Goal: Task Accomplishment & Management: Manage account settings

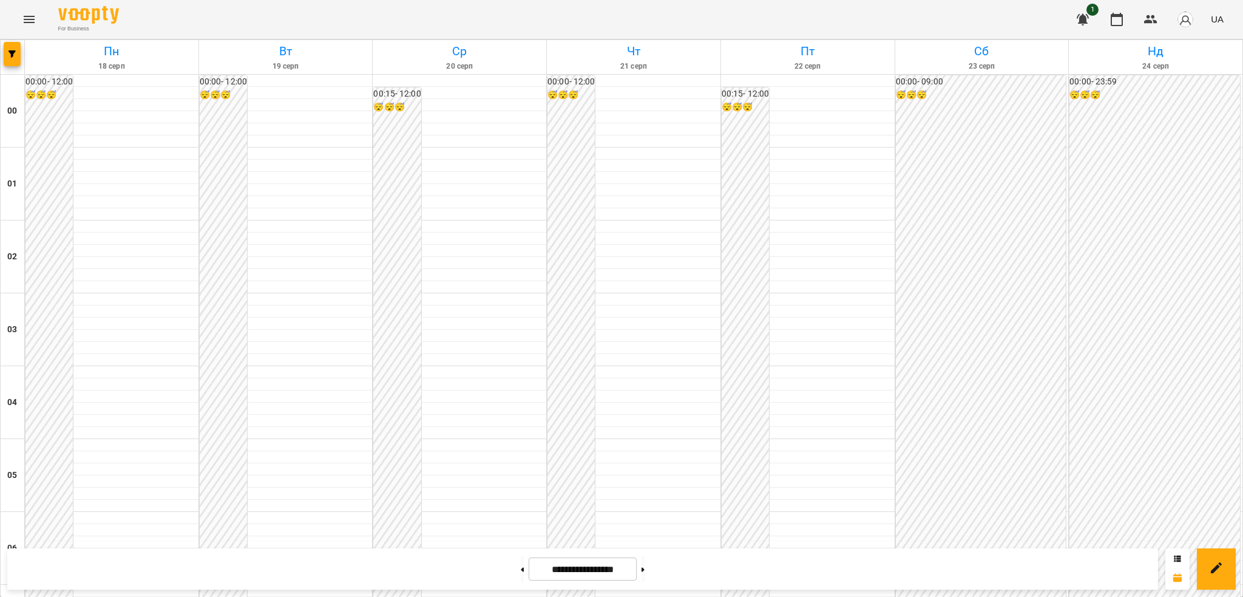
click at [25, 22] on icon "Menu" at bounding box center [29, 19] width 11 height 7
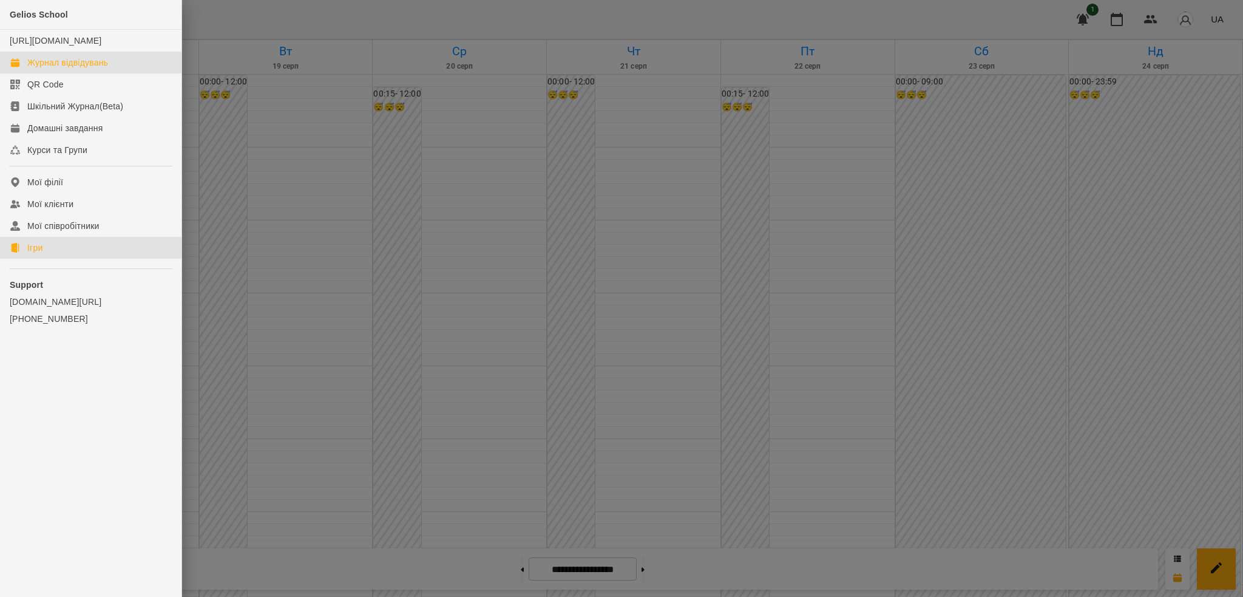
click at [41, 254] on div "Ігри" at bounding box center [34, 248] width 15 height 12
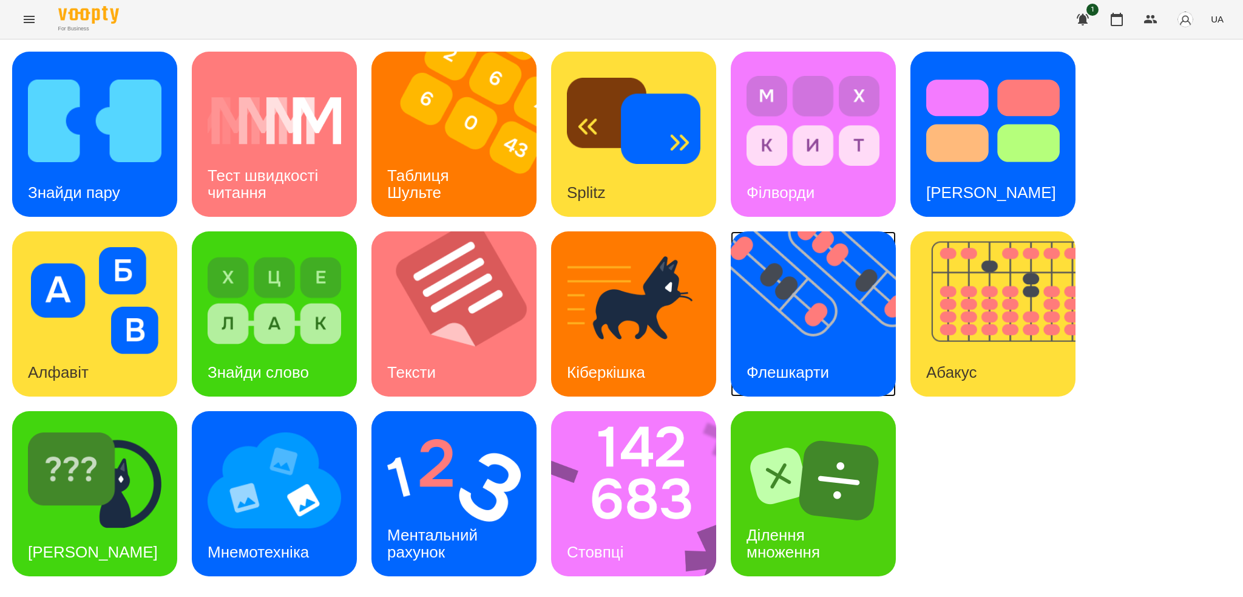
click at [806, 307] on img at bounding box center [821, 313] width 180 height 165
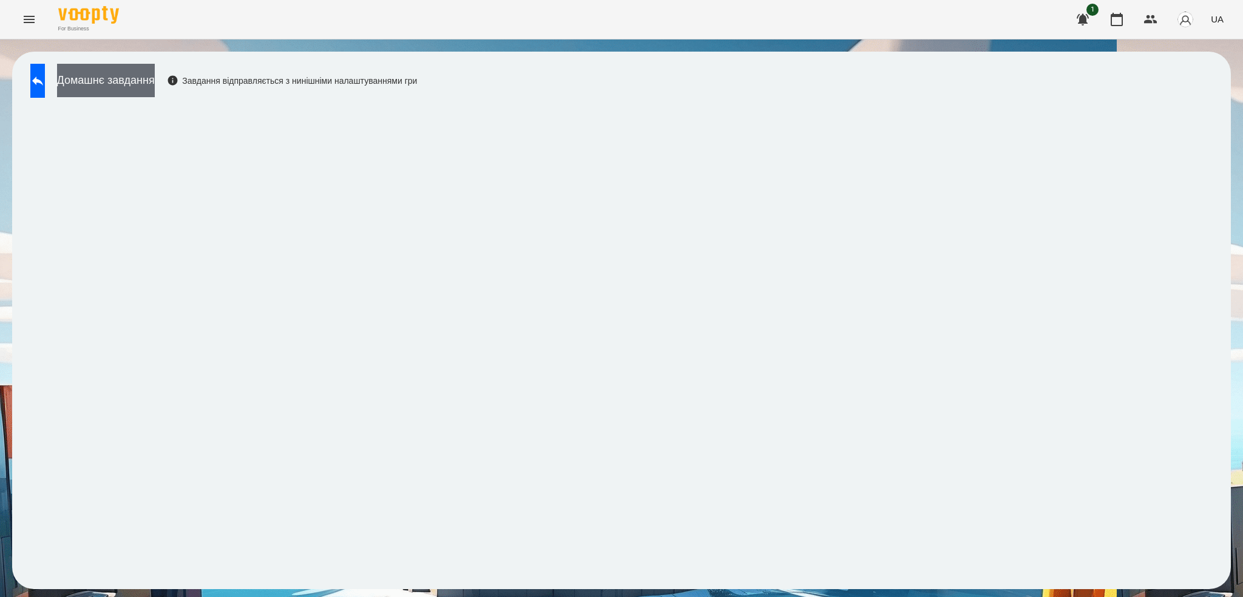
click at [141, 77] on button "Домашнє завдання" at bounding box center [106, 80] width 98 height 33
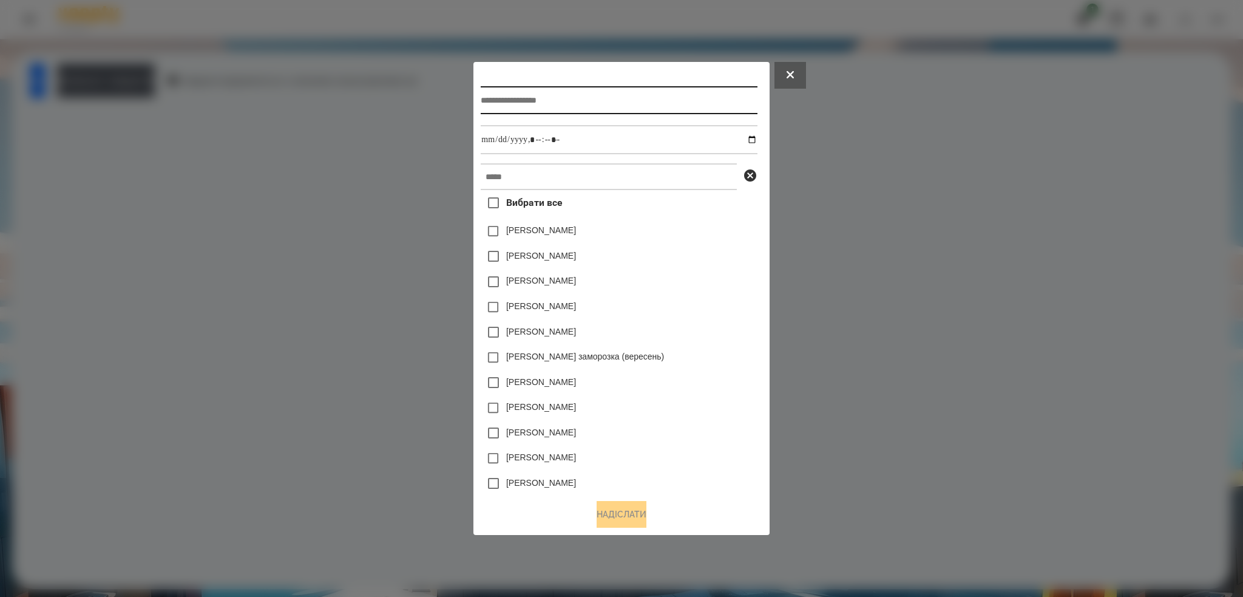
click at [580, 99] on input "text" at bounding box center [619, 100] width 276 height 28
type input "**********"
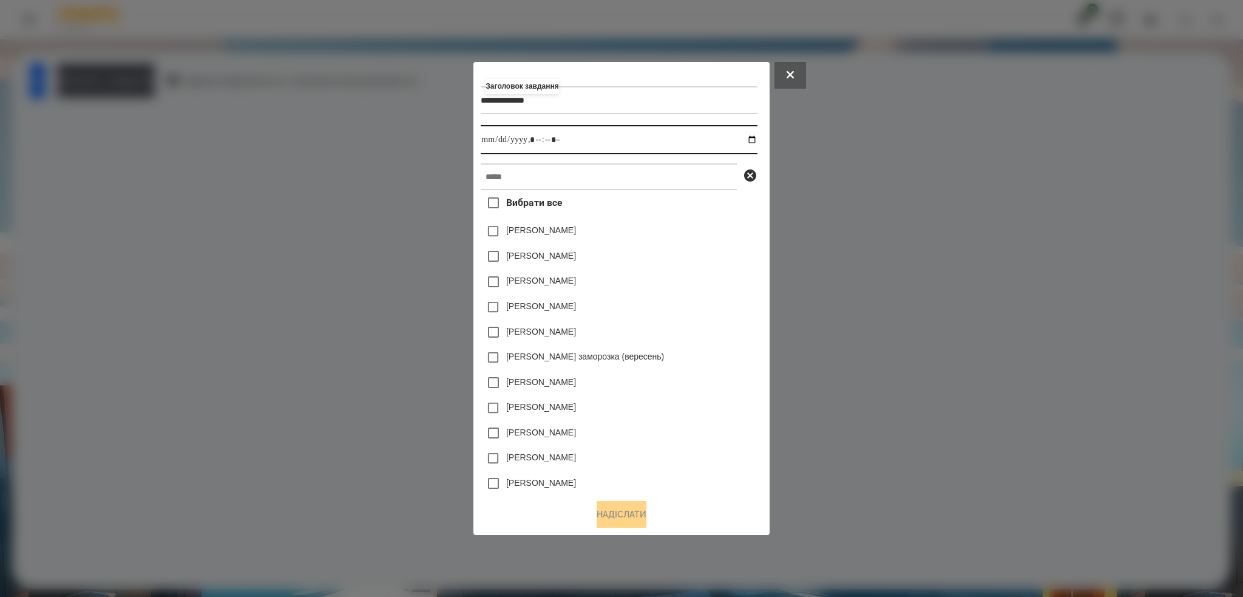
click at [757, 137] on input "datetime-local" at bounding box center [619, 139] width 276 height 29
click at [601, 137] on input "datetime-local" at bounding box center [619, 139] width 276 height 29
click at [756, 138] on input "datetime-local" at bounding box center [619, 139] width 276 height 29
type input "**********"
click at [583, 135] on input "datetime-local" at bounding box center [619, 139] width 276 height 29
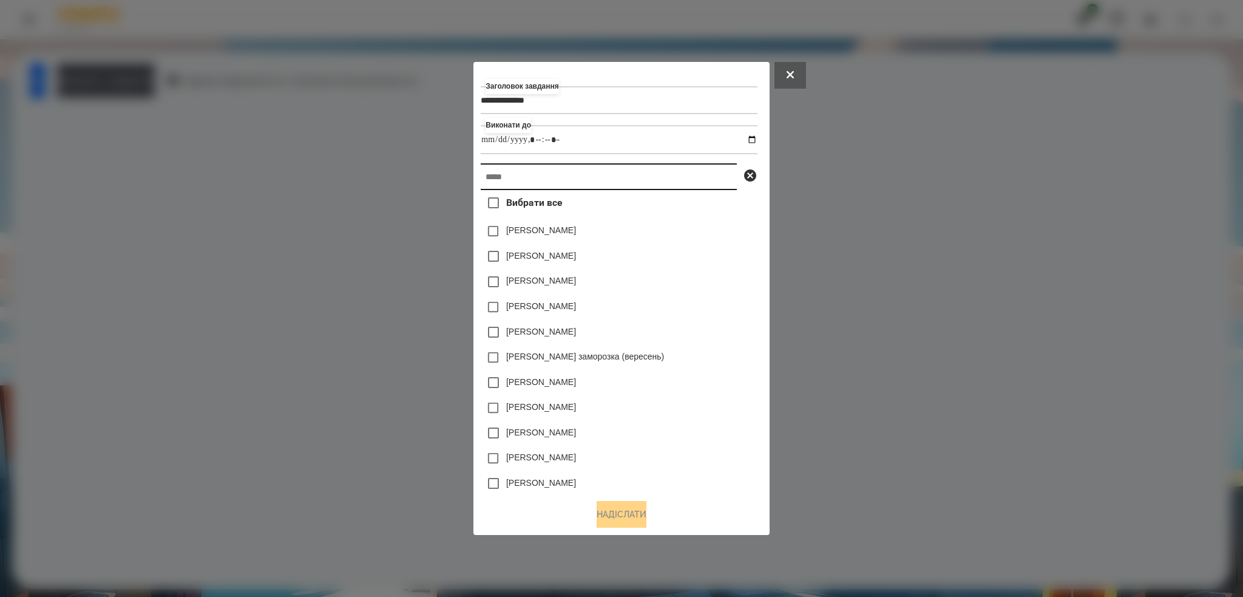
click at [543, 171] on input "text" at bounding box center [609, 176] width 256 height 27
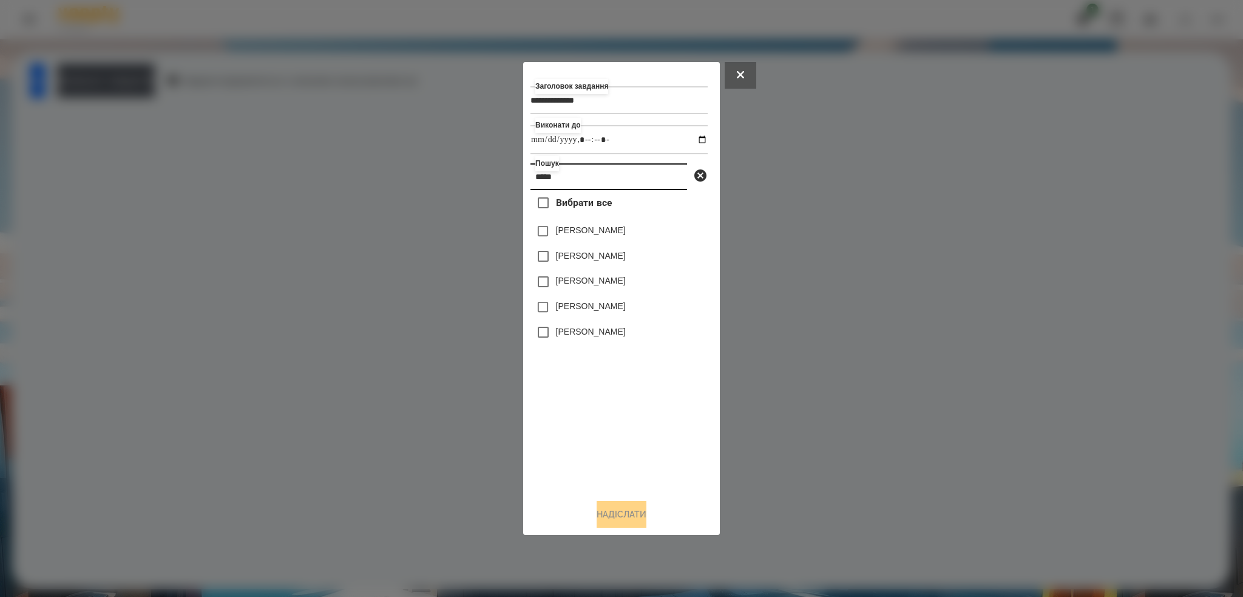
type input "*****"
click at [617, 518] on button "Надіслати" at bounding box center [622, 514] width 50 height 27
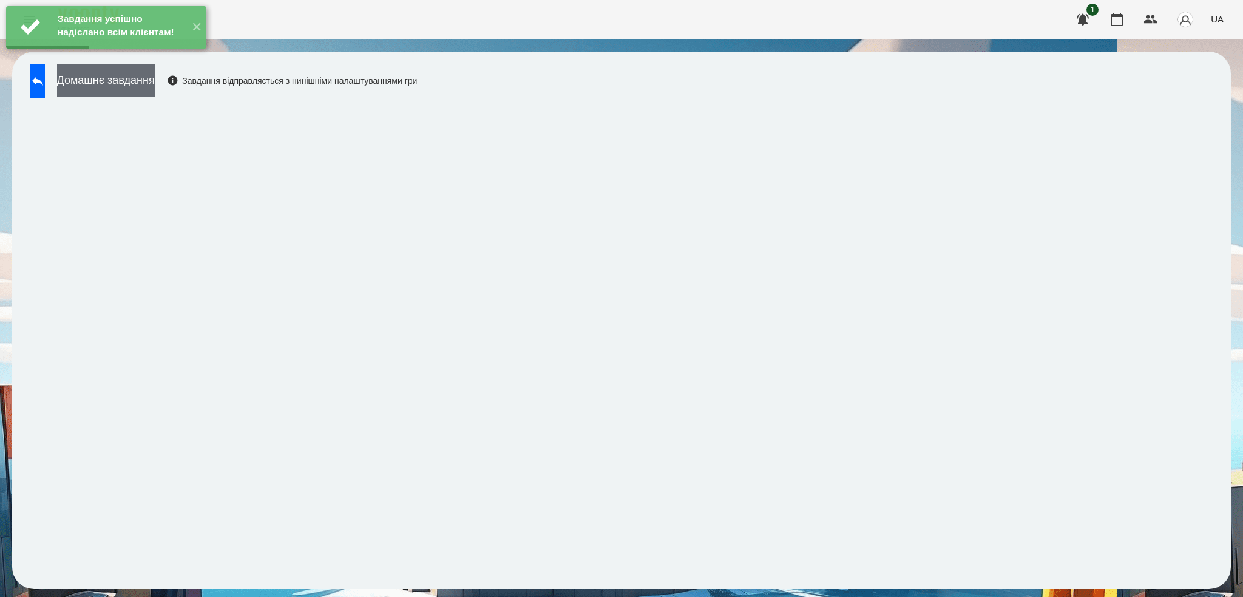
click at [155, 80] on button "Домашнє завдання" at bounding box center [106, 80] width 98 height 33
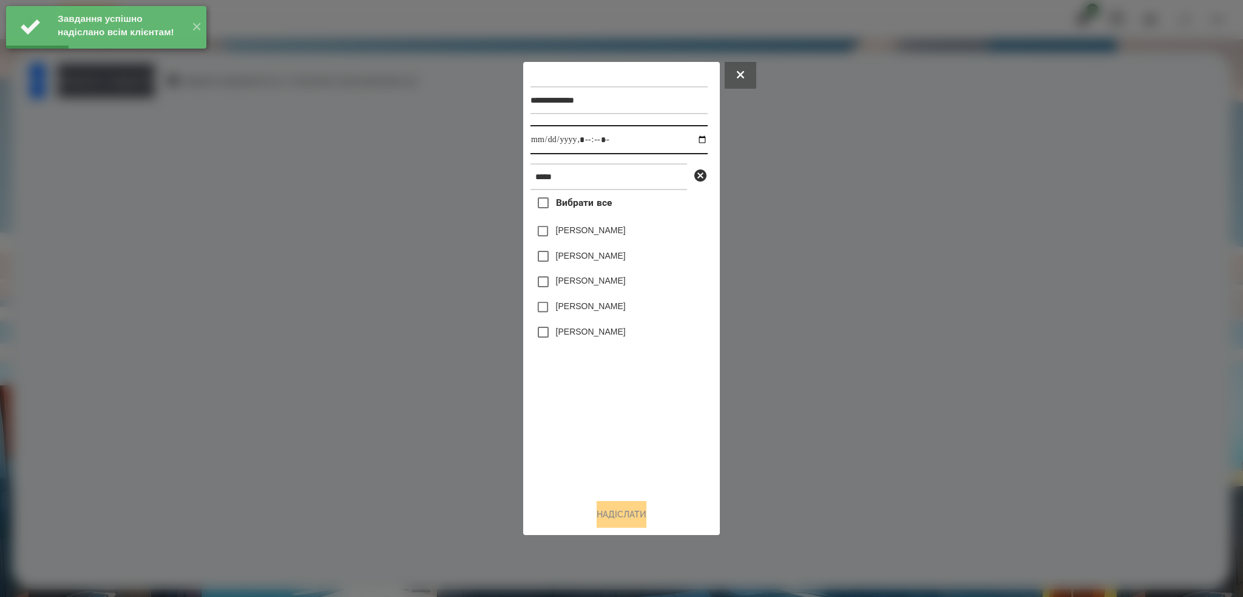
click at [692, 139] on input "datetime-local" at bounding box center [618, 139] width 177 height 29
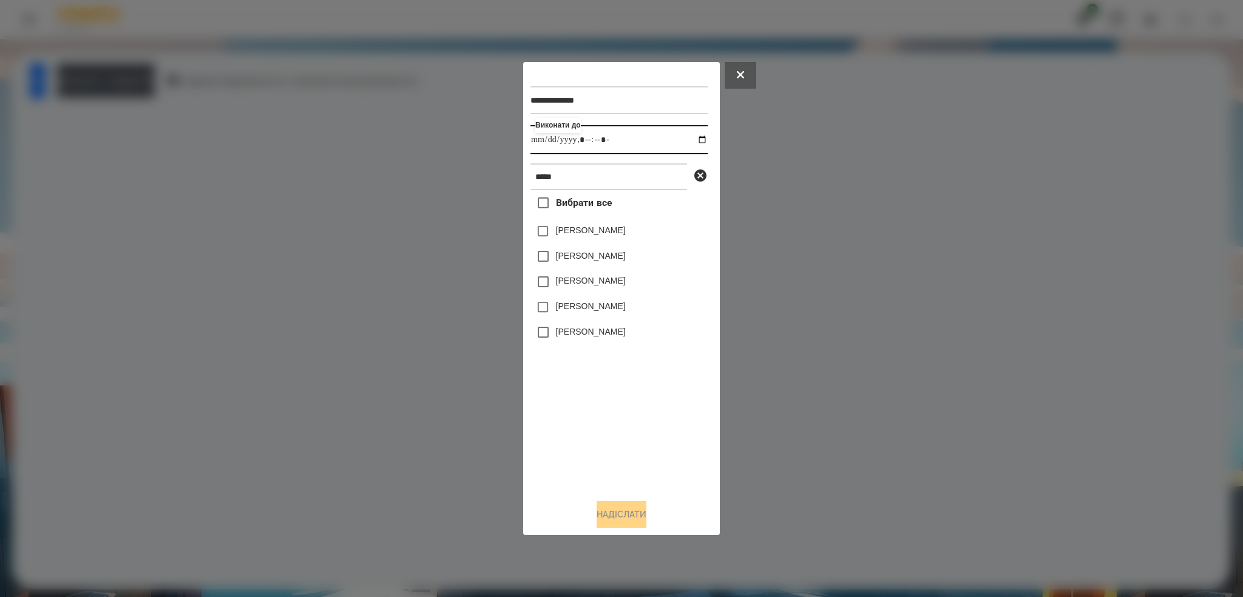
type input "**********"
click at [625, 137] on input "datetime-local" at bounding box center [618, 139] width 177 height 29
click at [612, 511] on button "Надіслати" at bounding box center [622, 514] width 50 height 27
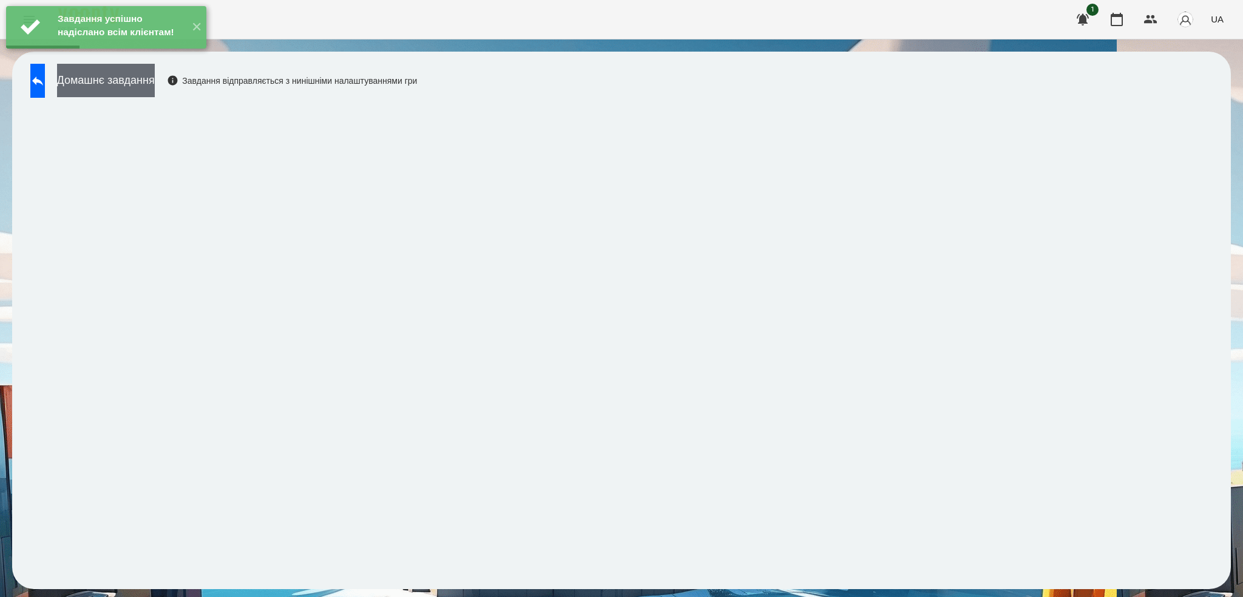
click at [155, 90] on button "Домашнє завдання" at bounding box center [106, 80] width 98 height 33
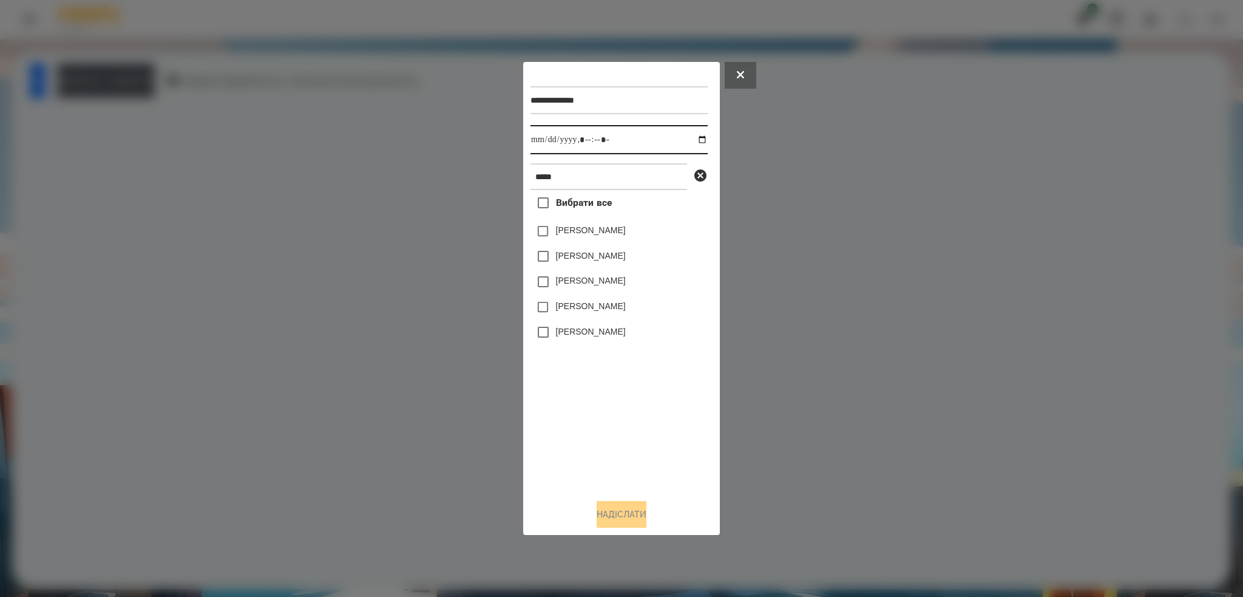
click at [694, 137] on input "datetime-local" at bounding box center [618, 139] width 177 height 29
type input "**********"
click at [636, 138] on input "datetime-local" at bounding box center [618, 139] width 177 height 29
click at [612, 520] on button "Надіслати" at bounding box center [622, 514] width 50 height 27
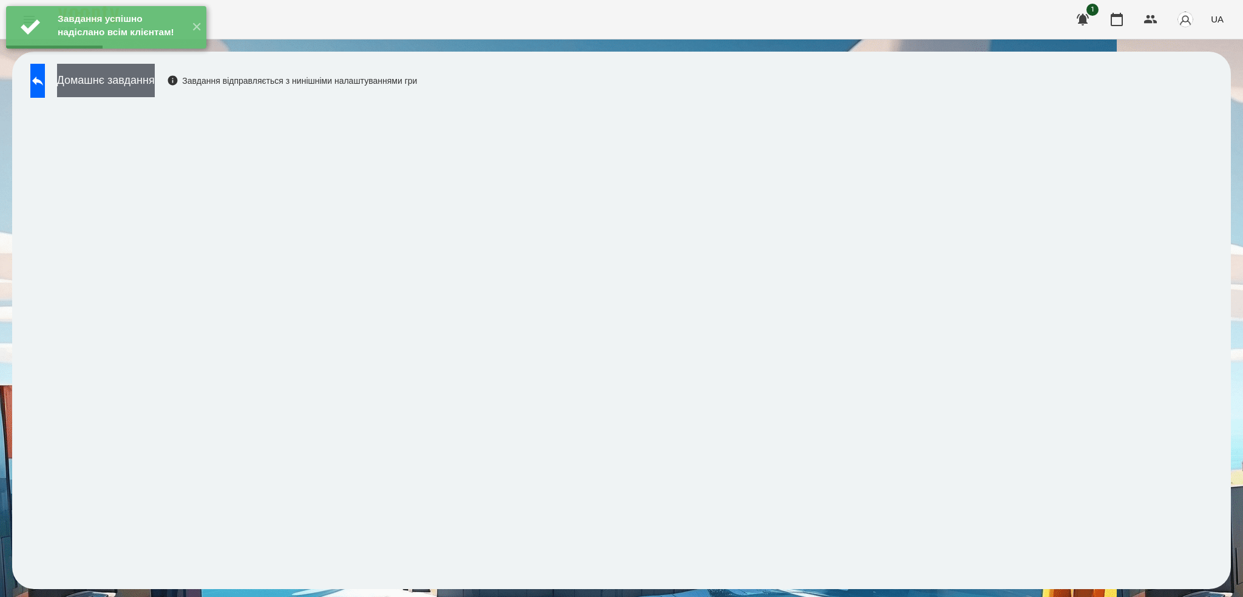
click at [155, 90] on button "Домашнє завдання" at bounding box center [106, 80] width 98 height 33
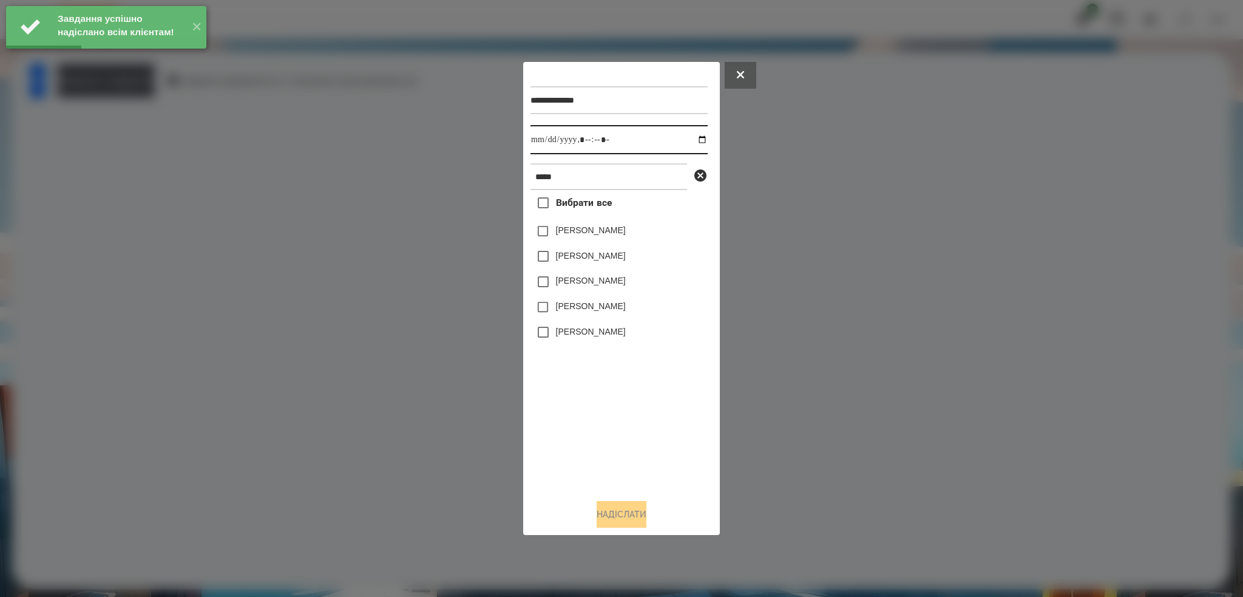
click at [690, 141] on input "datetime-local" at bounding box center [618, 139] width 177 height 29
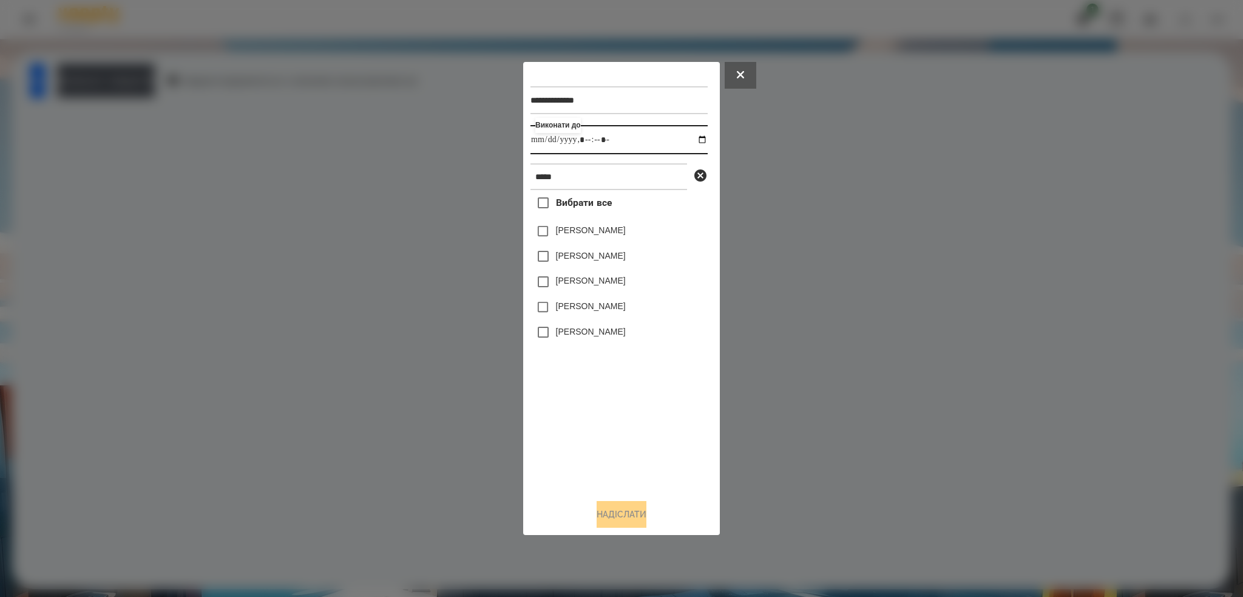
type input "**********"
click at [632, 138] on input "datetime-local" at bounding box center [618, 139] width 177 height 29
click at [1041, 300] on div at bounding box center [621, 298] width 1243 height 597
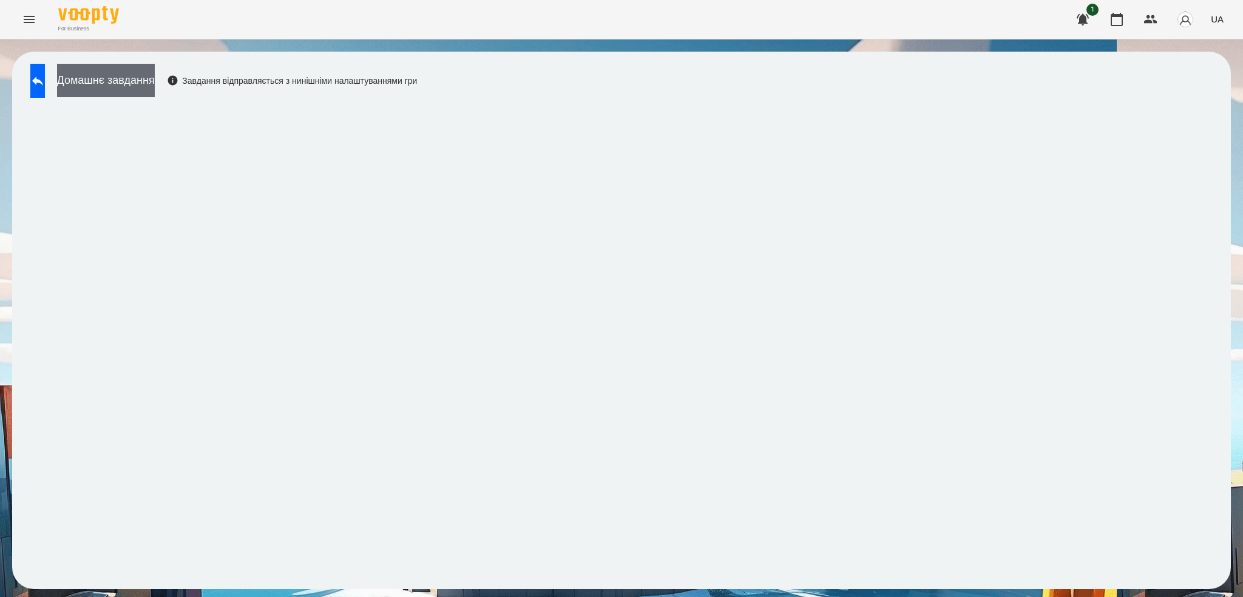
click at [155, 83] on button "Домашнє завдання" at bounding box center [106, 80] width 98 height 33
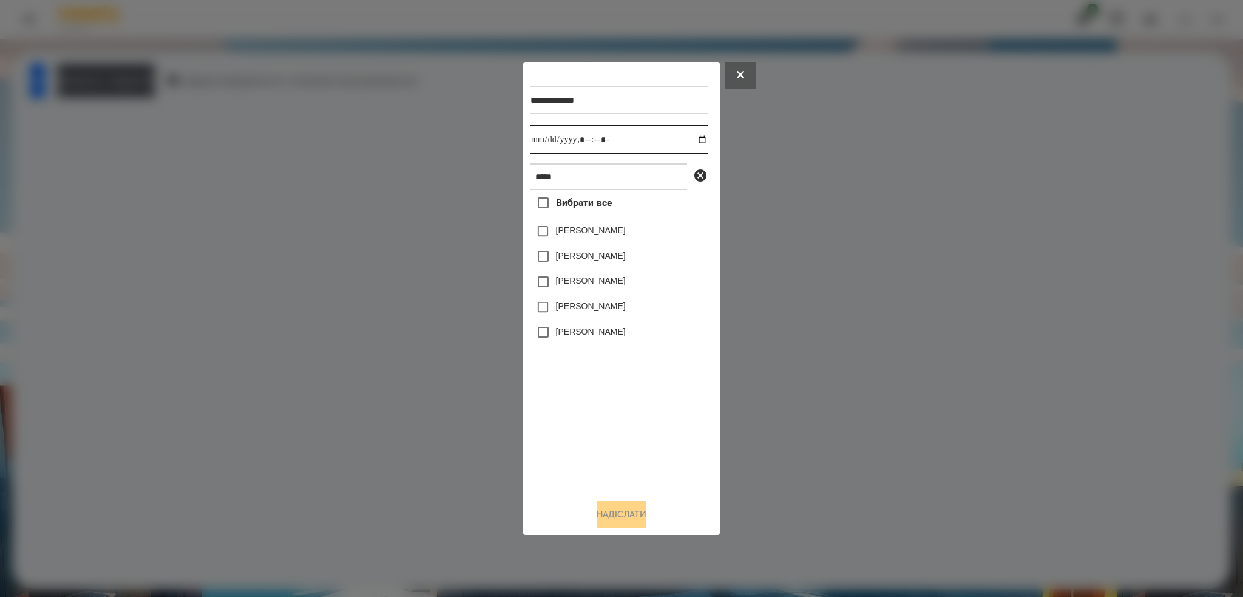
click at [692, 140] on input "datetime-local" at bounding box center [618, 139] width 177 height 29
drag, startPoint x: 734, startPoint y: 87, endPoint x: 657, endPoint y: 103, distance: 79.3
click at [734, 87] on button at bounding box center [741, 75] width 32 height 27
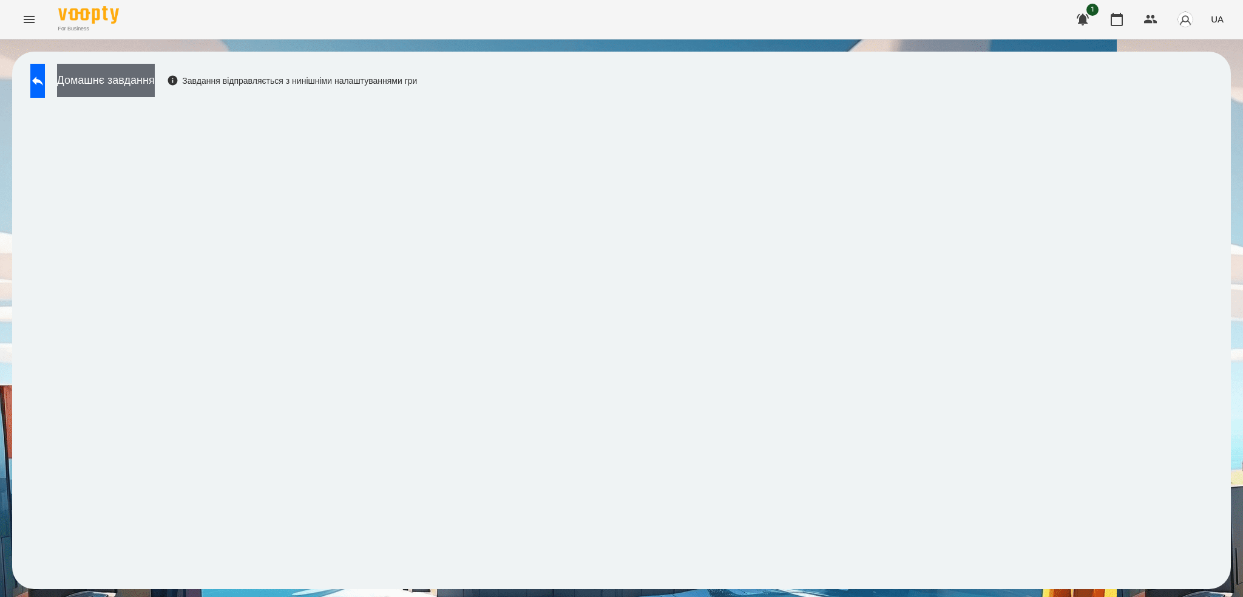
click at [147, 80] on button "Домашнє завдання" at bounding box center [106, 80] width 98 height 33
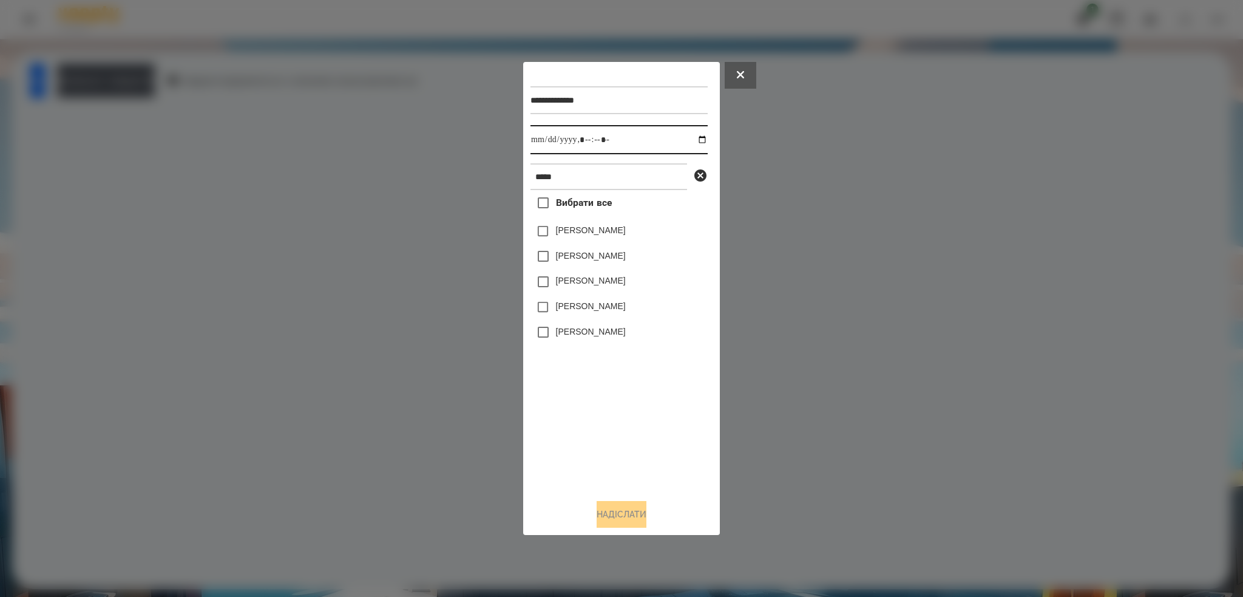
click at [694, 143] on input "datetime-local" at bounding box center [618, 139] width 177 height 29
click at [649, 144] on input "datetime-local" at bounding box center [618, 139] width 177 height 29
click at [604, 509] on button "Надіслати" at bounding box center [622, 514] width 50 height 27
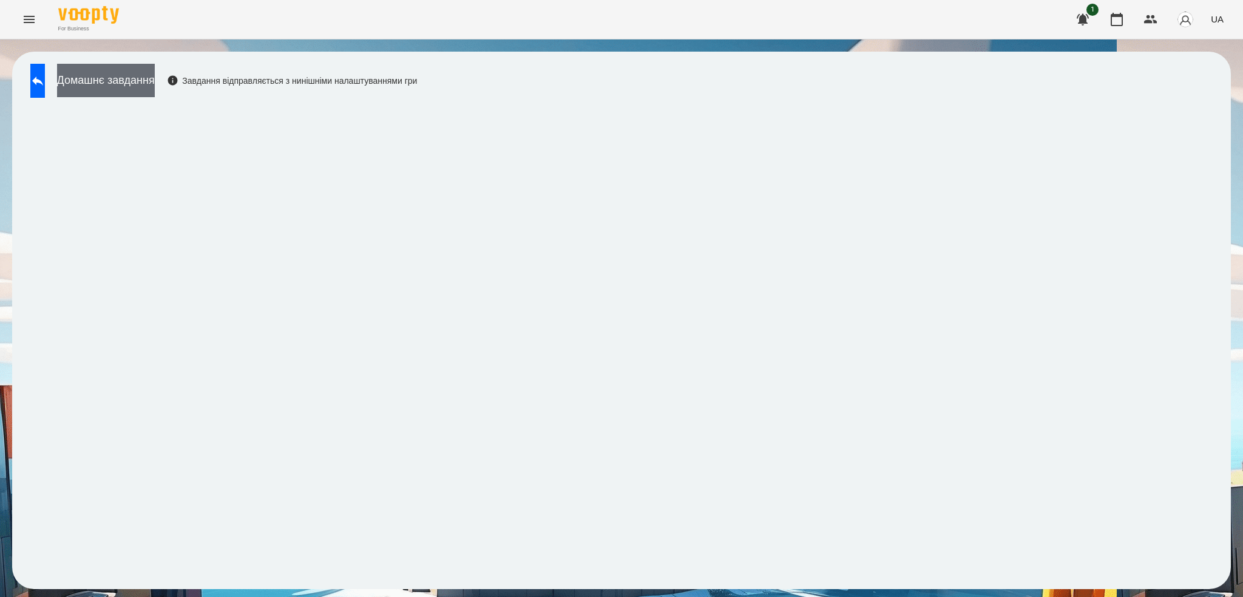
click at [148, 88] on button "Домашнє завдання" at bounding box center [106, 80] width 98 height 33
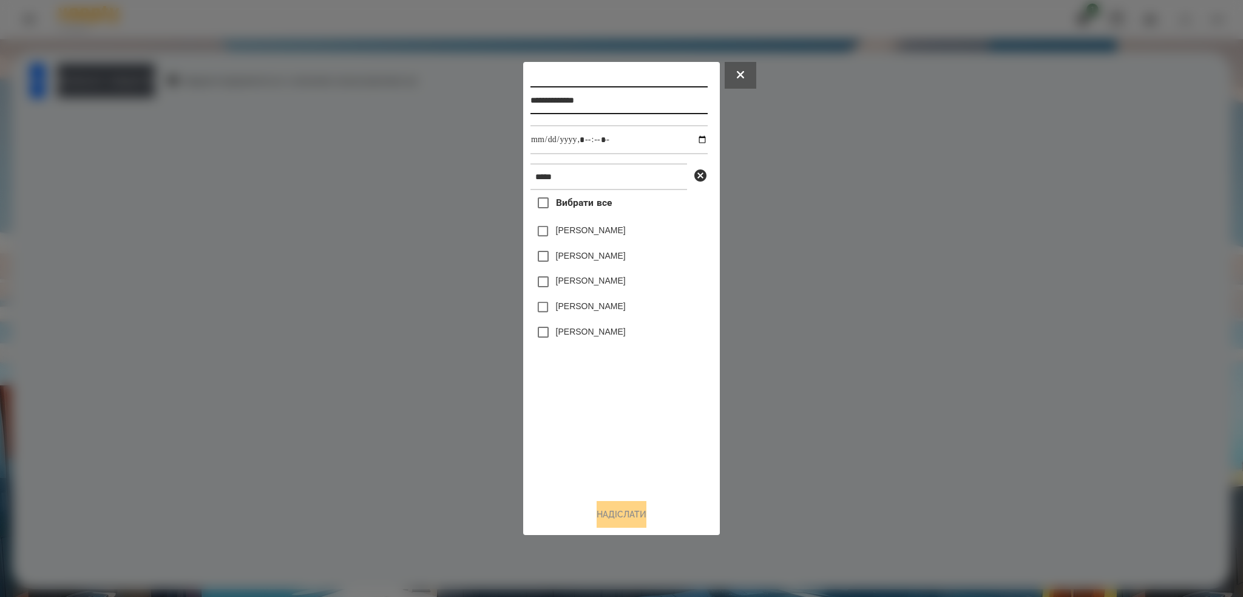
click at [631, 108] on input "**********" at bounding box center [618, 100] width 177 height 28
type input "**********"
click at [694, 137] on input "datetime-local" at bounding box center [618, 139] width 177 height 29
type input "**********"
click at [544, 235] on div "**********" at bounding box center [621, 278] width 182 height 419
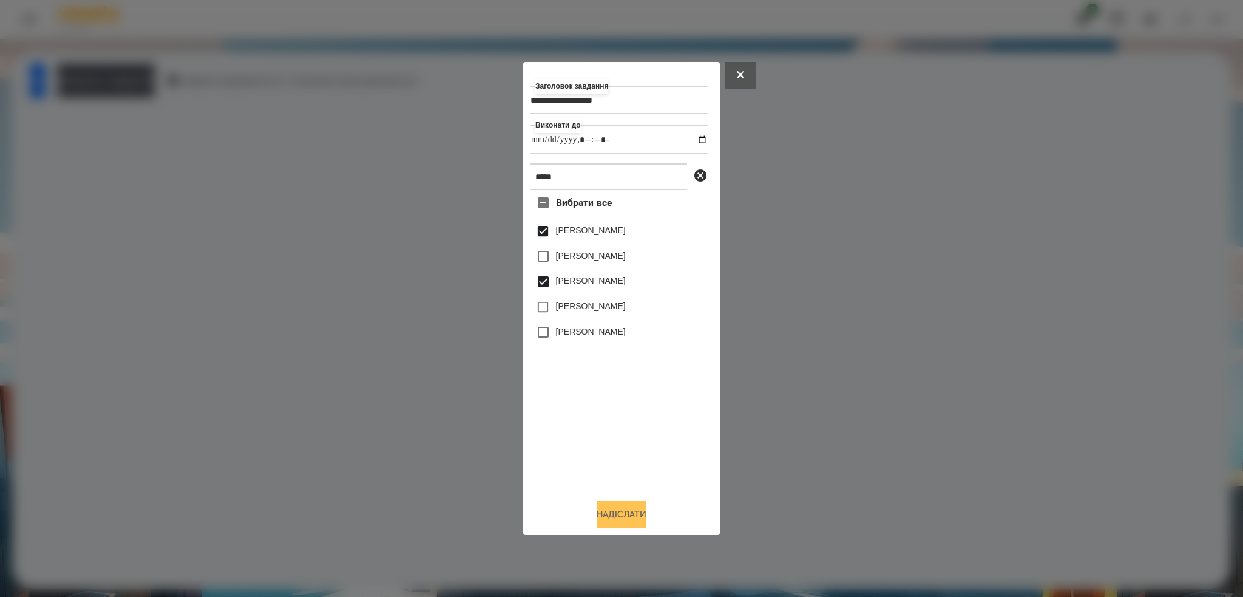
click at [620, 511] on button "Надіслати" at bounding box center [622, 514] width 50 height 27
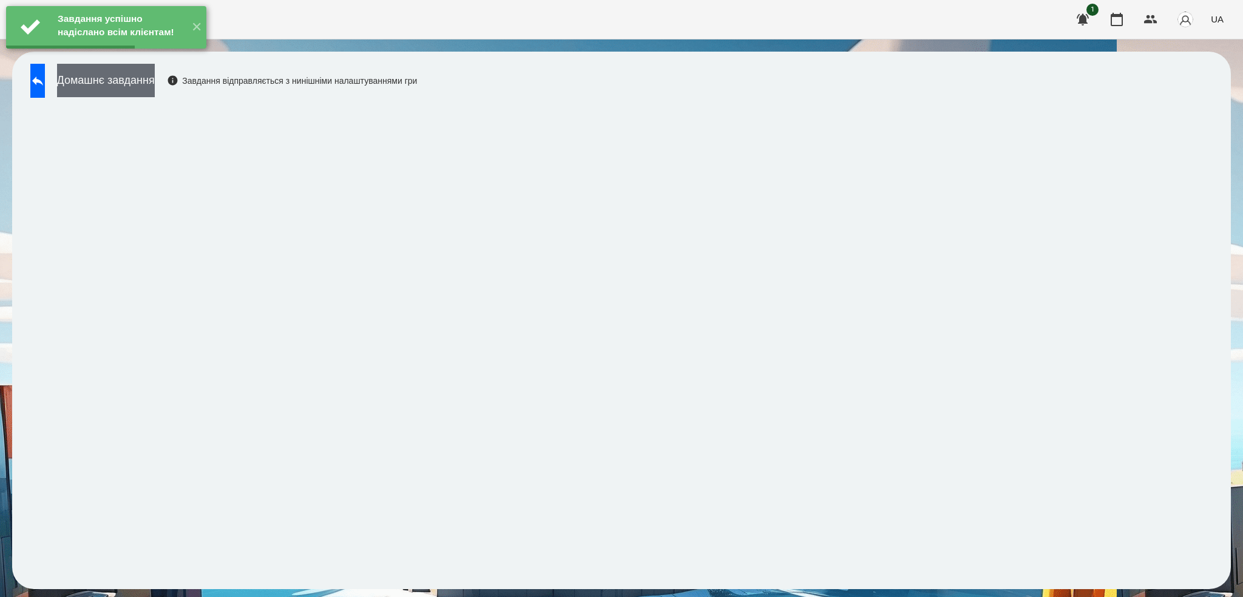
click at [155, 80] on button "Домашнє завдання" at bounding box center [106, 80] width 98 height 33
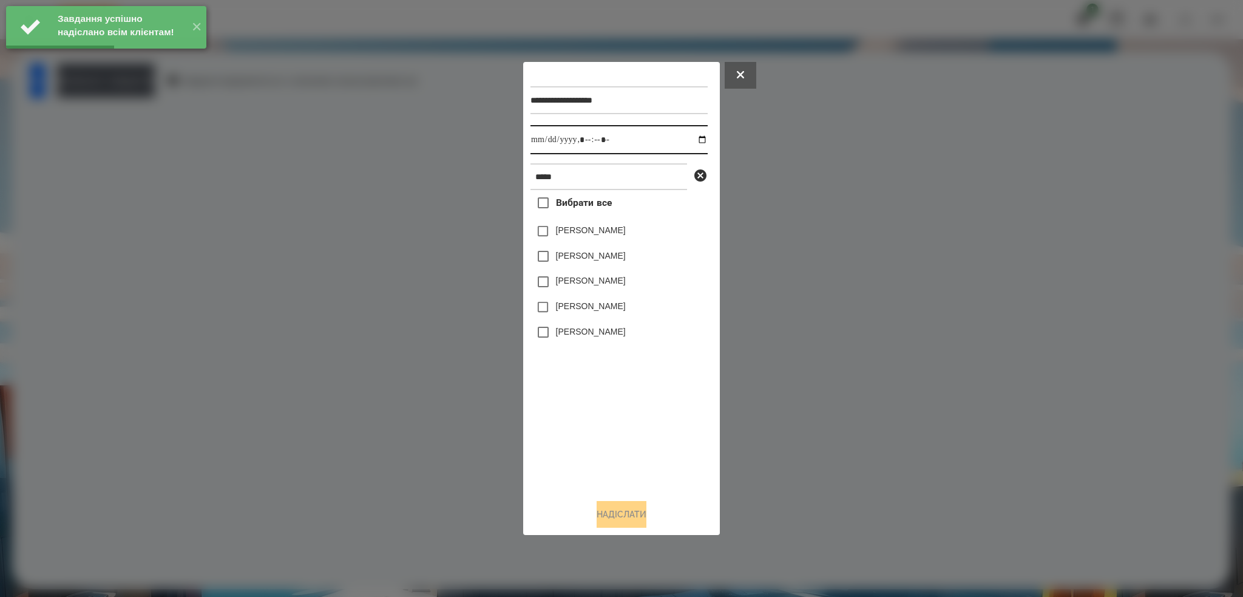
click at [693, 140] on input "datetime-local" at bounding box center [618, 139] width 177 height 29
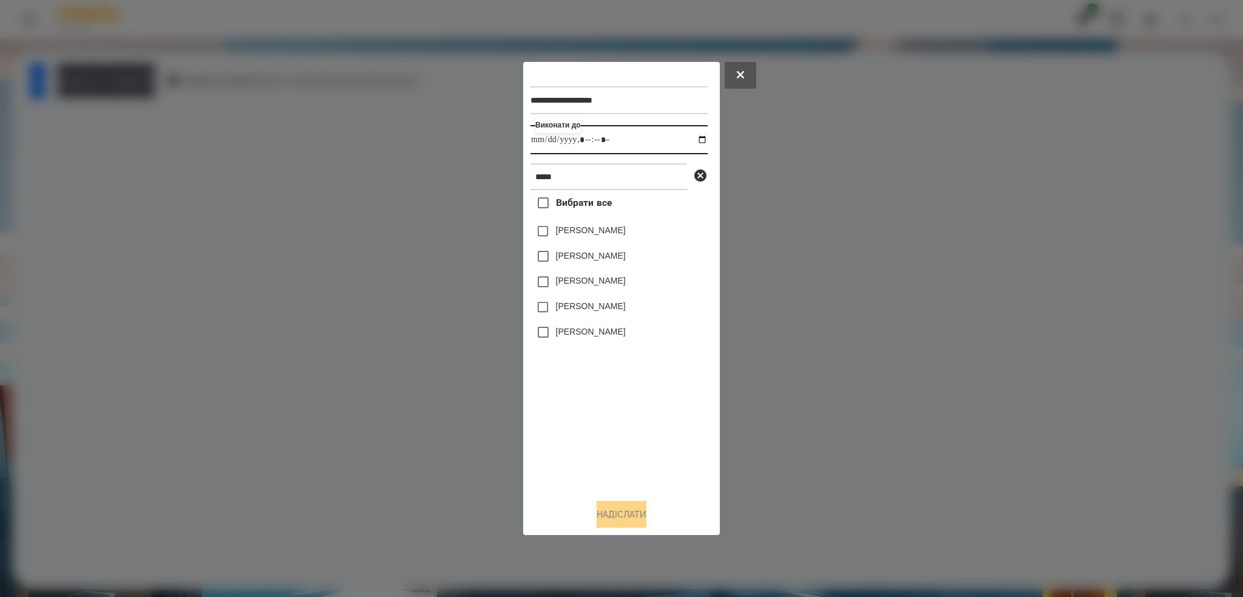
type input "**********"
click at [636, 144] on input "datetime-local" at bounding box center [618, 139] width 177 height 29
click at [607, 510] on button "Надіслати" at bounding box center [622, 514] width 50 height 27
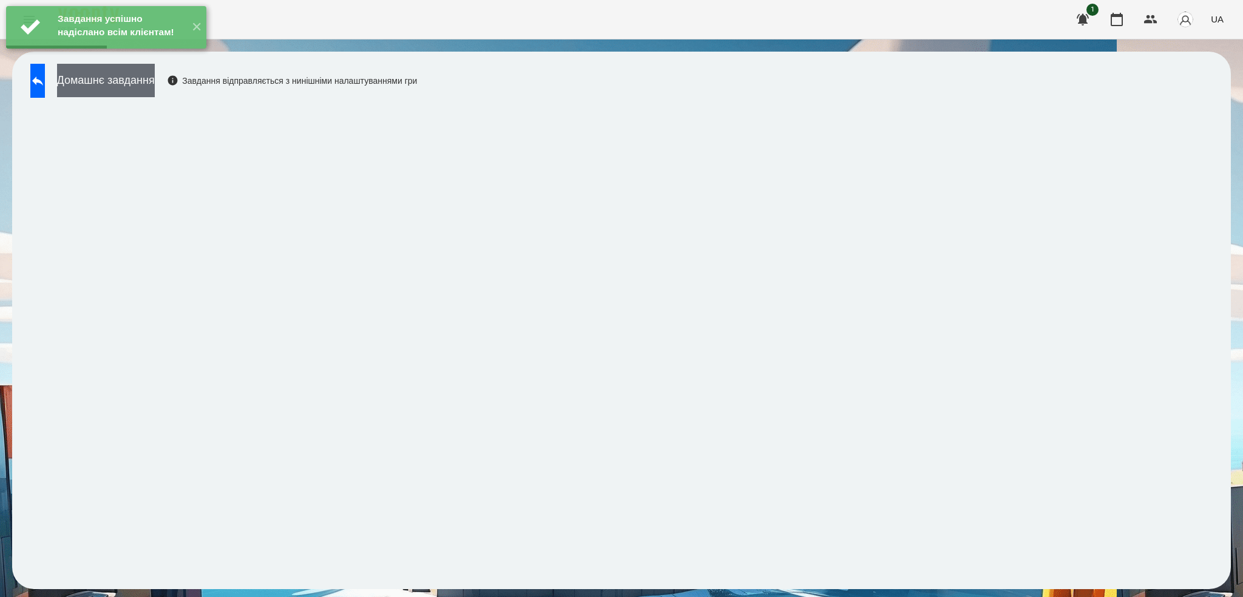
click at [155, 86] on button "Домашнє завдання" at bounding box center [106, 80] width 98 height 33
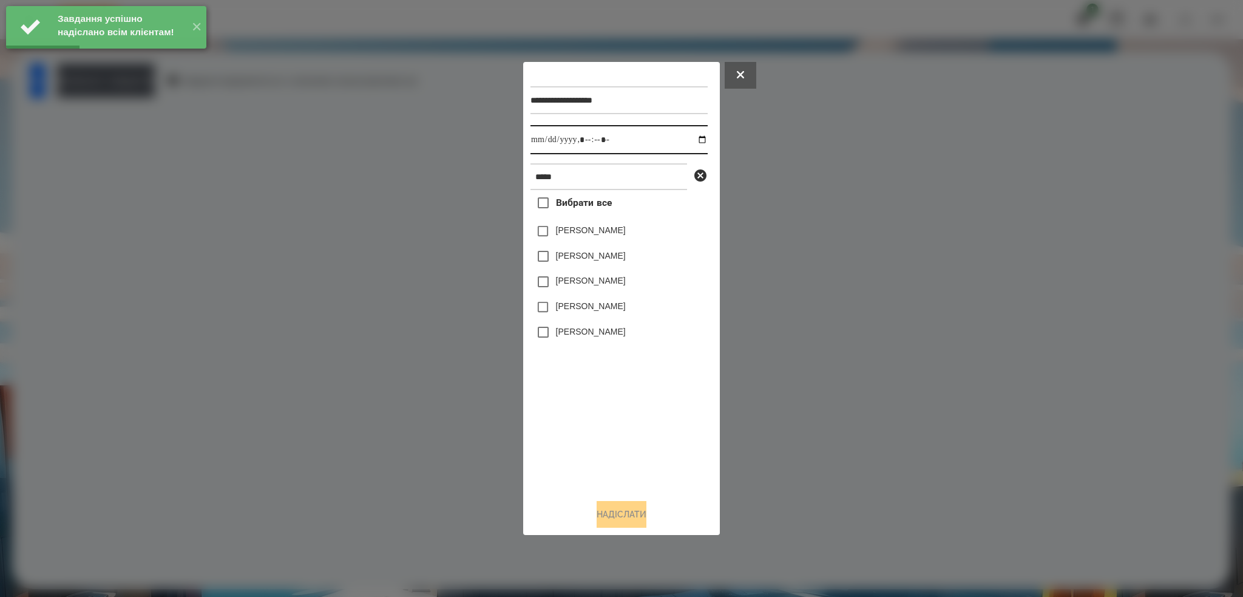
click at [695, 142] on input "datetime-local" at bounding box center [618, 139] width 177 height 29
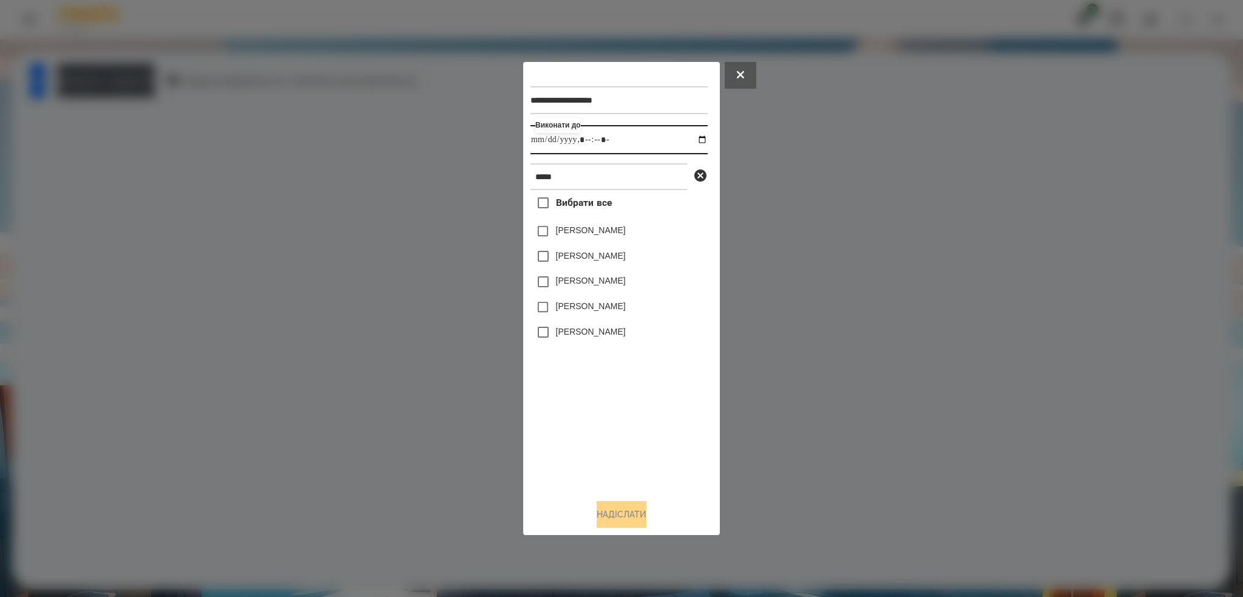
type input "**********"
click at [640, 137] on input "datetime-local" at bounding box center [618, 139] width 177 height 29
click at [608, 514] on button "Надіслати" at bounding box center [622, 514] width 50 height 27
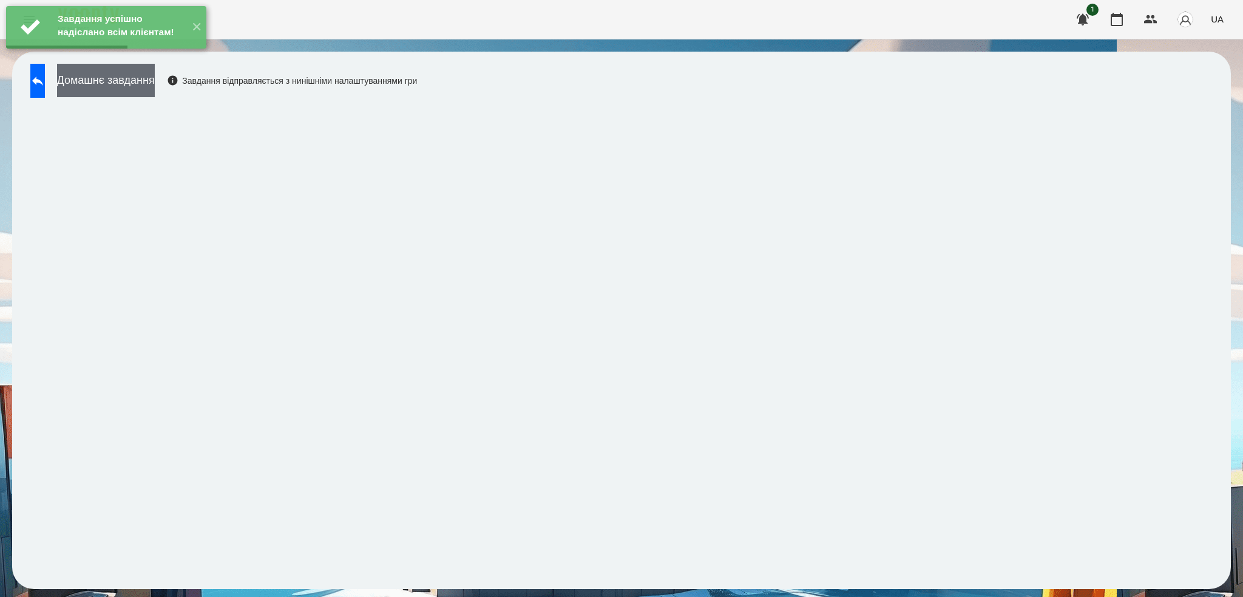
click at [155, 87] on button "Домашнє завдання" at bounding box center [106, 80] width 98 height 33
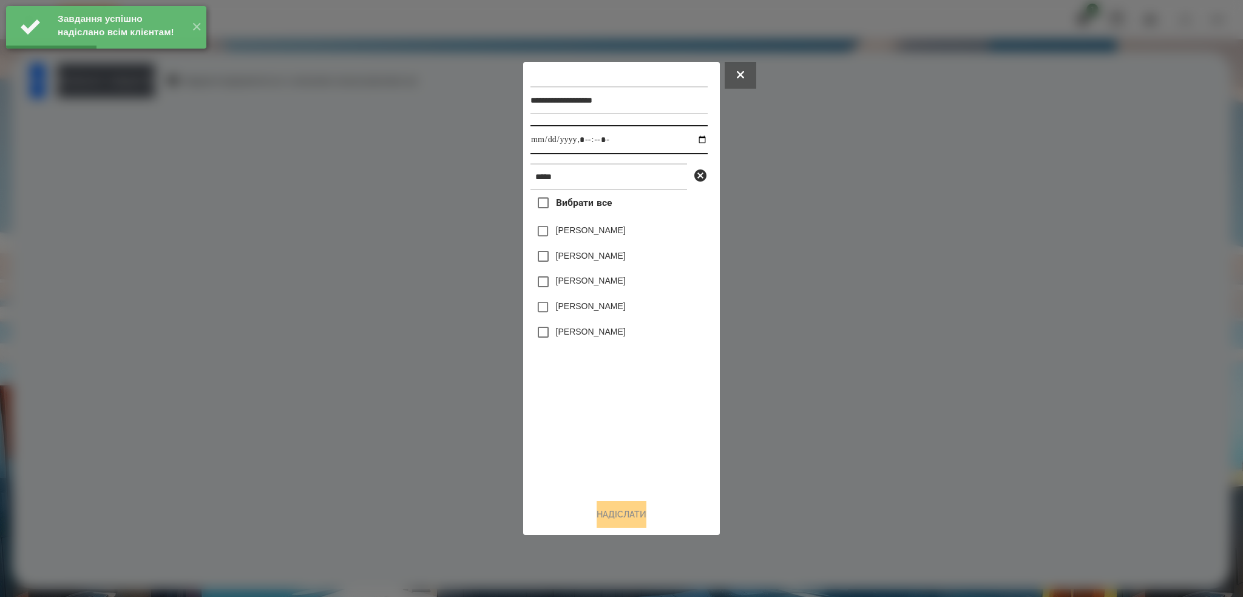
click at [694, 138] on input "datetime-local" at bounding box center [618, 139] width 177 height 29
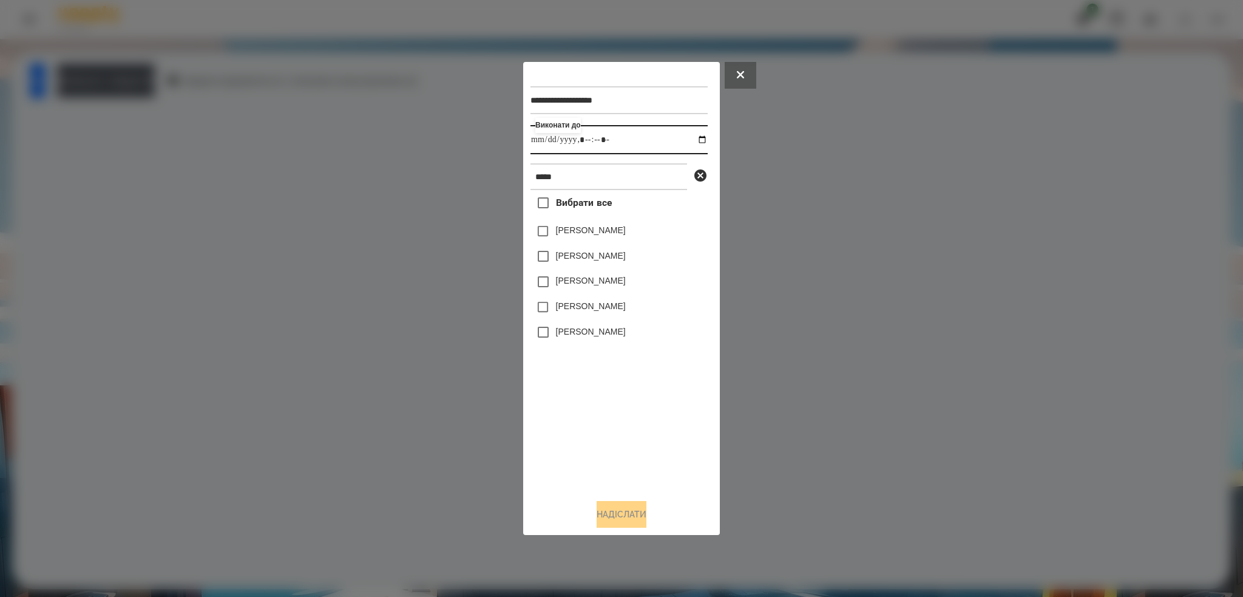
type input "**********"
click at [637, 140] on input "datetime-local" at bounding box center [618, 139] width 177 height 29
click at [614, 501] on button "Надіслати" at bounding box center [622, 514] width 50 height 27
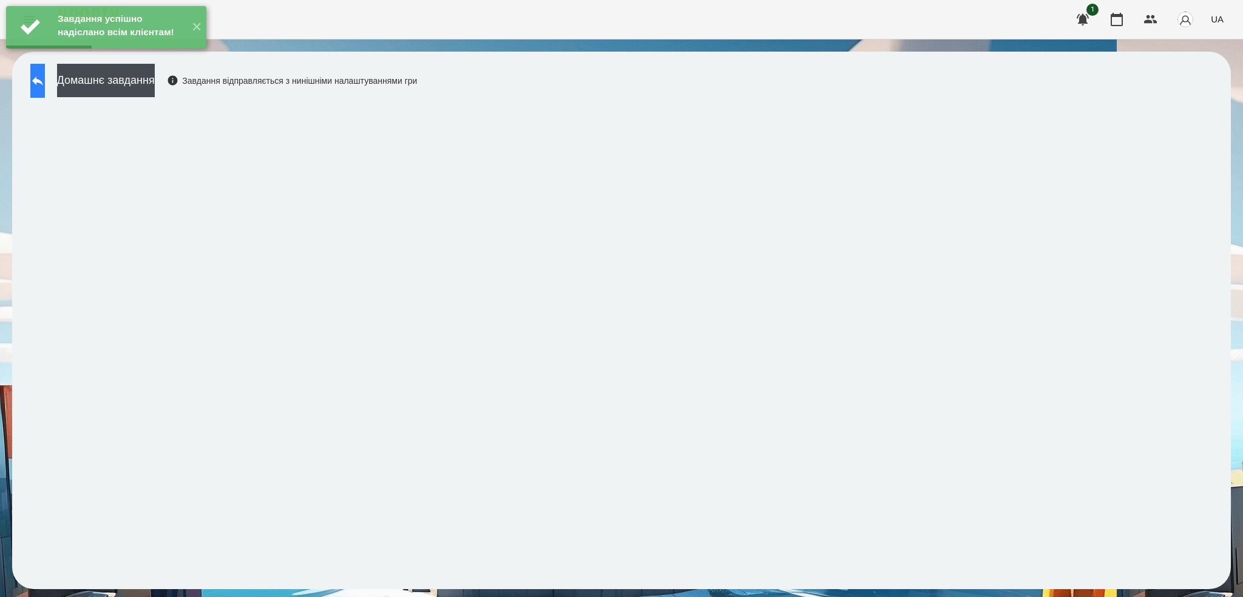
click at [45, 85] on icon at bounding box center [37, 80] width 15 height 15
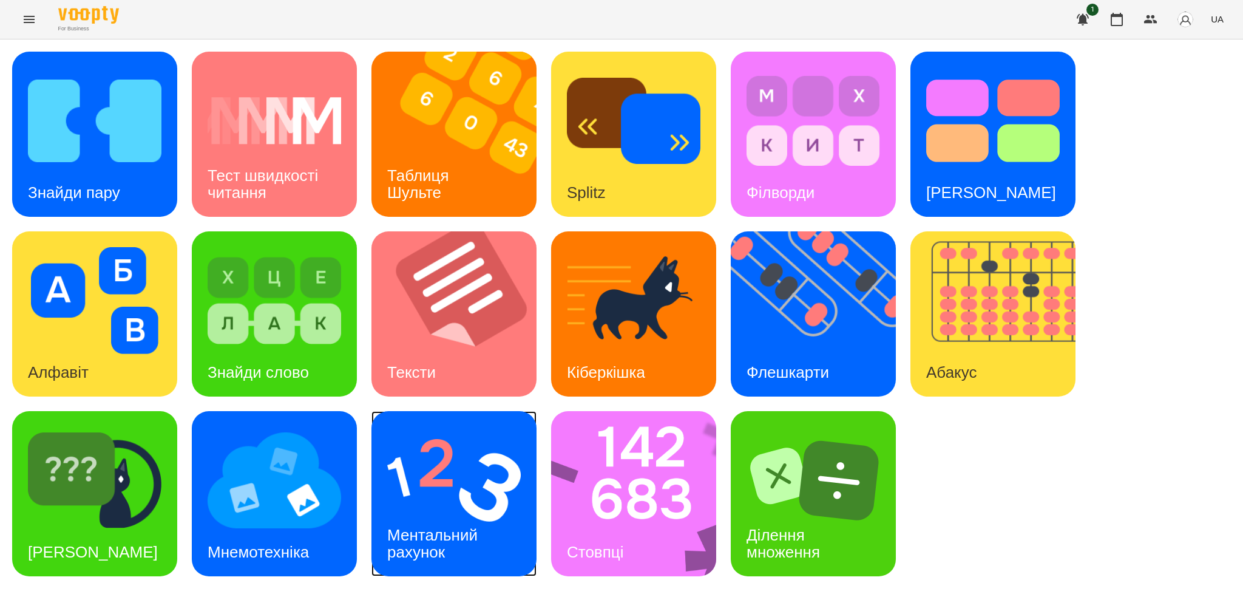
click at [462, 512] on div "Ментальний рахунок" at bounding box center [434, 543] width 126 height 65
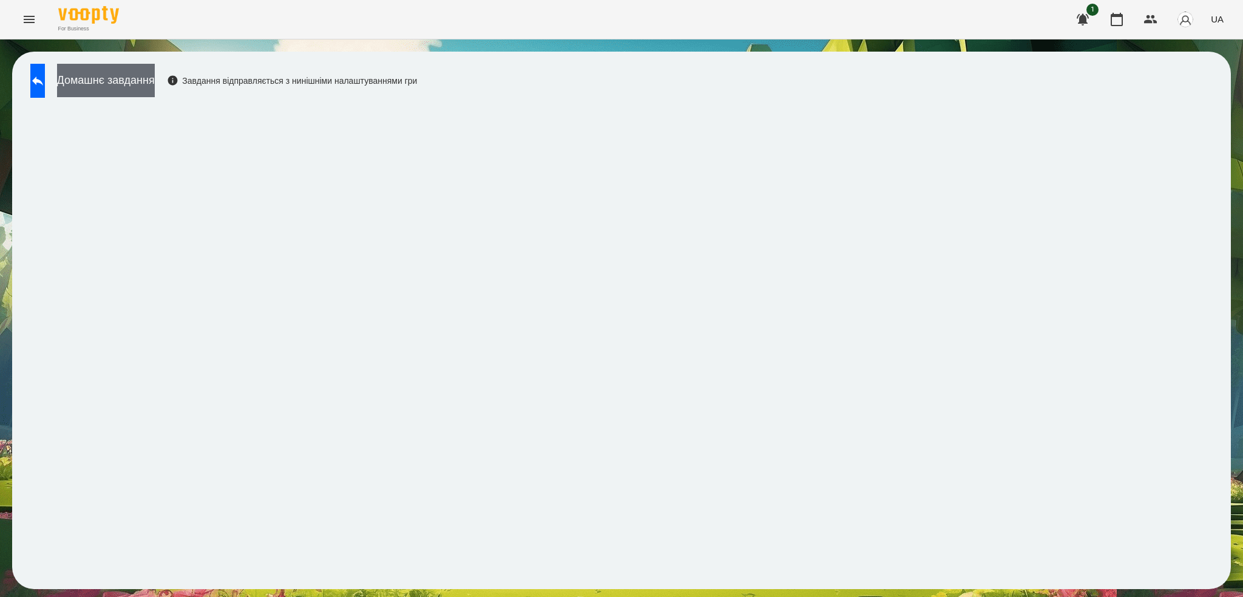
click at [155, 96] on button "Домашнє завдання" at bounding box center [106, 80] width 98 height 33
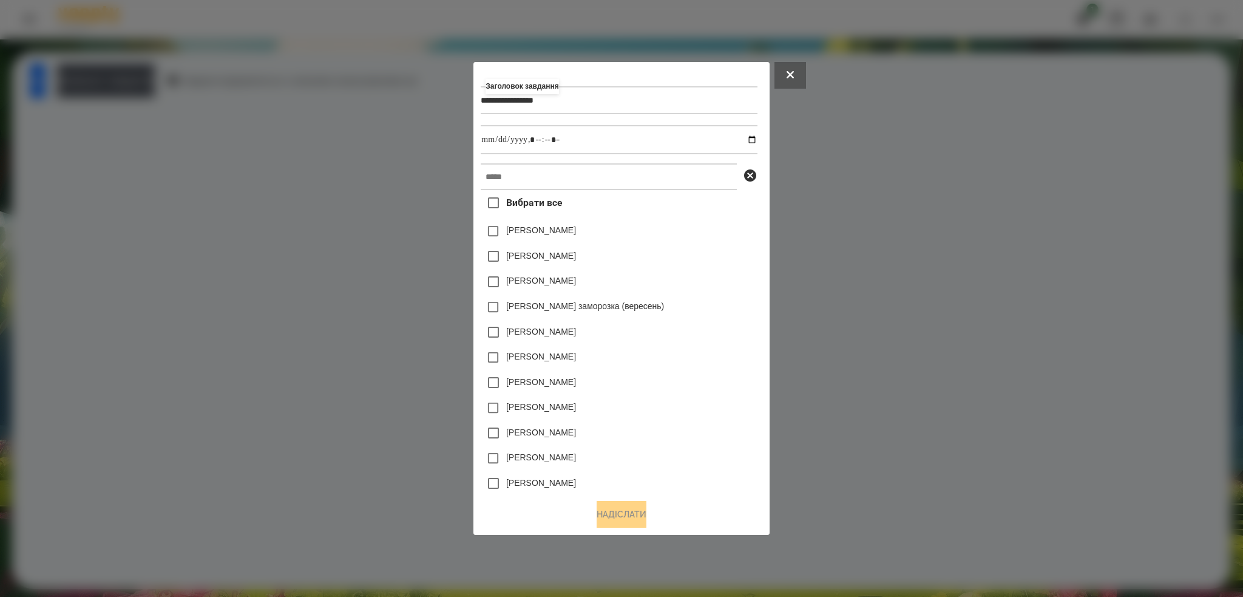
type input "**********"
click at [755, 141] on input "datetime-local" at bounding box center [619, 139] width 276 height 29
click at [587, 136] on input "datetime-local" at bounding box center [619, 139] width 276 height 29
click at [757, 139] on input "datetime-local" at bounding box center [619, 139] width 276 height 29
type input "**********"
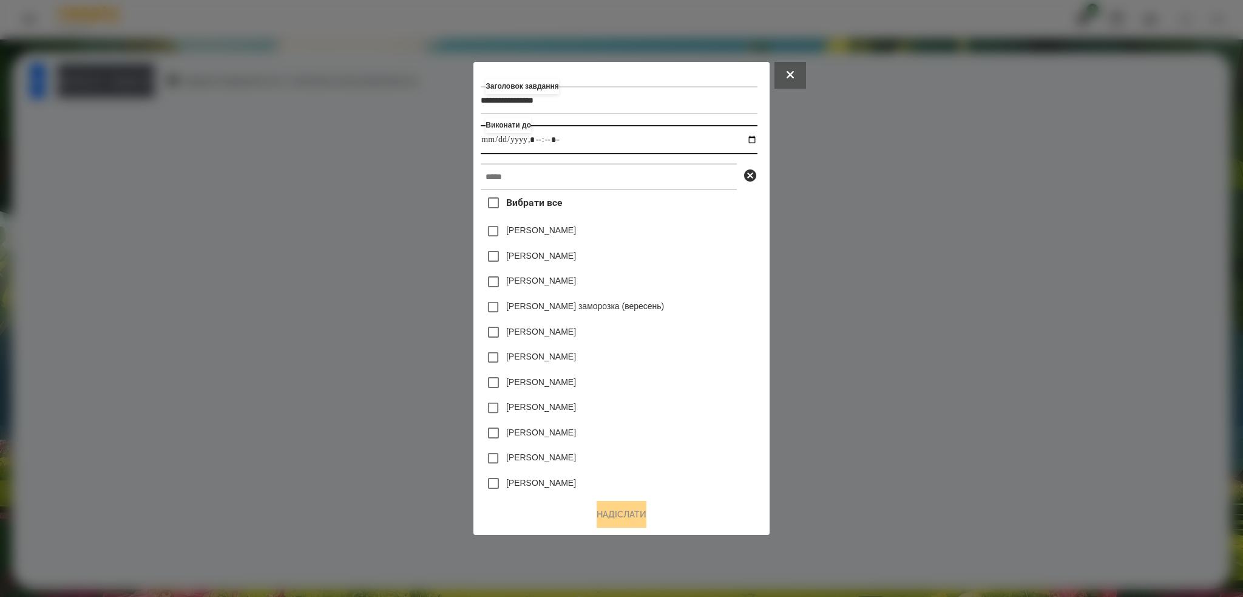
click at [589, 141] on input "datetime-local" at bounding box center [619, 139] width 276 height 29
click at [551, 172] on input "text" at bounding box center [609, 176] width 256 height 27
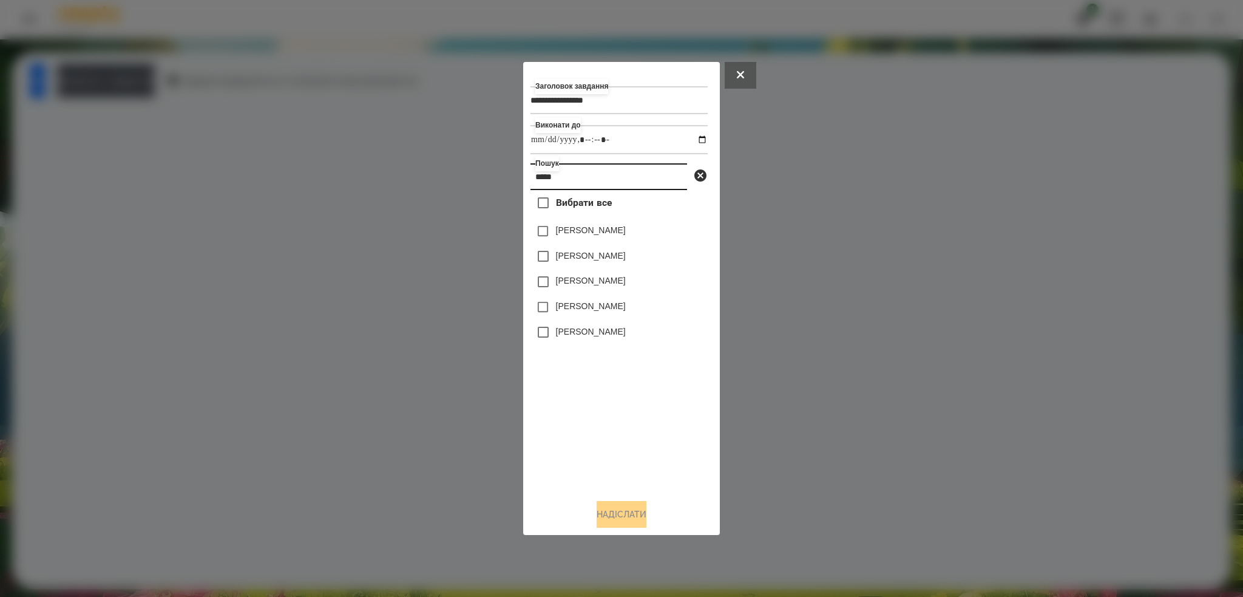
click at [551, 172] on input "*****" at bounding box center [608, 176] width 157 height 27
type input "*****"
click at [614, 510] on button "Надіслати" at bounding box center [622, 514] width 50 height 27
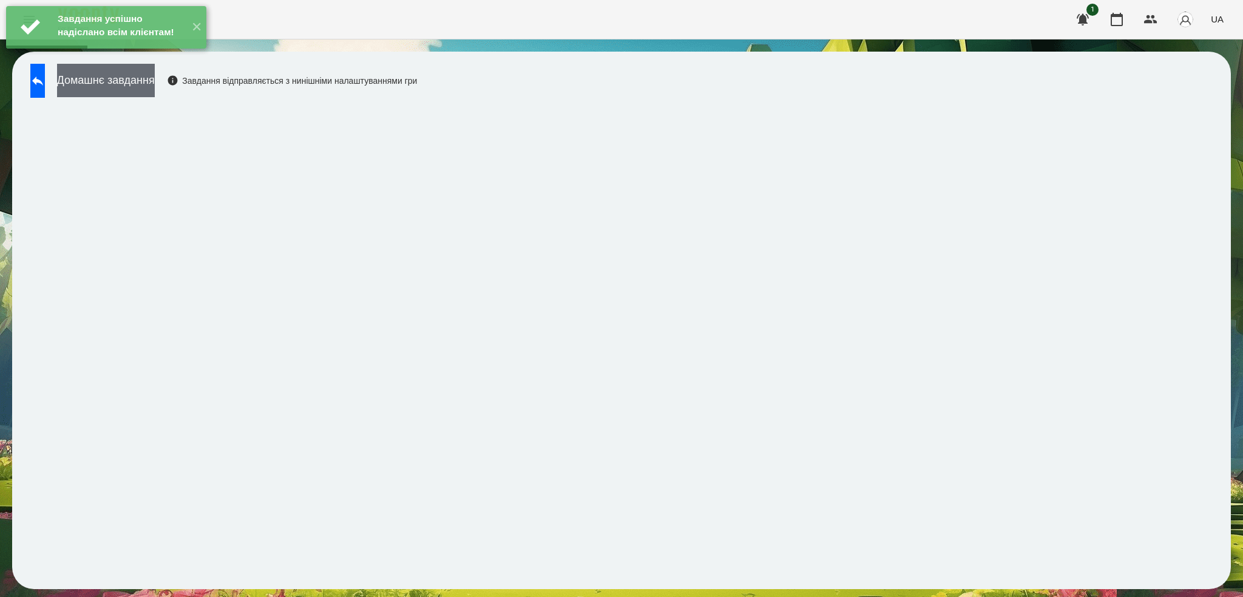
click at [155, 88] on button "Домашнє завдання" at bounding box center [106, 80] width 98 height 33
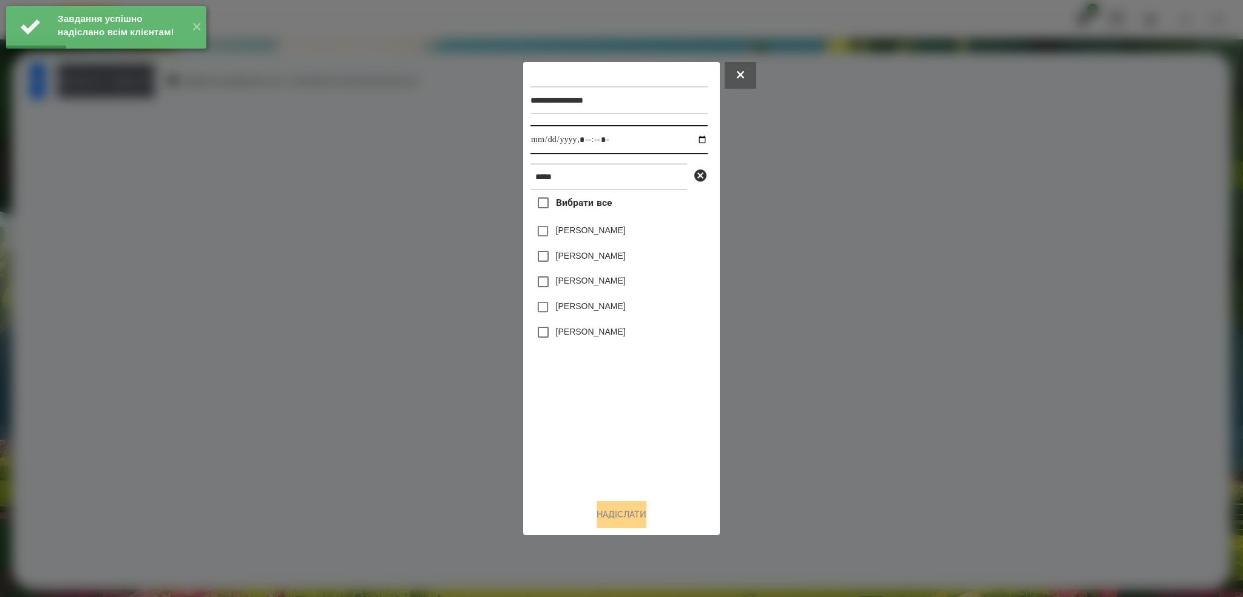
click at [692, 141] on input "datetime-local" at bounding box center [618, 139] width 177 height 29
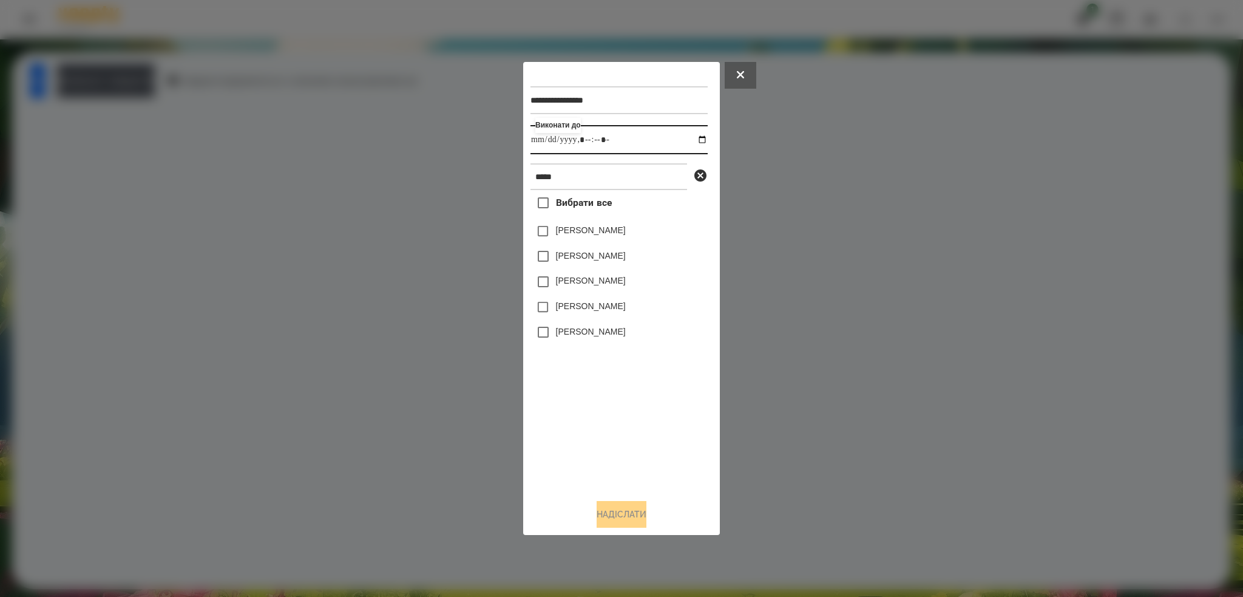
type input "**********"
click at [635, 127] on input "datetime-local" at bounding box center [618, 139] width 177 height 29
click at [617, 513] on button "Надіслати" at bounding box center [622, 514] width 50 height 27
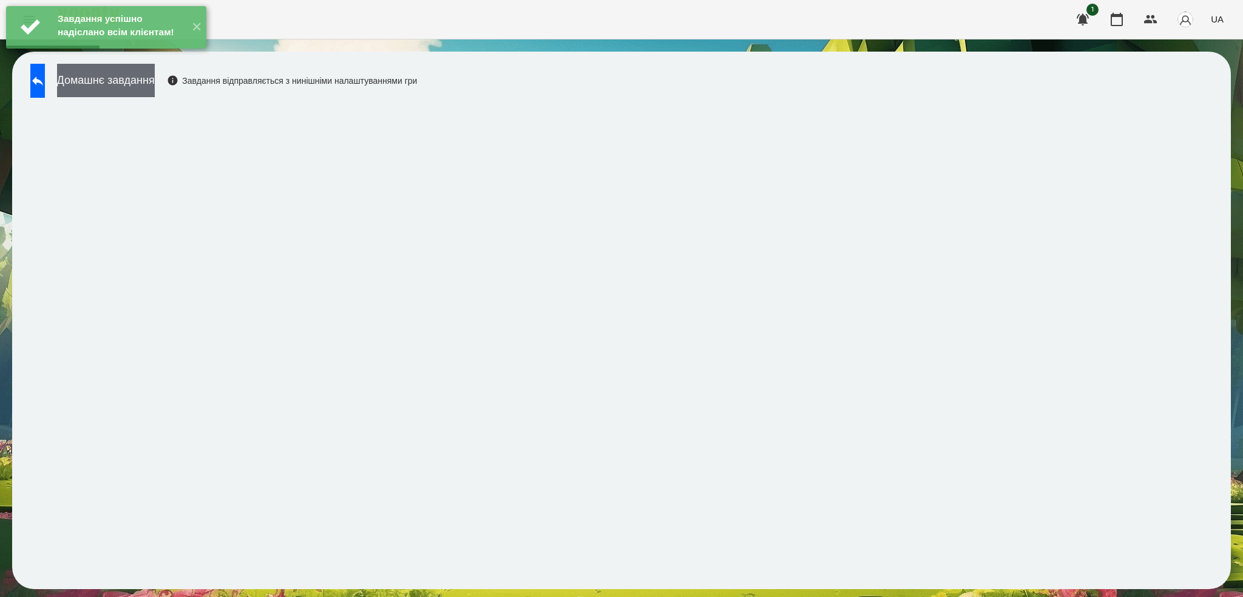
click at [155, 86] on button "Домашнє завдання" at bounding box center [106, 80] width 98 height 33
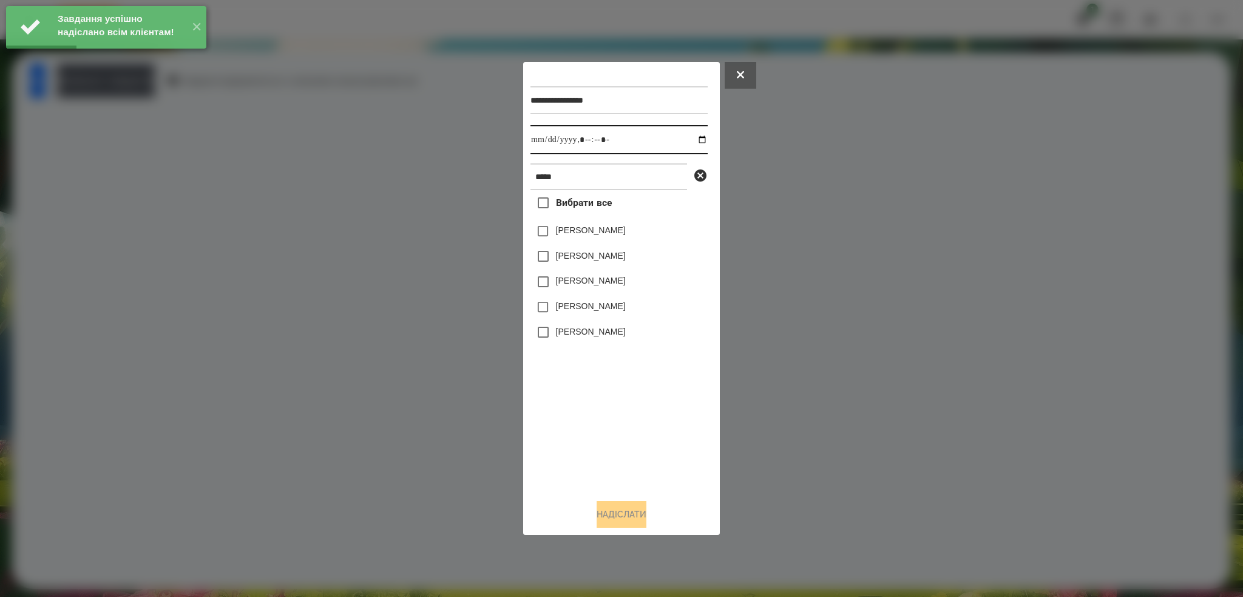
click at [691, 141] on input "datetime-local" at bounding box center [618, 139] width 177 height 29
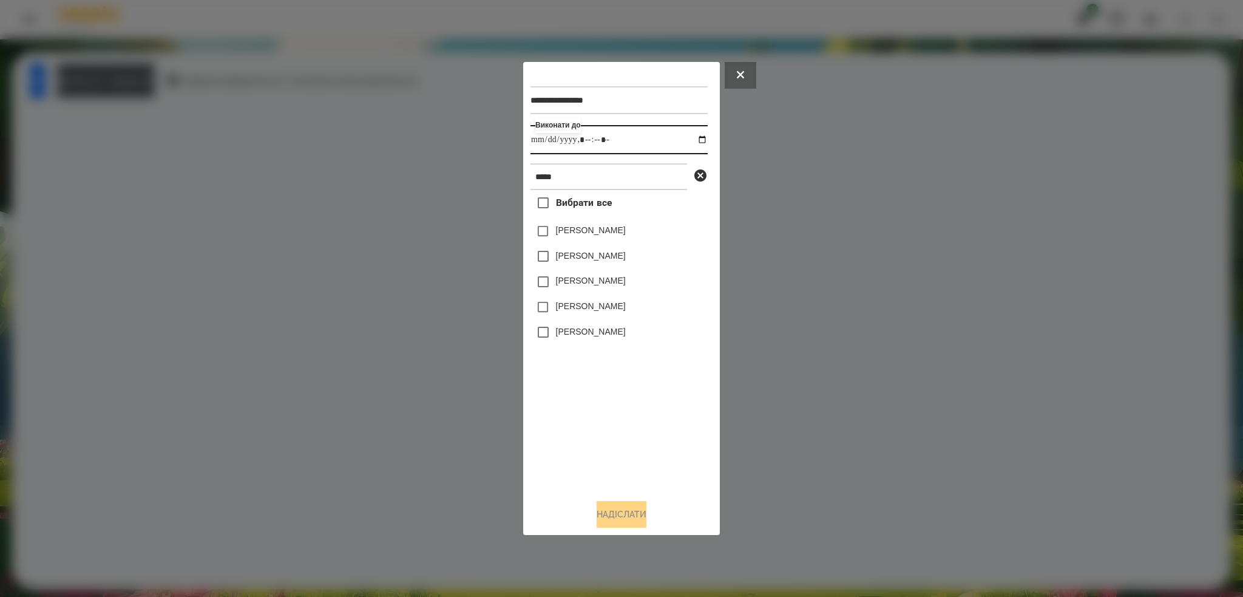
type input "**********"
click at [631, 134] on input "datetime-local" at bounding box center [618, 139] width 177 height 29
click at [598, 510] on button "Надіслати" at bounding box center [622, 514] width 50 height 27
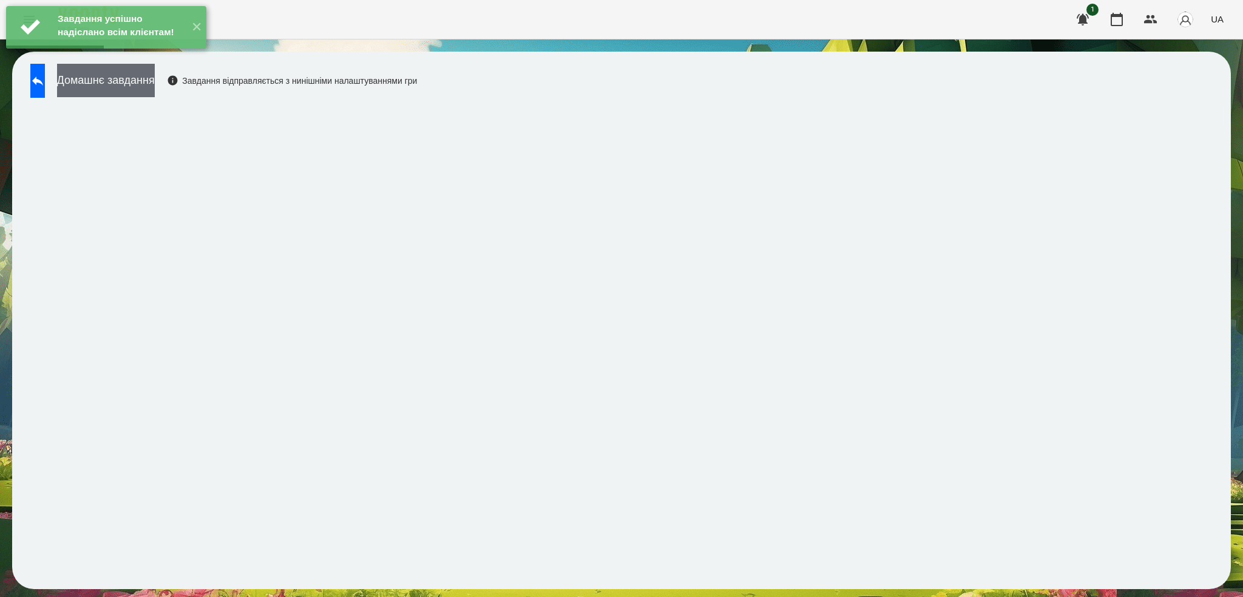
click at [155, 79] on button "Домашнє завдання" at bounding box center [106, 80] width 98 height 33
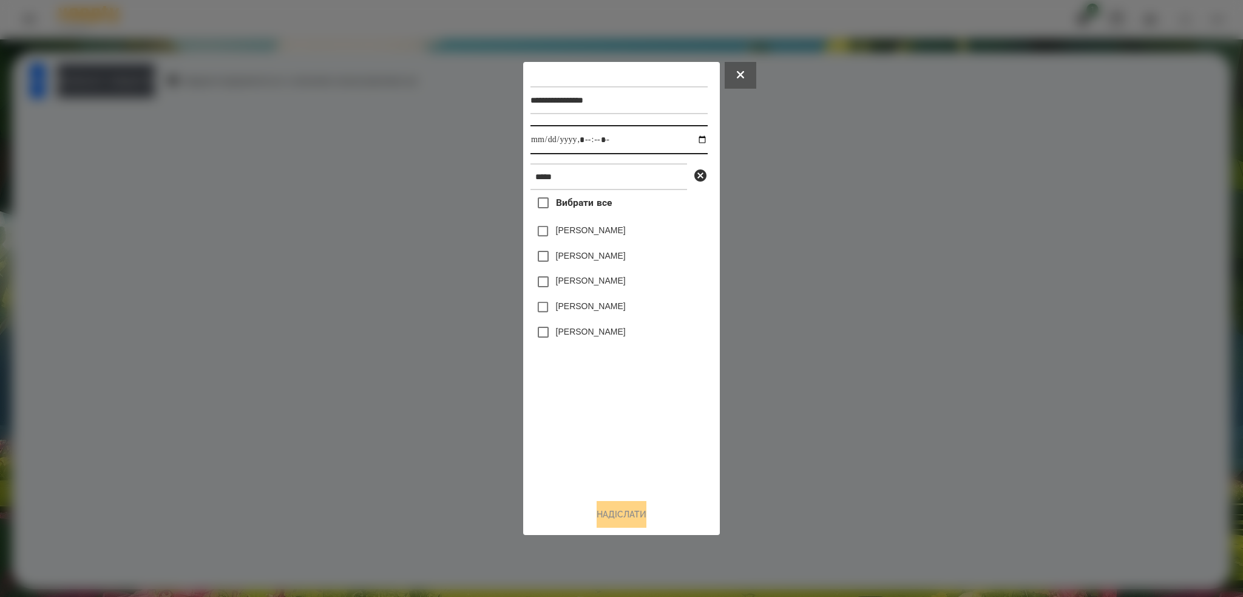
click at [692, 140] on input "datetime-local" at bounding box center [618, 139] width 177 height 29
type input "**********"
click at [547, 231] on div "**********" at bounding box center [621, 278] width 182 height 419
click at [597, 525] on button "Надіслати" at bounding box center [622, 514] width 50 height 27
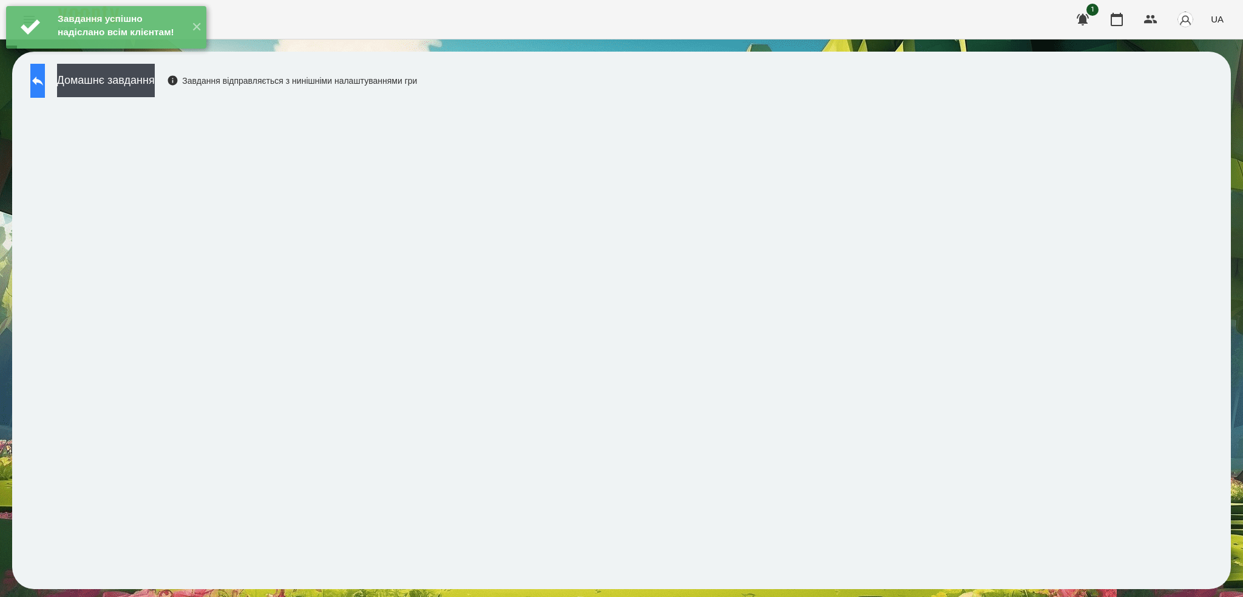
click at [45, 85] on icon at bounding box center [37, 80] width 15 height 15
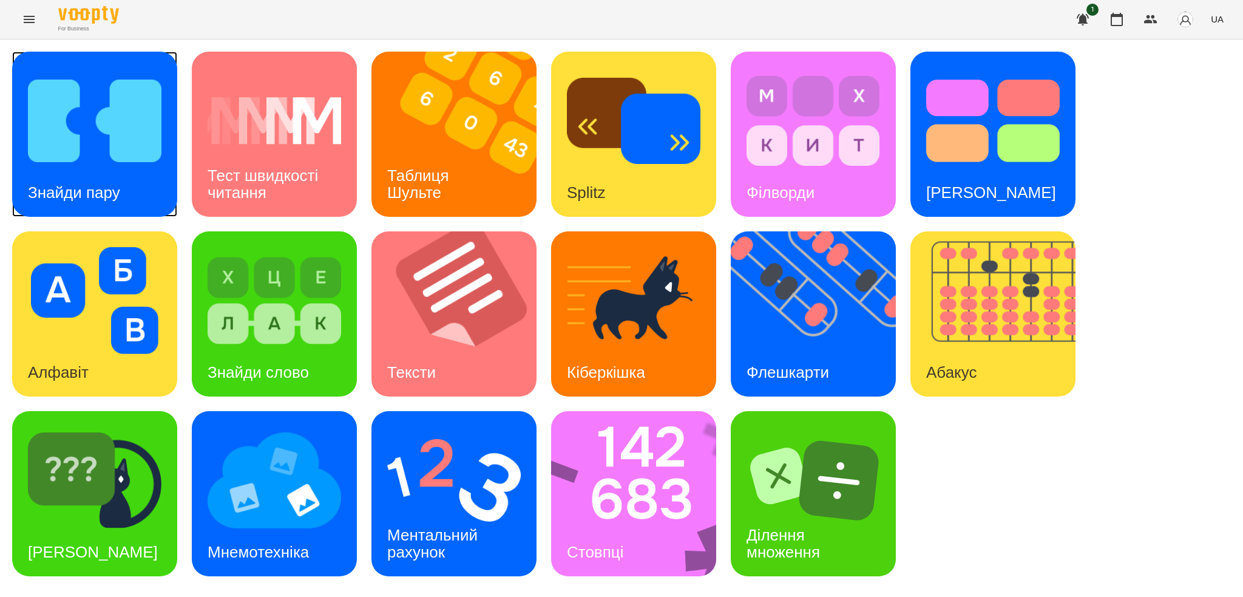
click at [109, 164] on img at bounding box center [95, 120] width 134 height 107
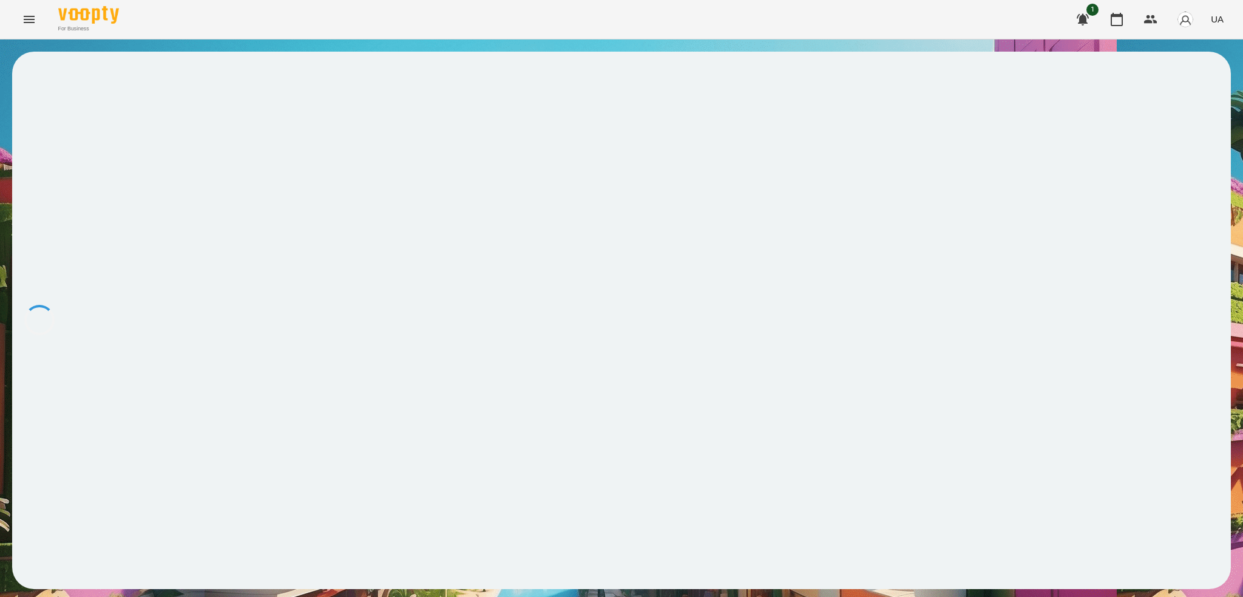
click at [30, 21] on icon "Menu" at bounding box center [29, 19] width 15 height 15
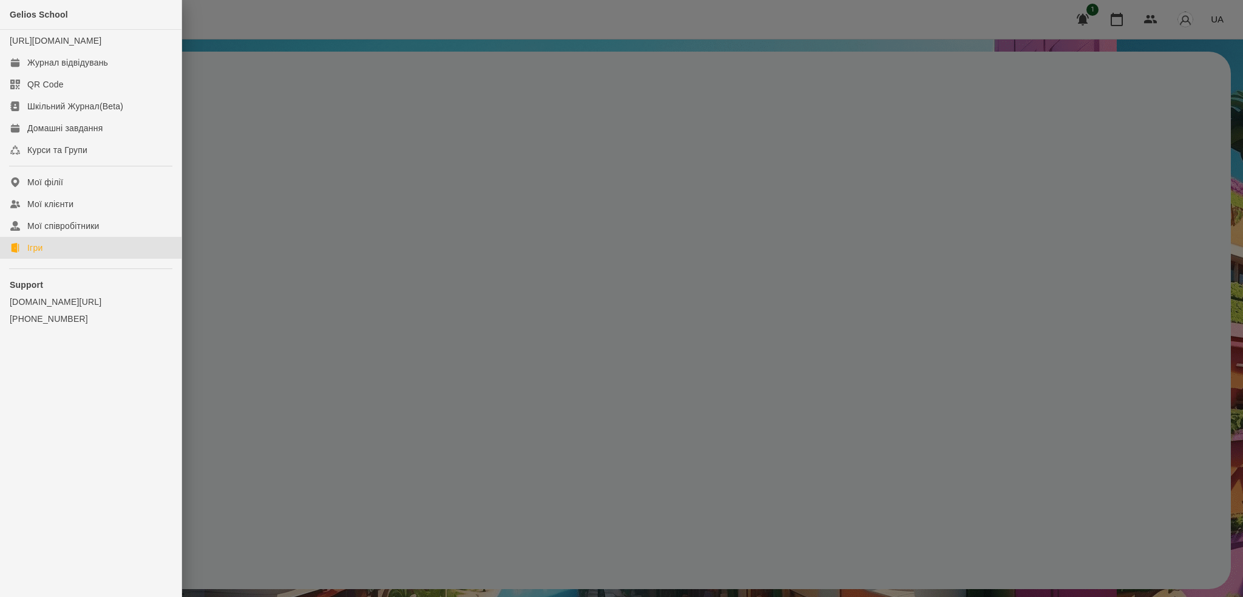
click at [42, 254] on div "Ігри" at bounding box center [34, 248] width 15 height 12
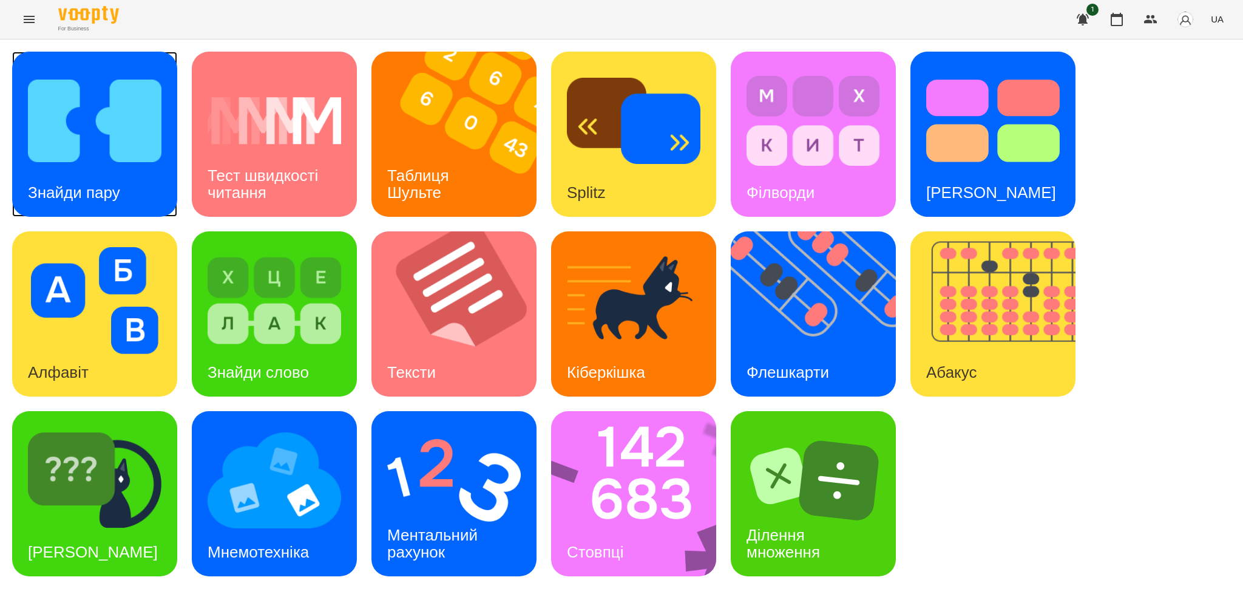
click at [147, 178] on div "Знайди пару" at bounding box center [94, 134] width 165 height 165
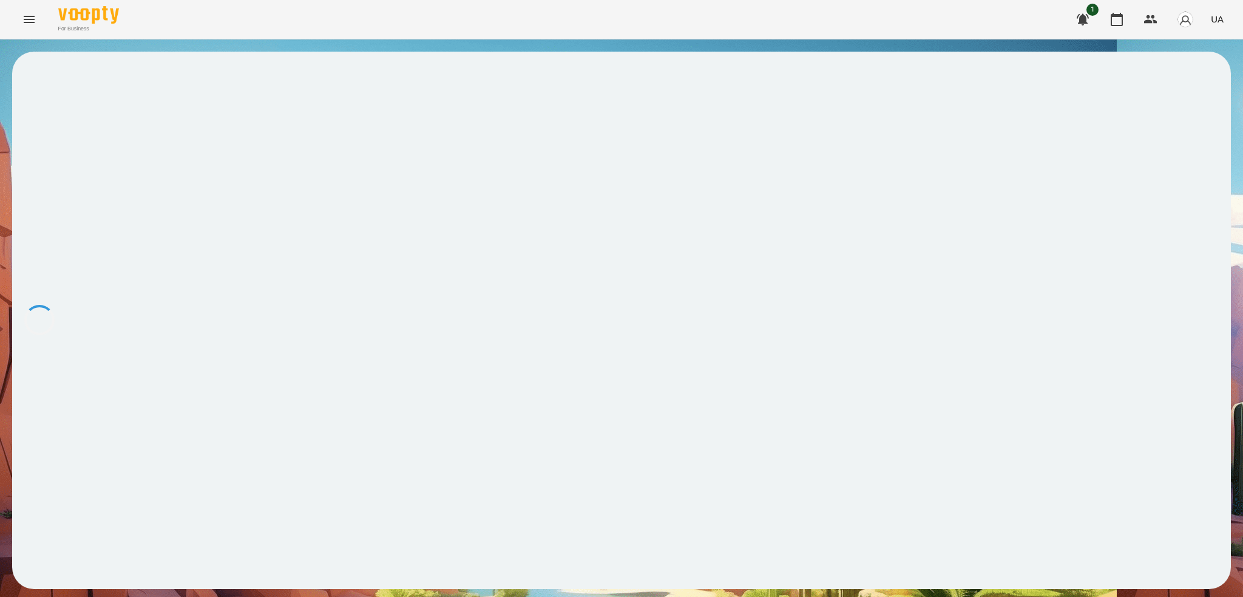
click at [27, 29] on button "Menu" at bounding box center [29, 19] width 29 height 29
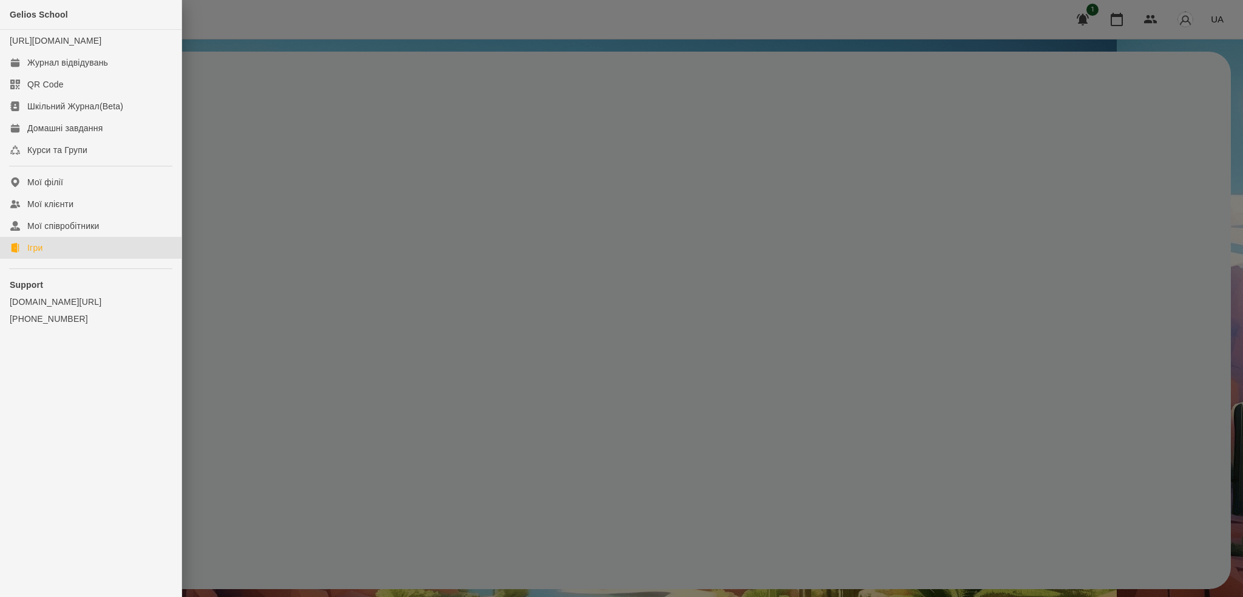
click at [54, 259] on link "Ігри" at bounding box center [90, 248] width 181 height 22
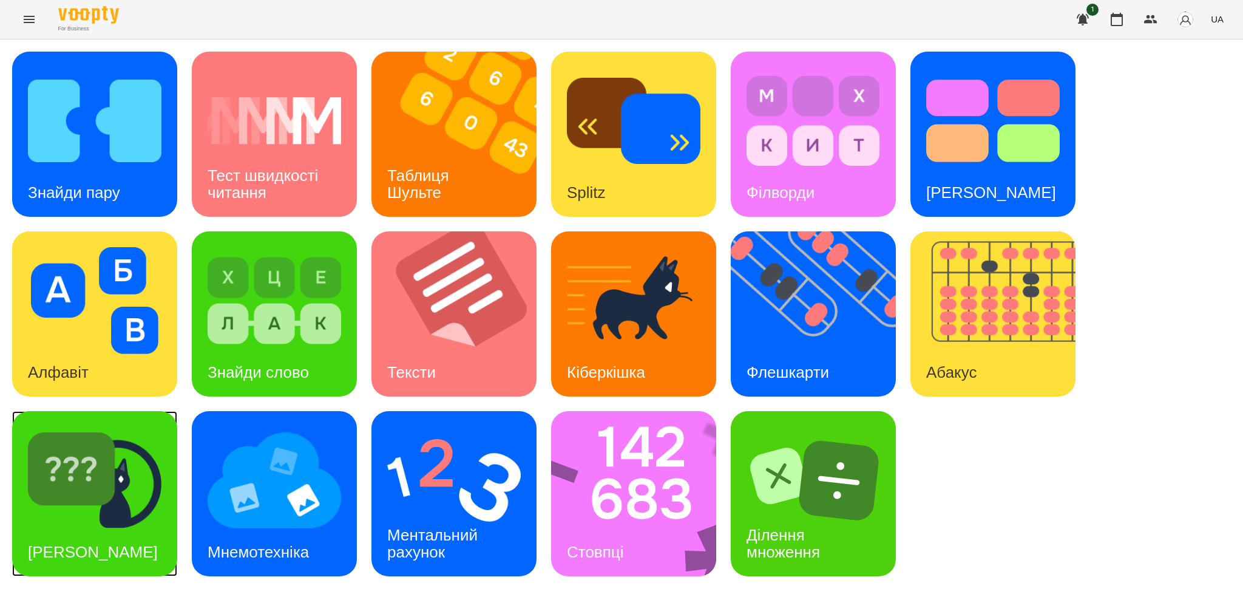
click at [124, 523] on img at bounding box center [95, 480] width 134 height 107
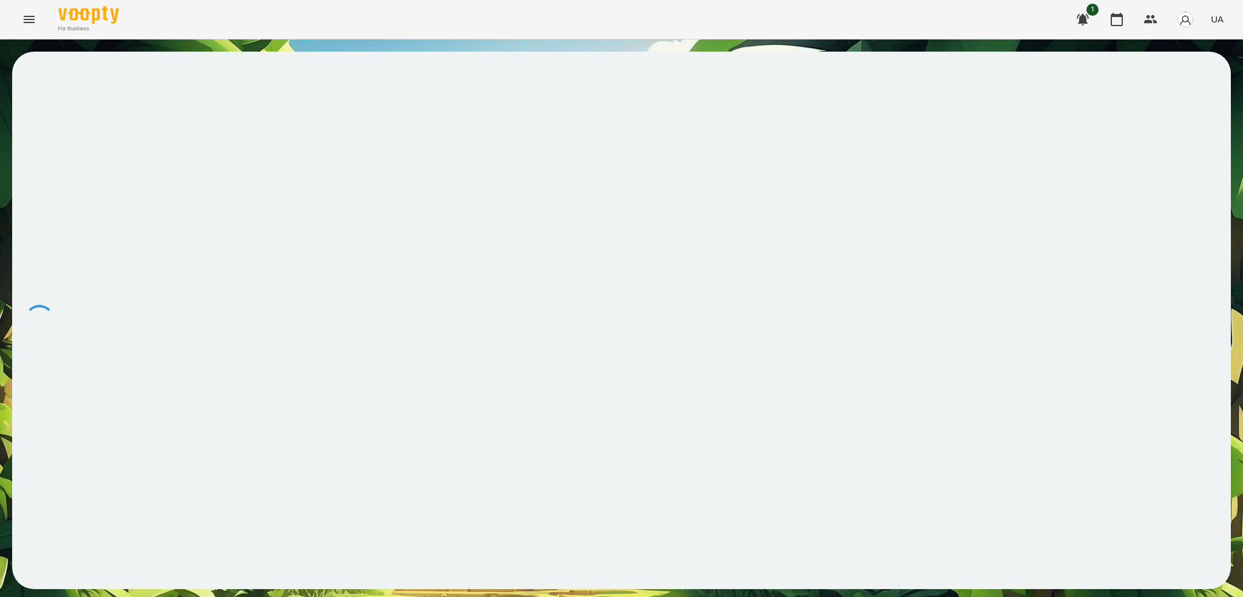
drag, startPoint x: 305, startPoint y: 376, endPoint x: 214, endPoint y: 270, distance: 139.9
click at [214, 270] on div at bounding box center [621, 320] width 1219 height 537
click at [28, 18] on icon "Menu" at bounding box center [29, 19] width 15 height 15
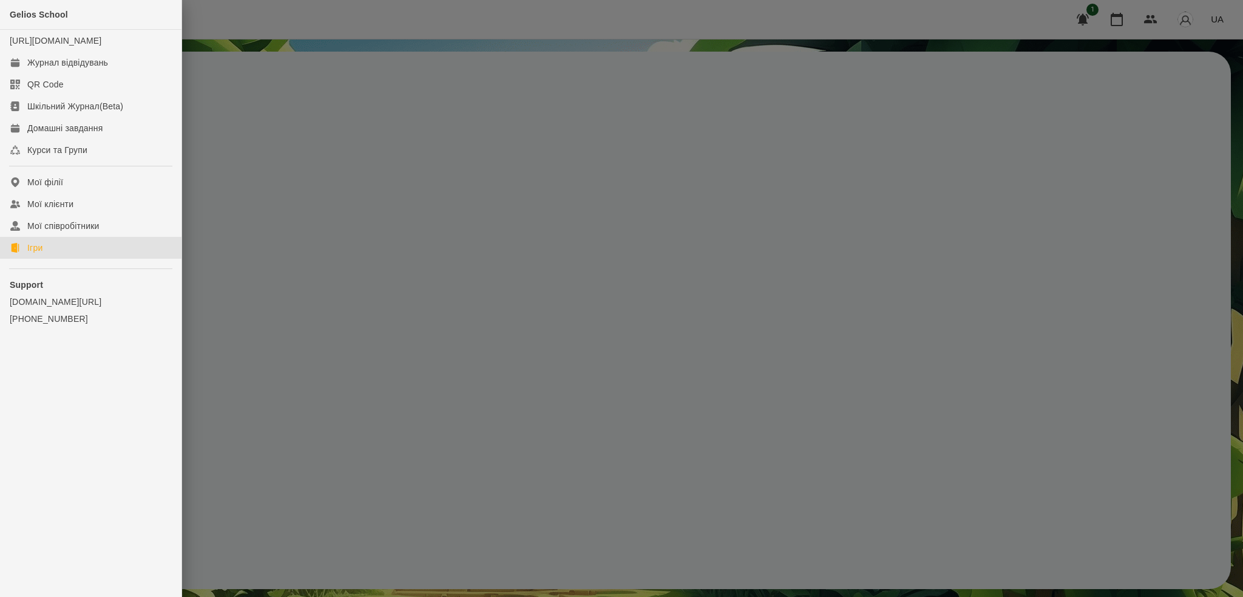
click at [42, 254] on div "Ігри" at bounding box center [34, 248] width 15 height 12
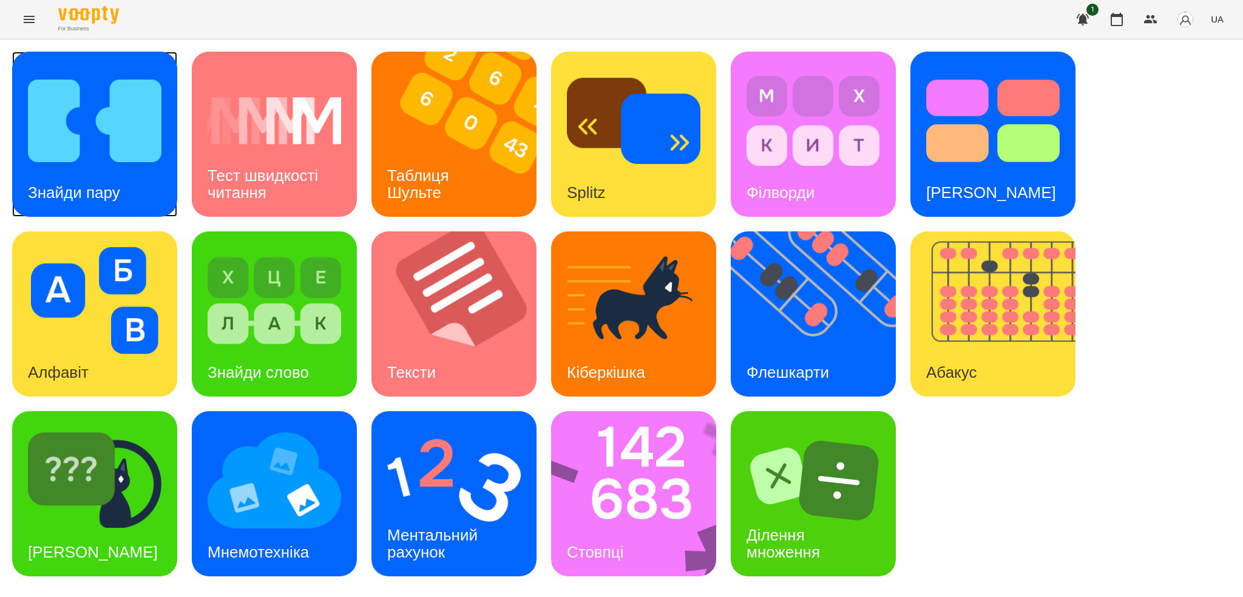
click at [106, 177] on div "Знайди пару" at bounding box center [74, 193] width 124 height 48
click at [90, 177] on div "Знайди пару" at bounding box center [74, 193] width 124 height 48
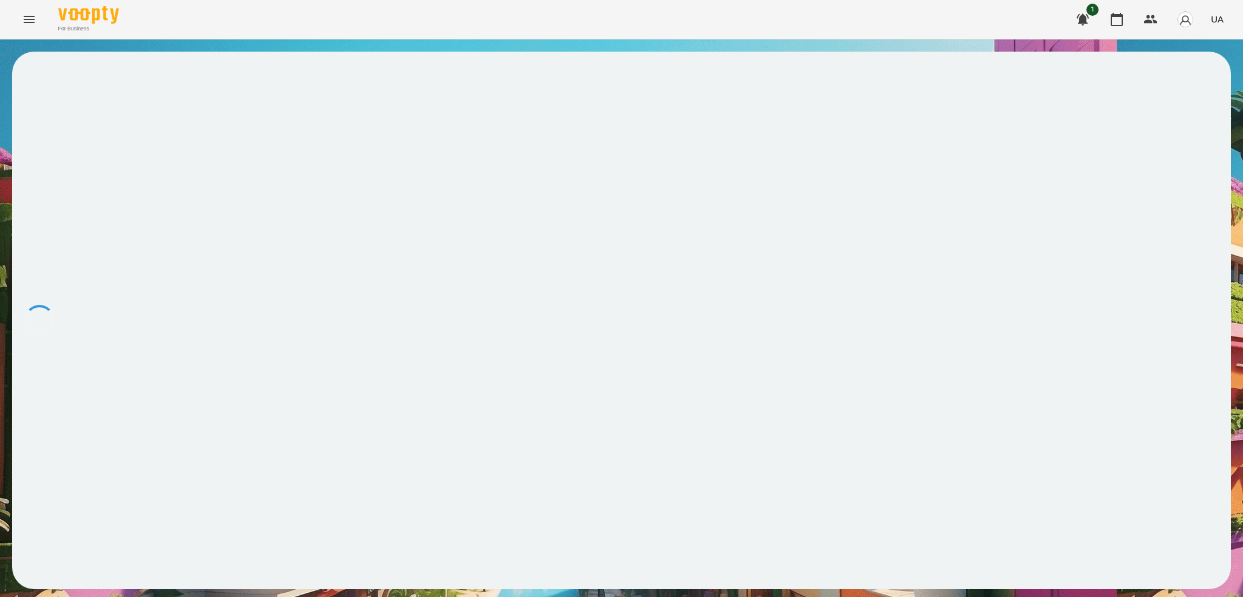
click at [23, 23] on icon "Menu" at bounding box center [29, 19] width 15 height 15
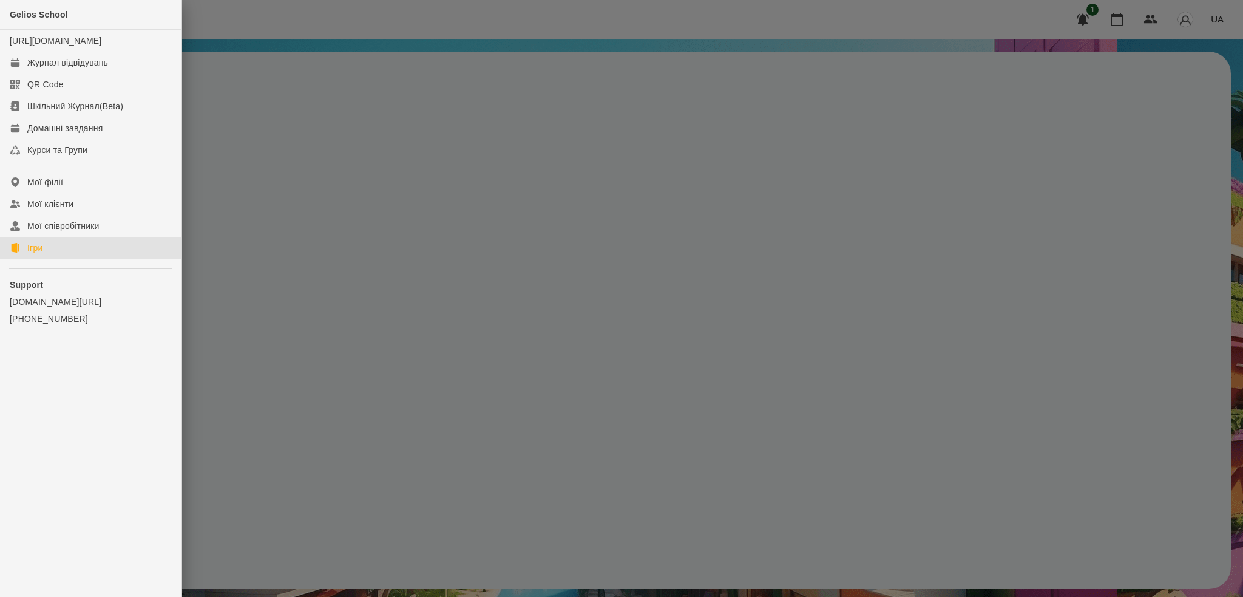
click at [54, 259] on link "Ігри" at bounding box center [90, 248] width 181 height 22
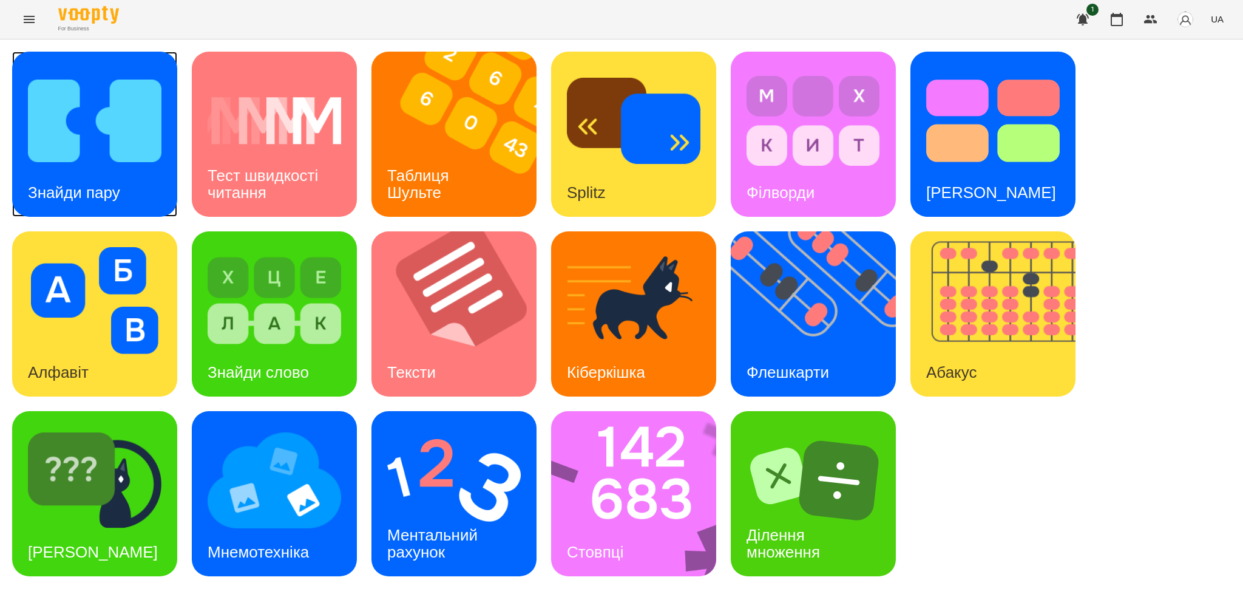
click at [101, 160] on img at bounding box center [95, 120] width 134 height 107
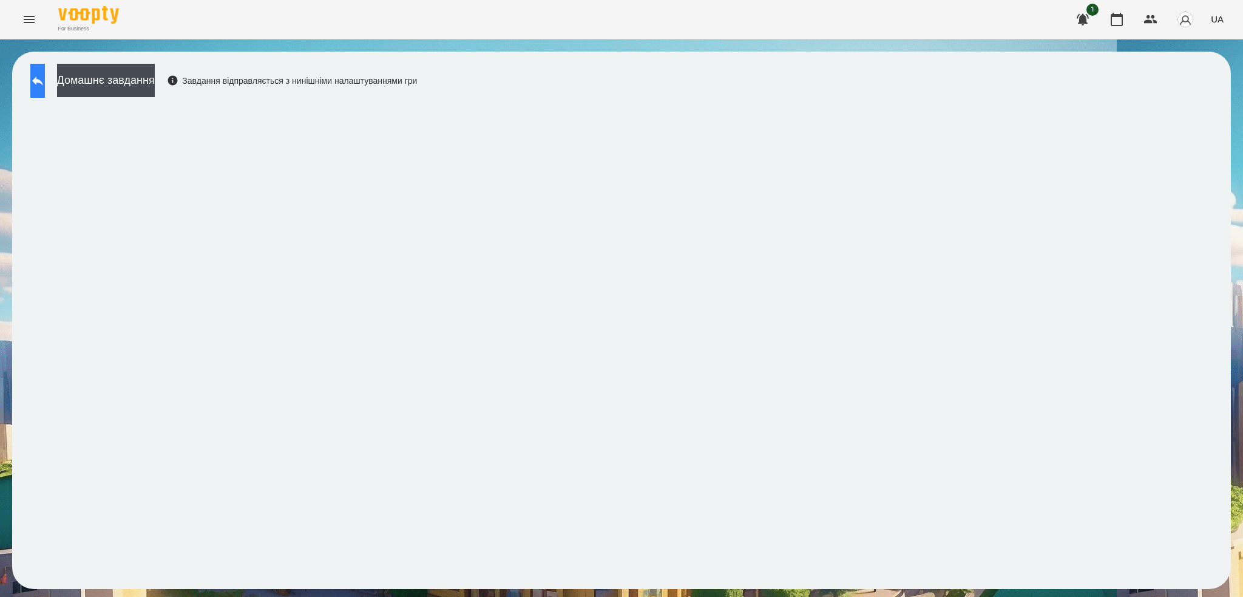
click at [36, 77] on button at bounding box center [37, 81] width 15 height 34
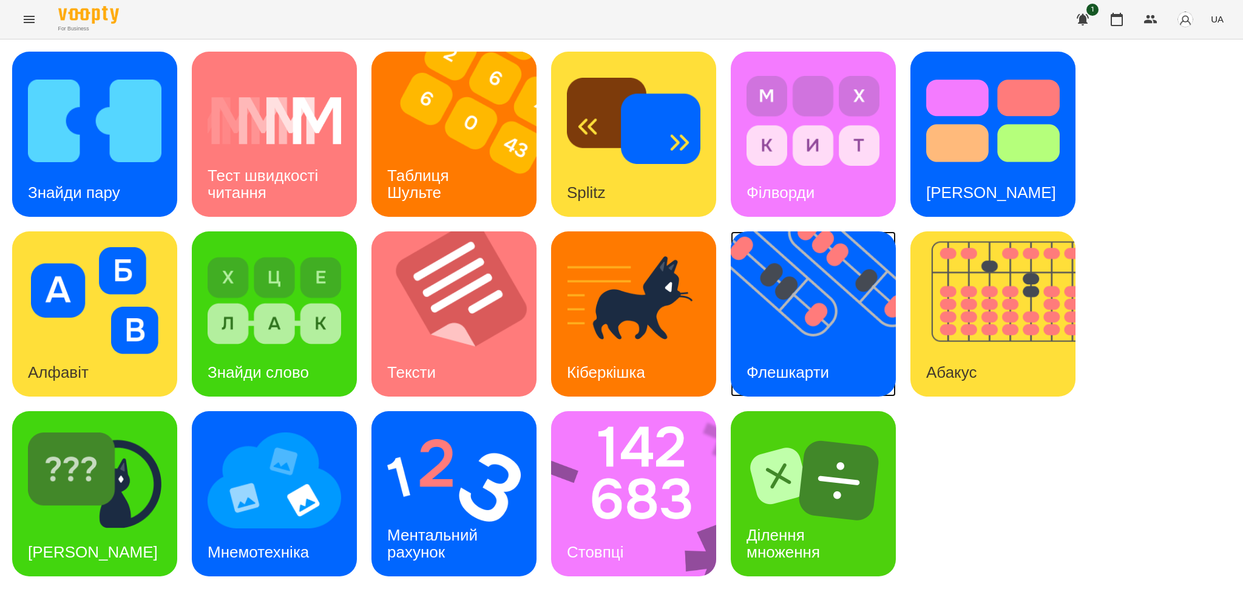
click at [833, 353] on div "Флешкарти" at bounding box center [788, 372] width 114 height 48
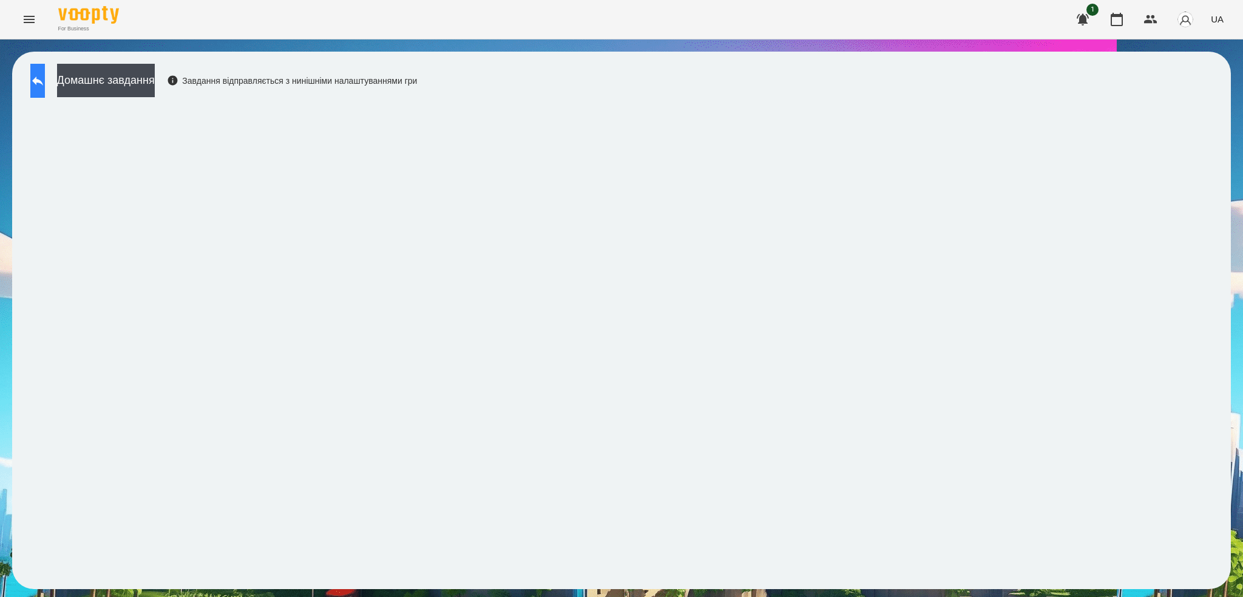
click at [45, 72] on button at bounding box center [37, 81] width 15 height 34
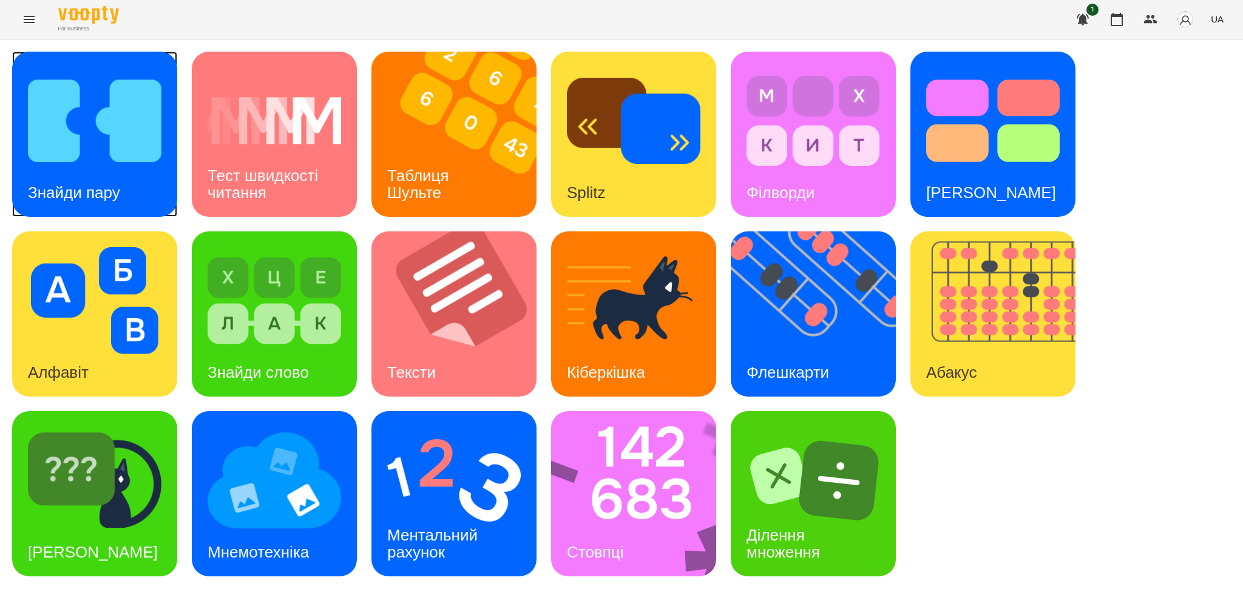
click at [119, 206] on div "Знайди пару" at bounding box center [74, 193] width 124 height 48
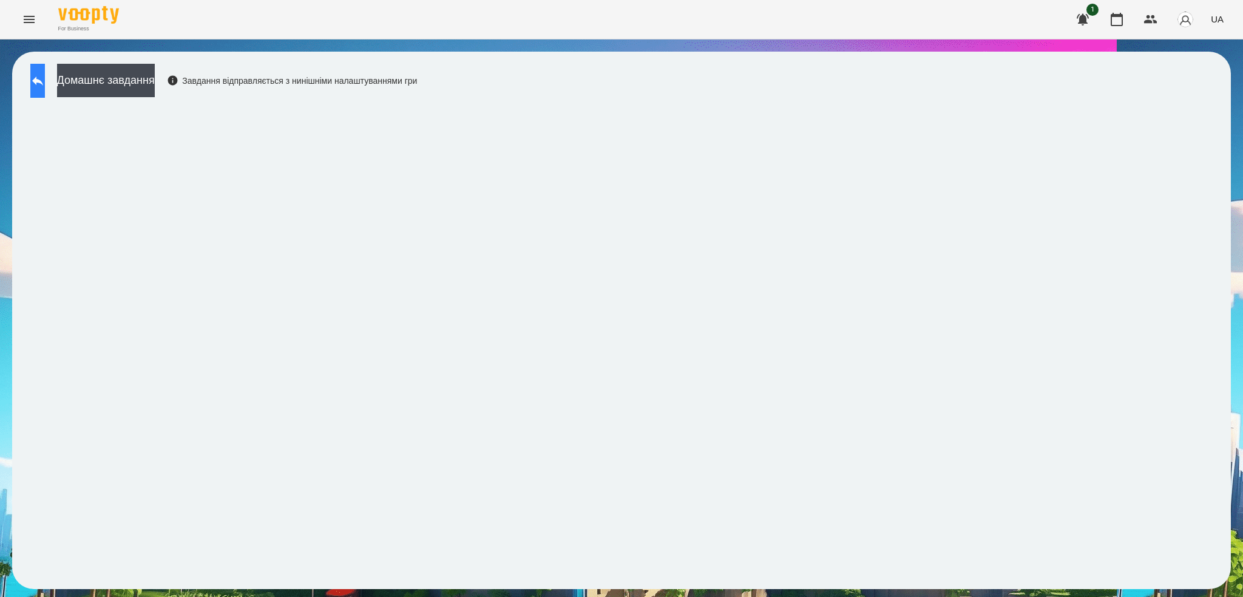
click at [45, 84] on icon at bounding box center [37, 80] width 15 height 15
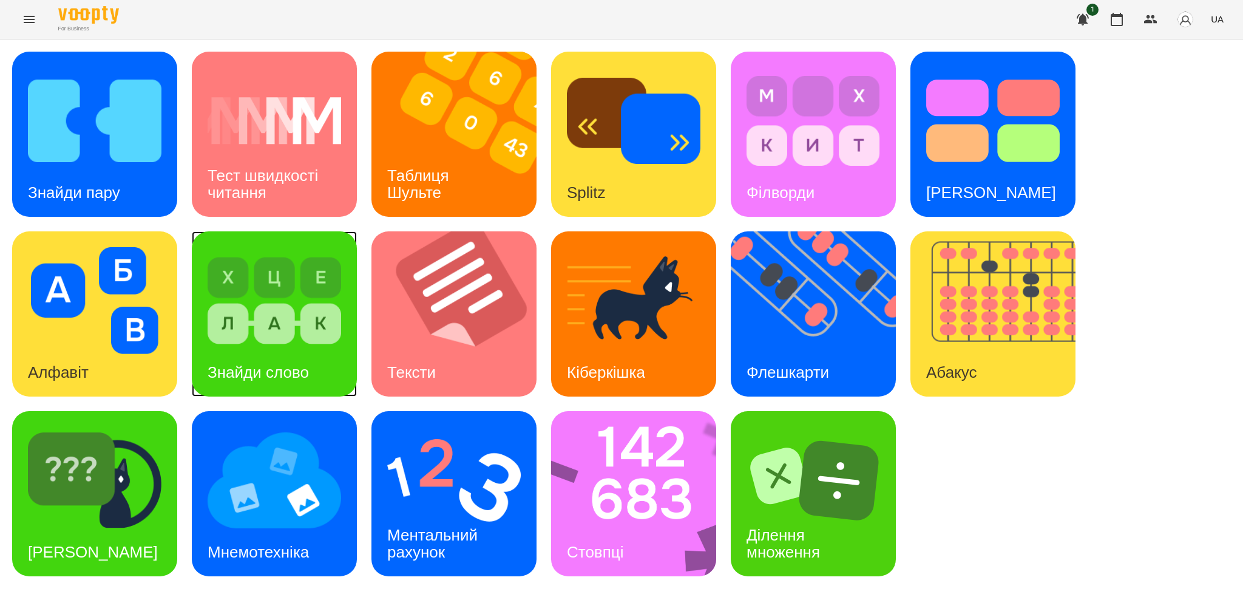
click at [242, 257] on img at bounding box center [275, 300] width 134 height 107
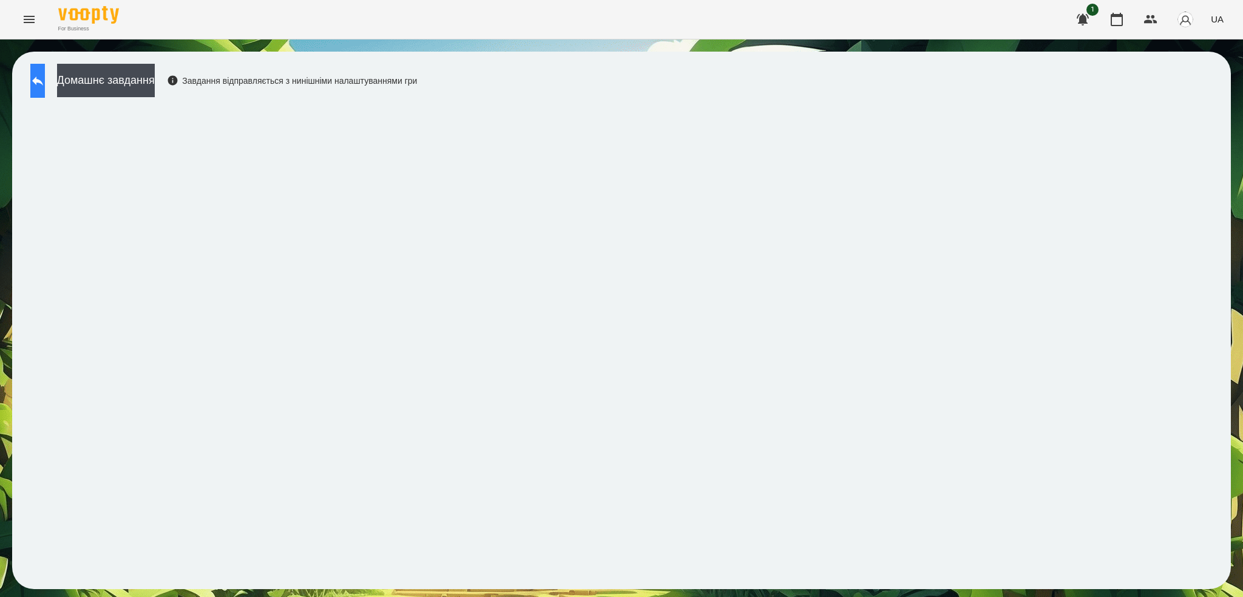
click at [45, 76] on icon at bounding box center [37, 80] width 15 height 15
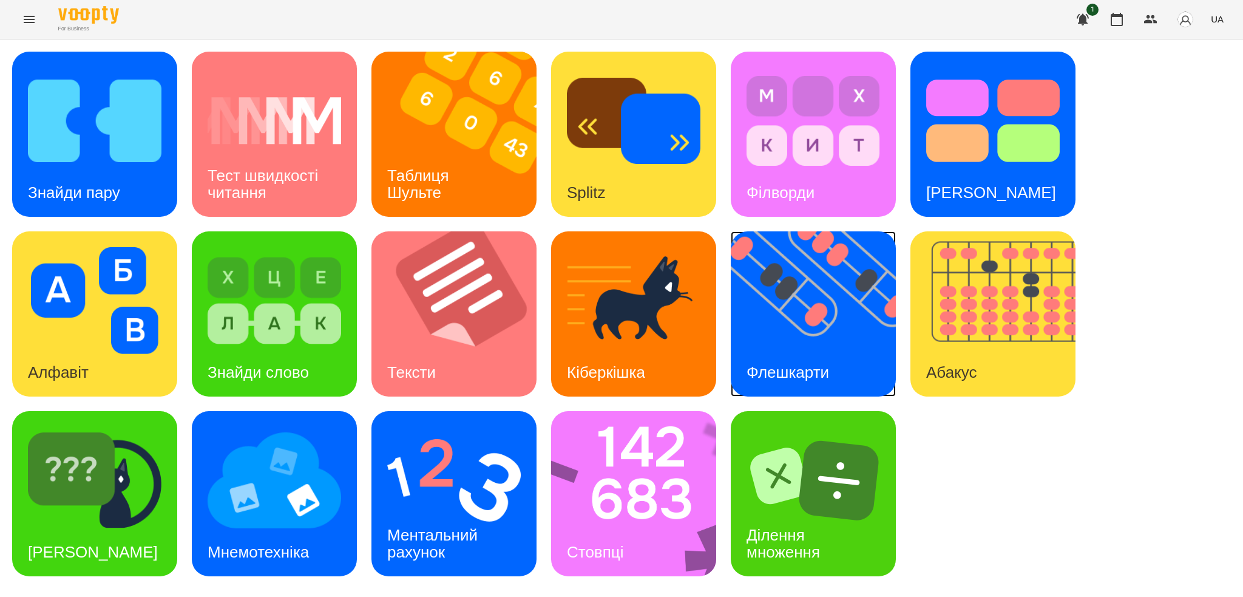
click at [840, 345] on img at bounding box center [821, 313] width 180 height 165
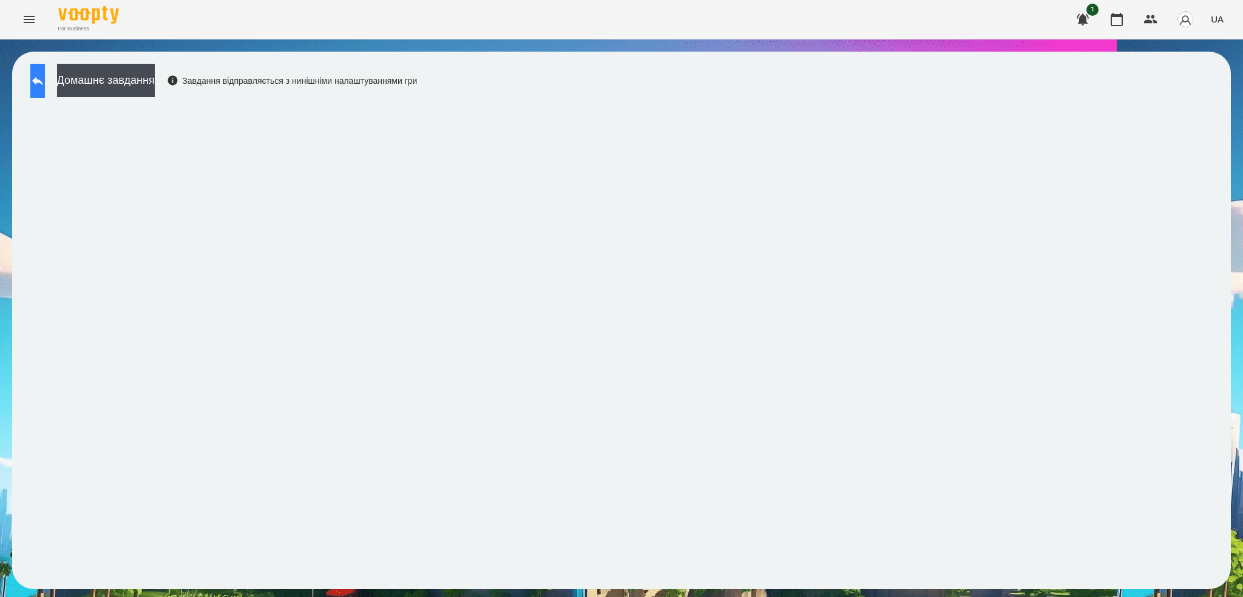
click at [45, 70] on button at bounding box center [37, 81] width 15 height 34
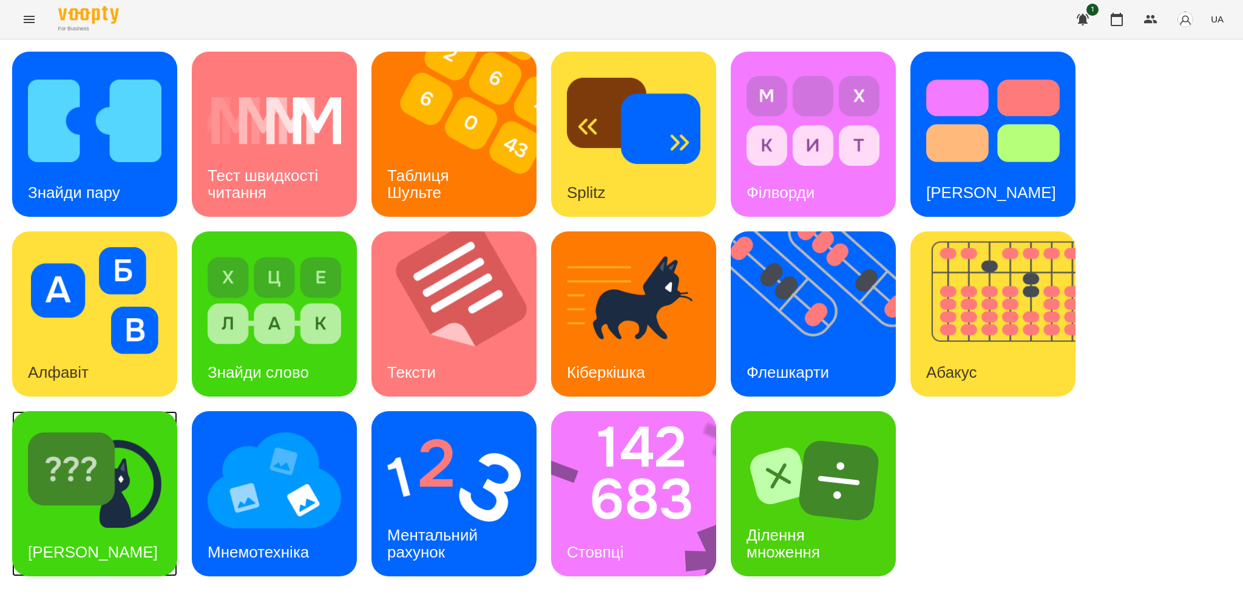
click at [134, 529] on img at bounding box center [95, 480] width 134 height 107
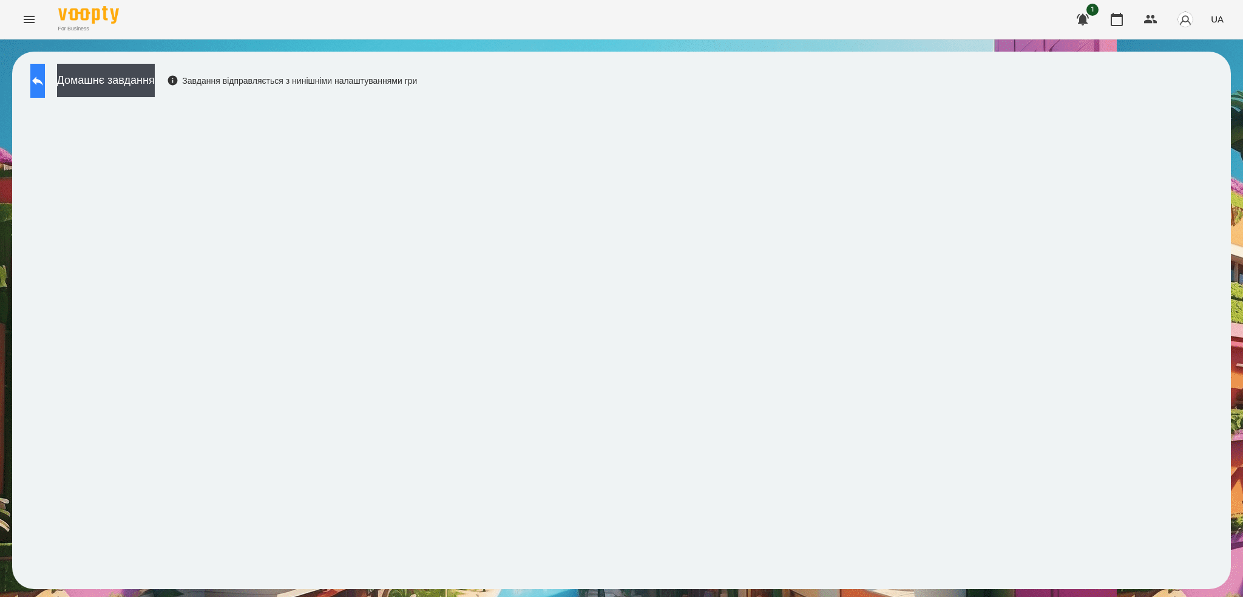
click at [38, 89] on button at bounding box center [37, 81] width 15 height 34
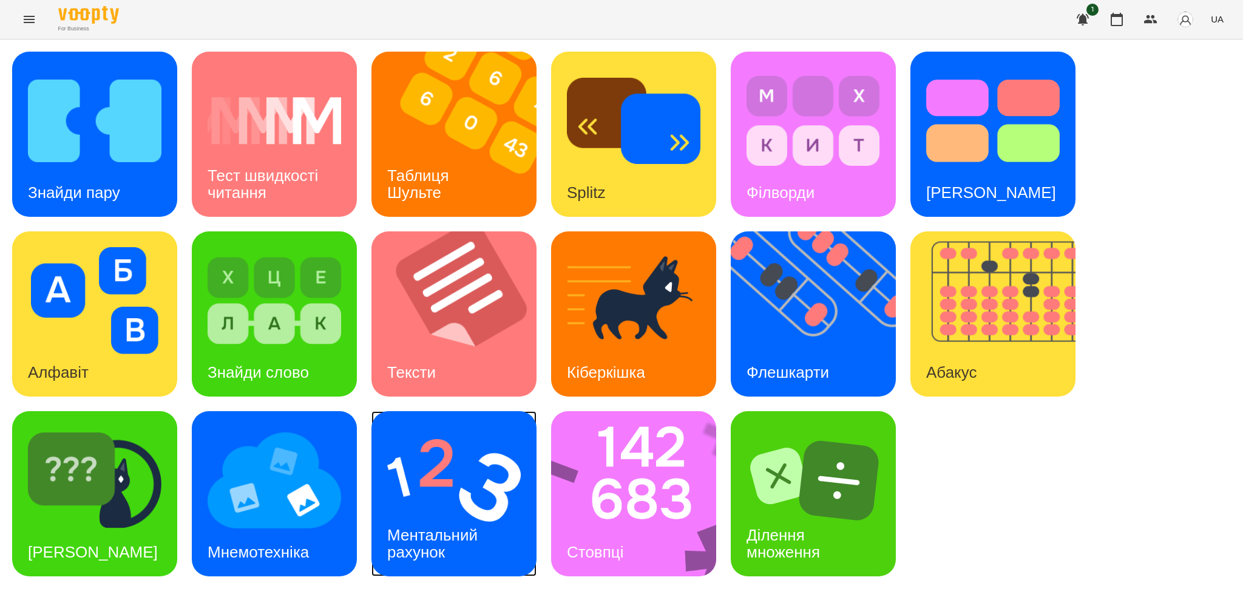
click at [476, 523] on div "Ментальний рахунок" at bounding box center [434, 543] width 126 height 65
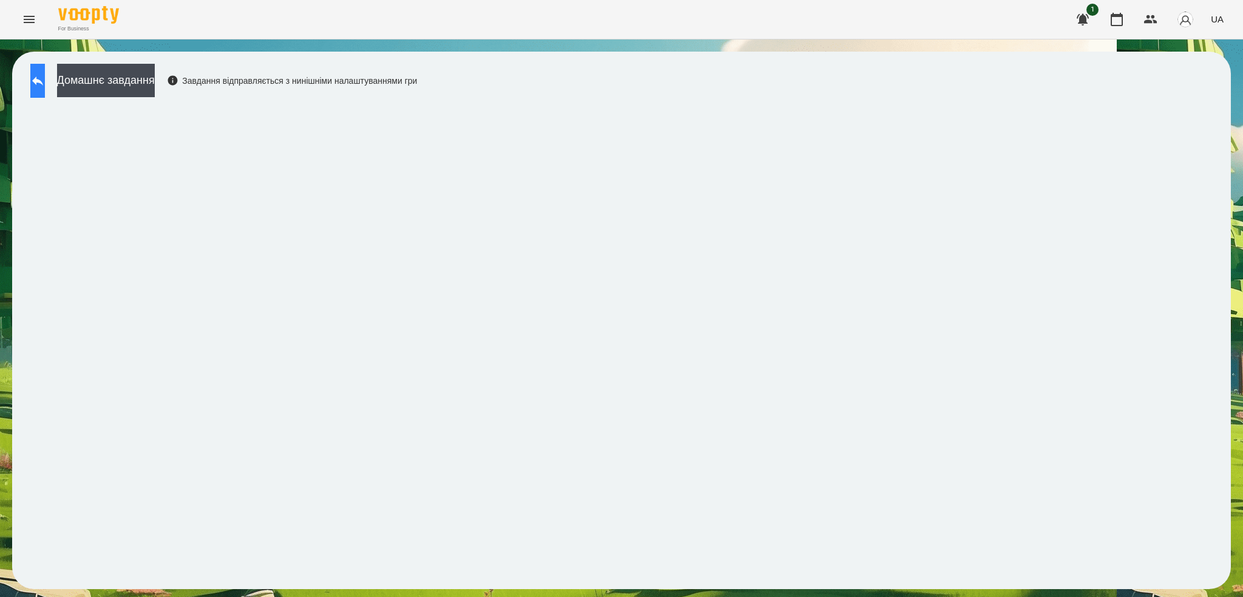
click at [45, 70] on button at bounding box center [37, 81] width 15 height 34
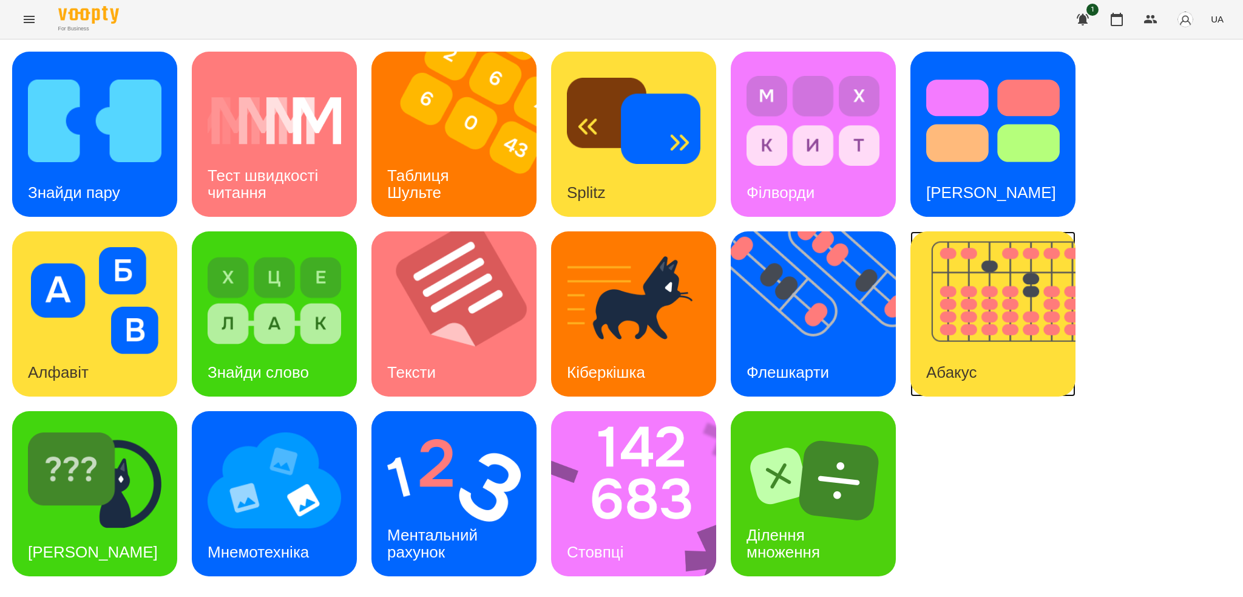
click at [989, 348] on div "Абакус" at bounding box center [951, 372] width 82 height 48
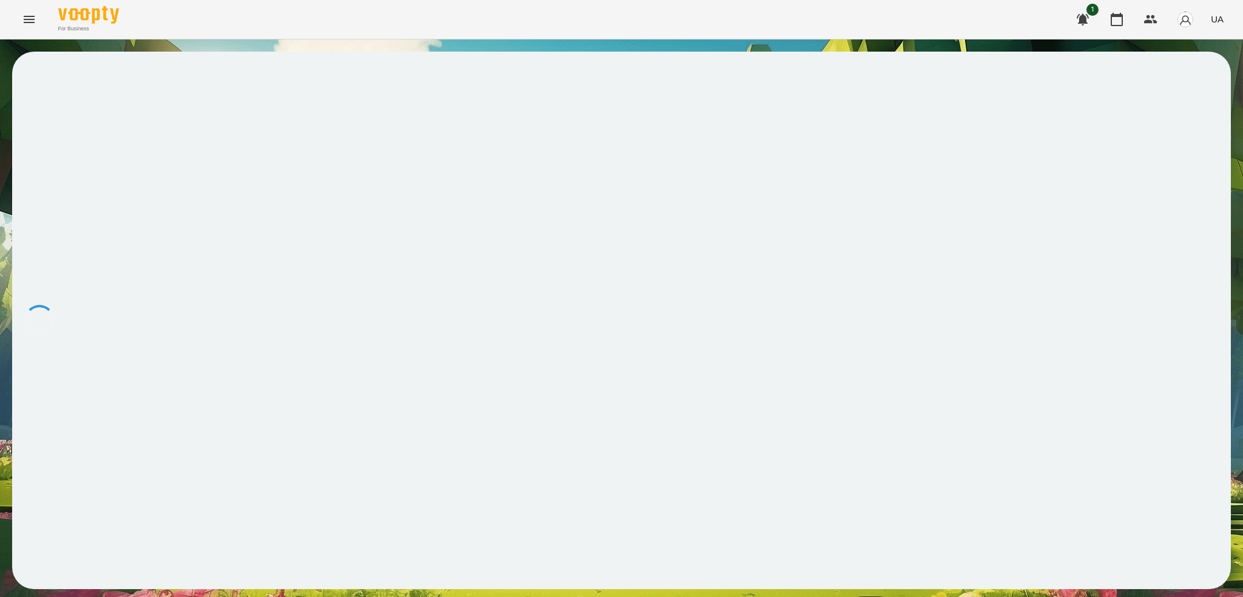
click at [29, 18] on icon "Menu" at bounding box center [29, 19] width 15 height 15
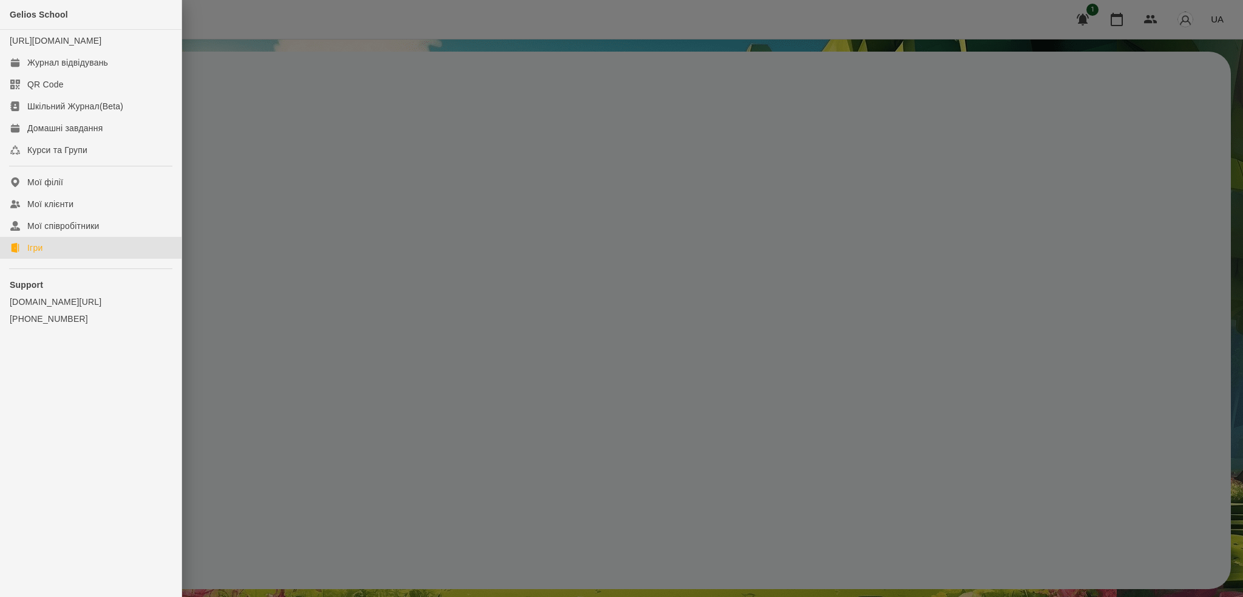
click at [31, 254] on div "Ігри" at bounding box center [34, 248] width 15 height 12
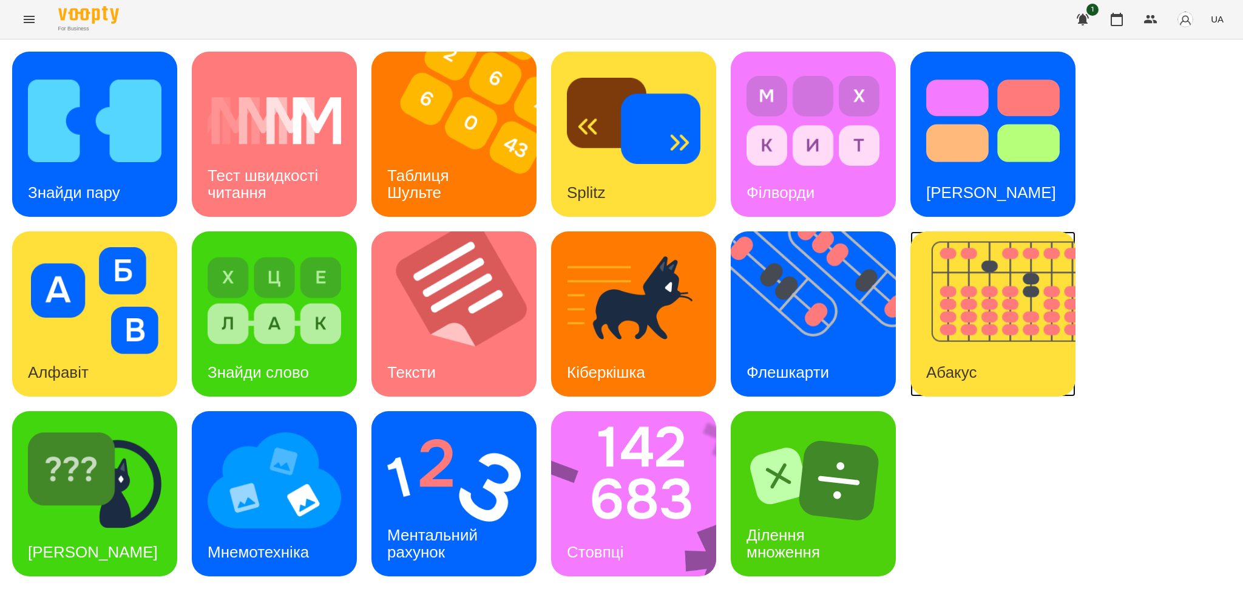
click at [1001, 357] on img at bounding box center [1000, 313] width 180 height 165
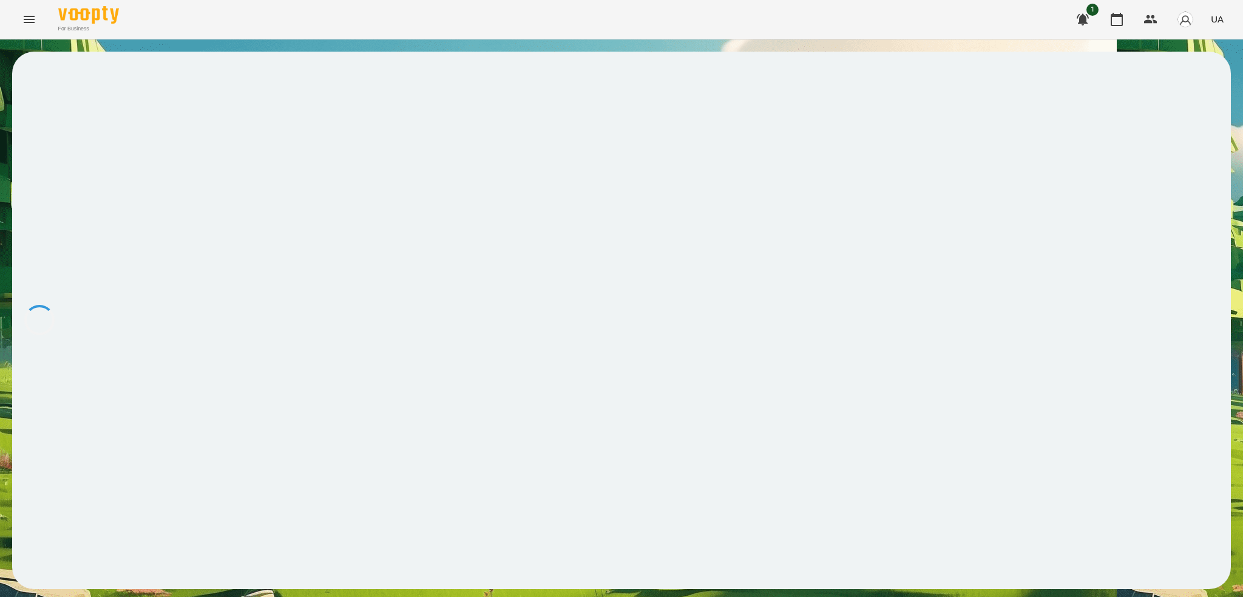
click at [33, 24] on icon "Menu" at bounding box center [29, 19] width 15 height 15
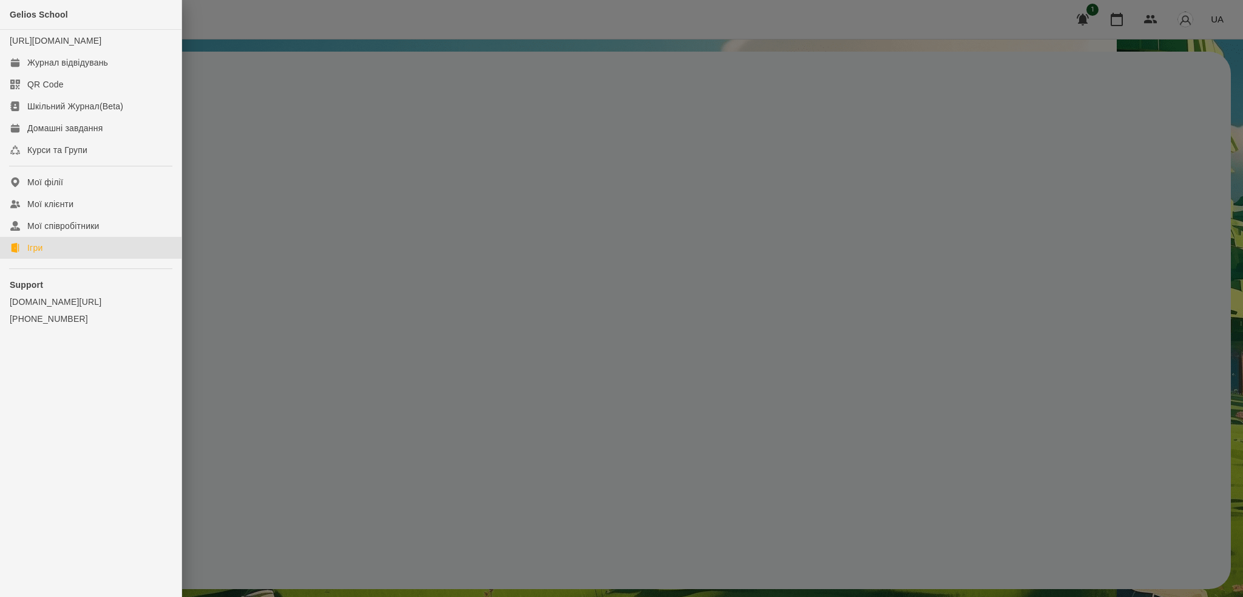
click at [36, 254] on div "Ігри" at bounding box center [34, 248] width 15 height 12
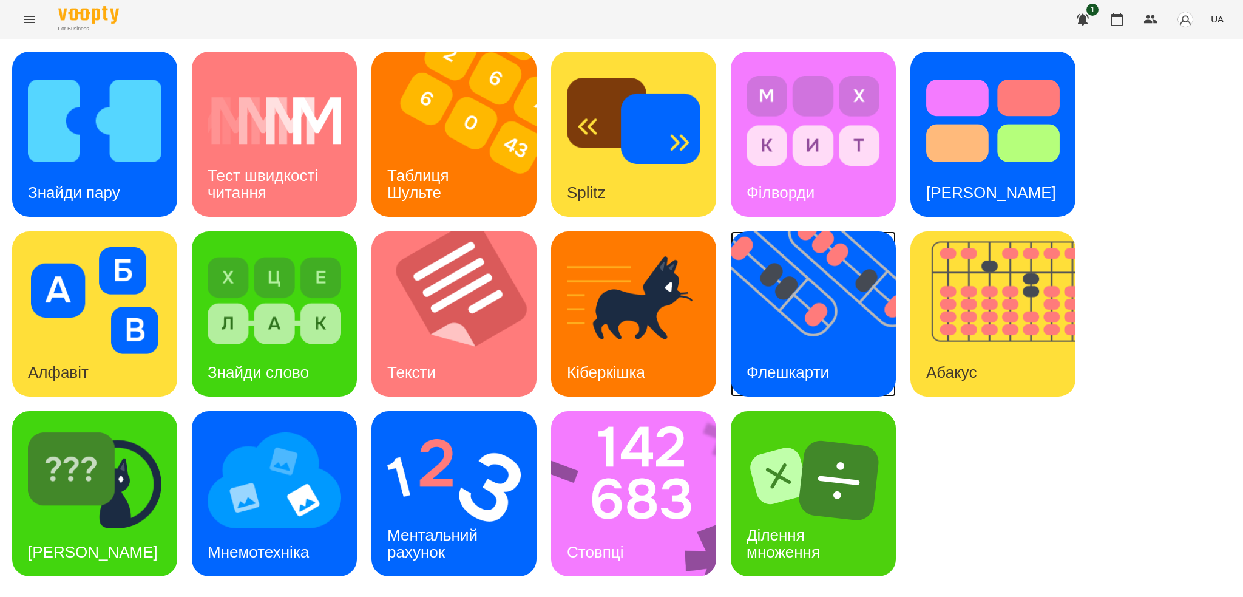
click at [826, 359] on div "Флешкарти" at bounding box center [788, 372] width 114 height 48
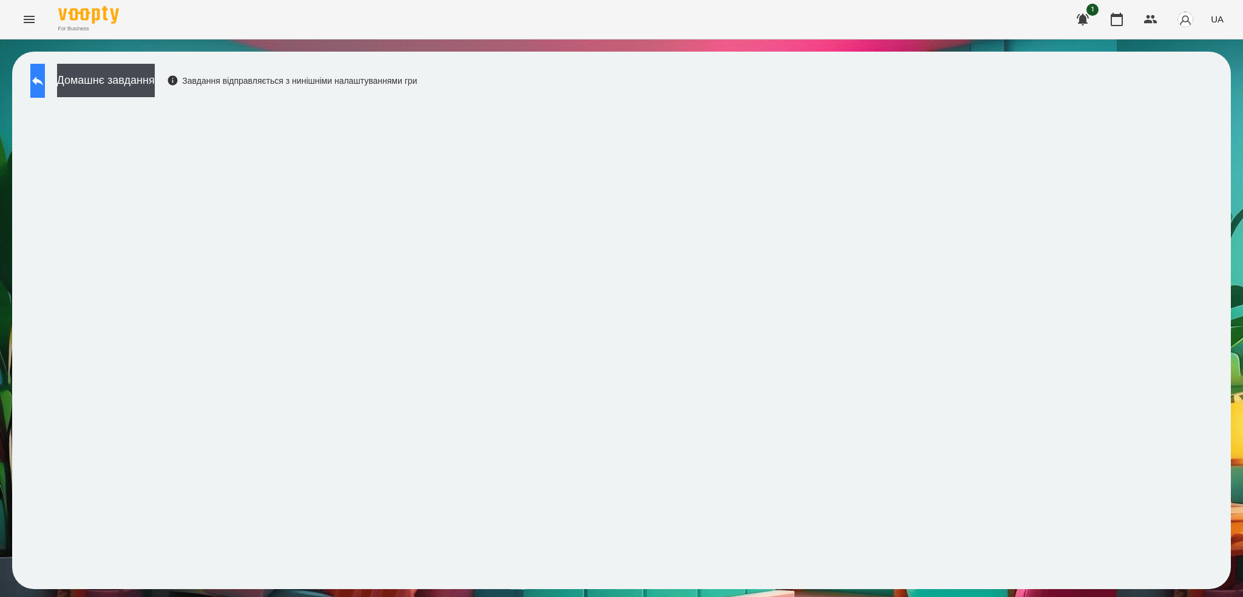
click at [45, 83] on button at bounding box center [37, 81] width 15 height 34
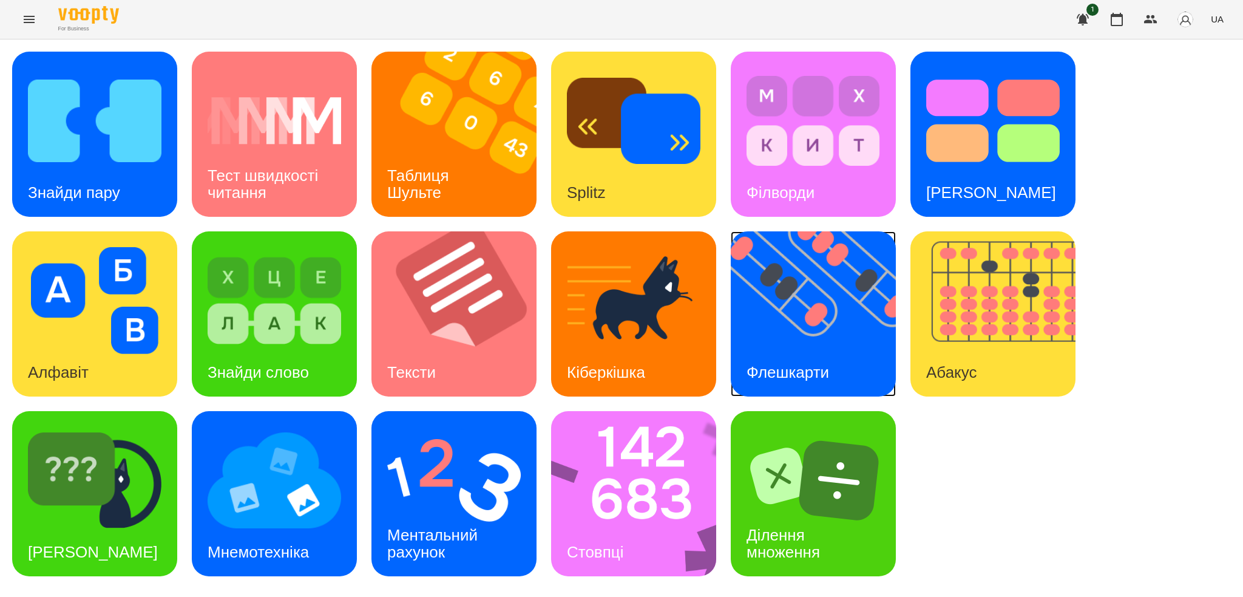
click at [788, 368] on h3 "Флешкарти" at bounding box center [787, 372] width 83 height 18
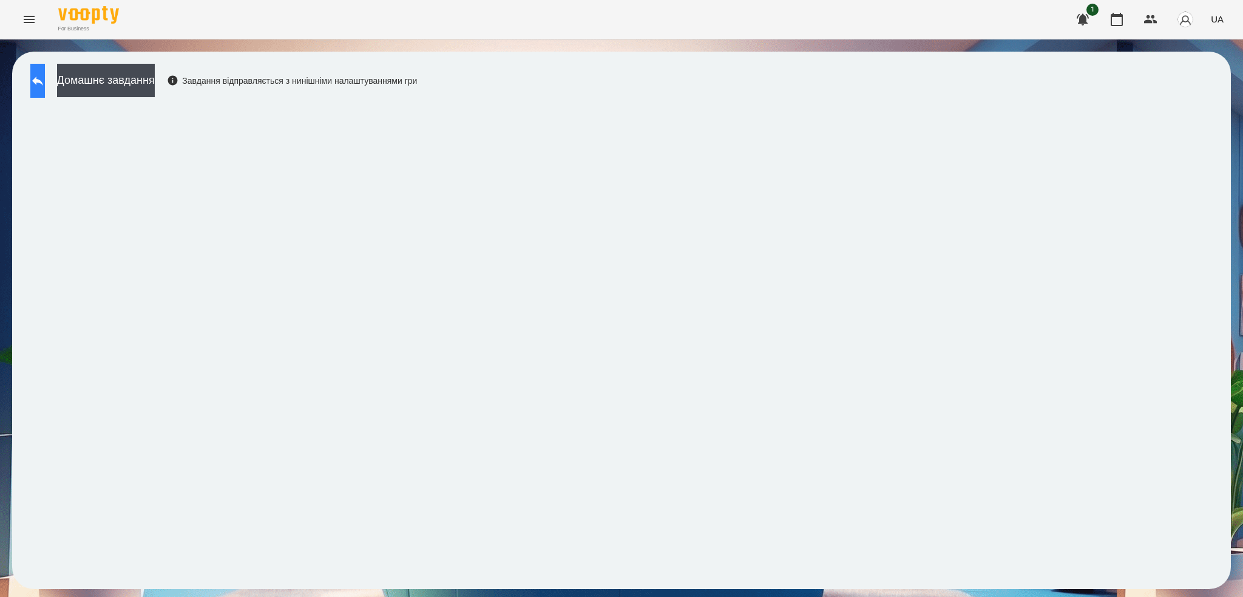
click at [45, 93] on button at bounding box center [37, 81] width 15 height 34
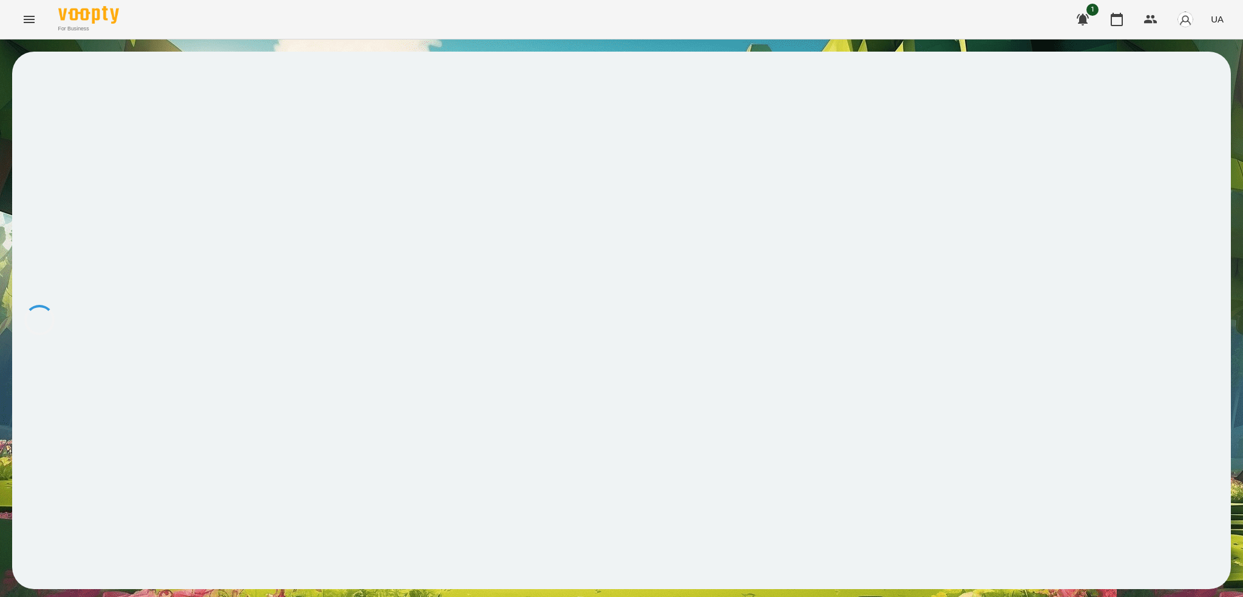
click at [121, 202] on div at bounding box center [621, 320] width 1219 height 537
click at [45, 85] on icon at bounding box center [37, 80] width 15 height 15
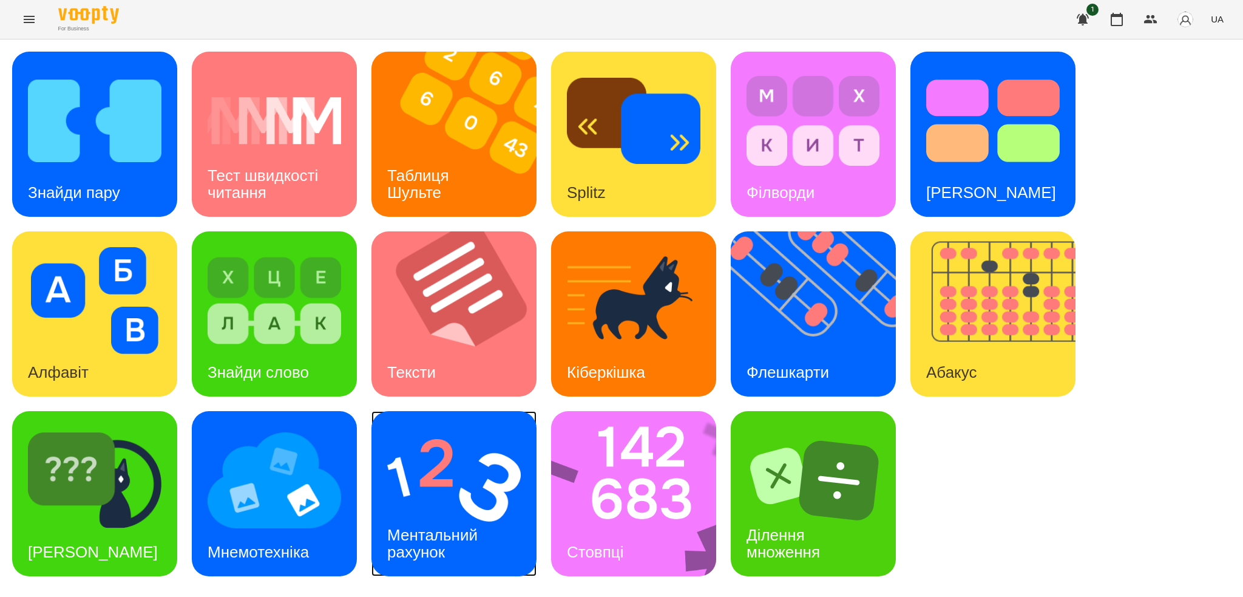
click at [492, 530] on div "Ментальний рахунок" at bounding box center [434, 543] width 126 height 65
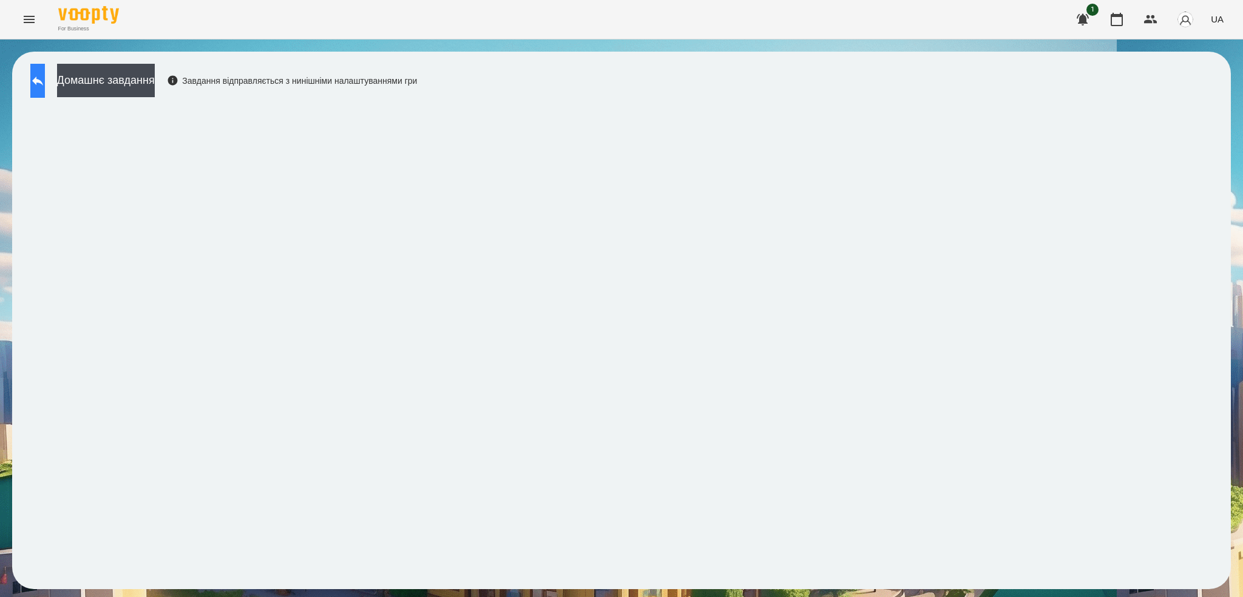
click at [45, 90] on button at bounding box center [37, 81] width 15 height 34
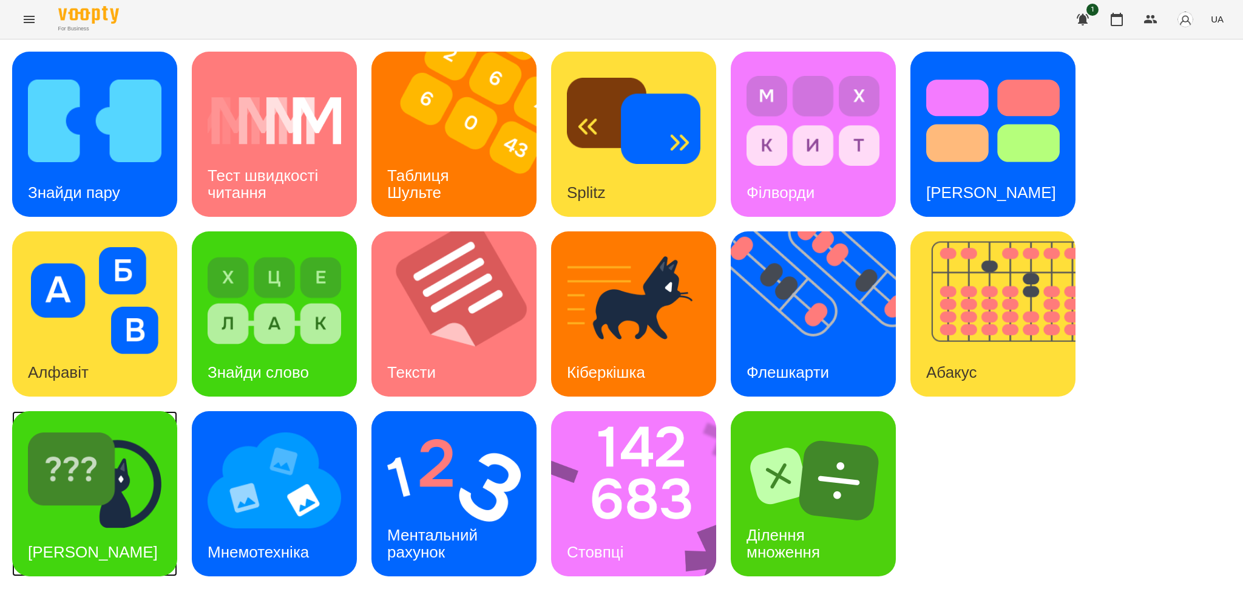
click at [73, 543] on h3 "Знайди Кіберкішку" at bounding box center [93, 552] width 130 height 18
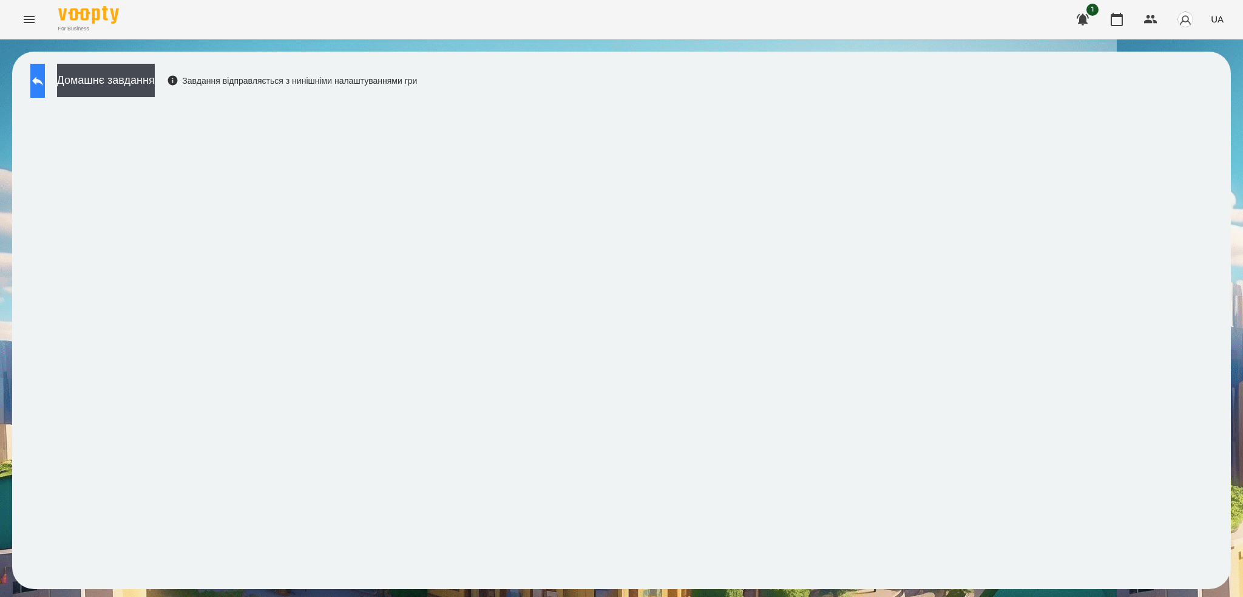
click at [45, 80] on icon at bounding box center [37, 80] width 15 height 15
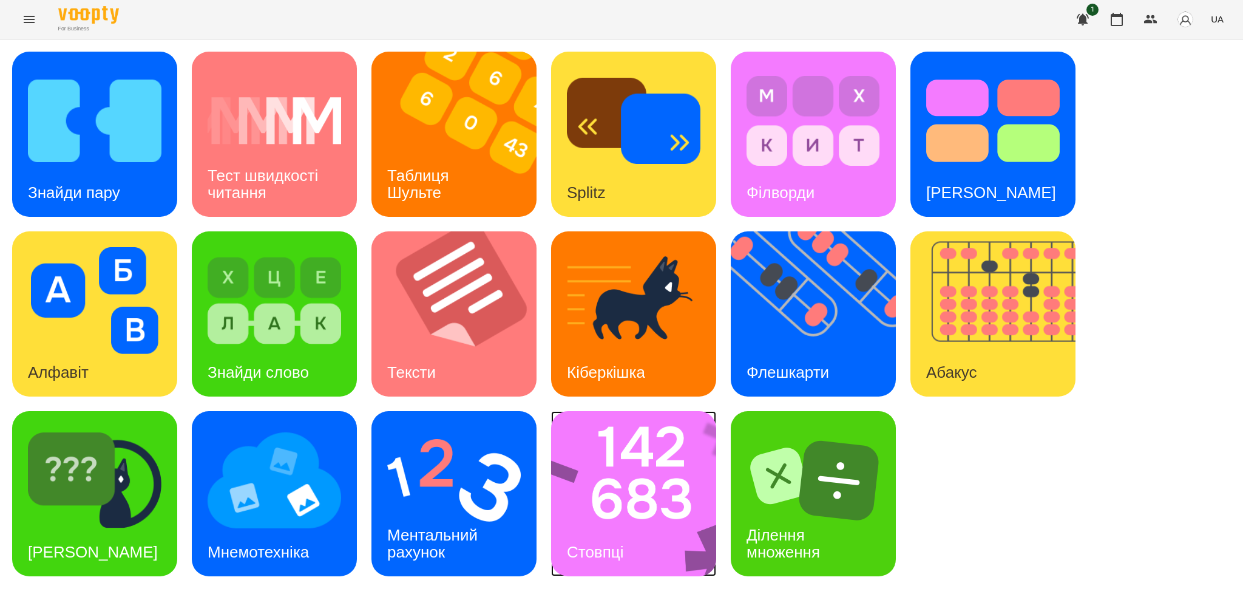
click at [638, 516] on img at bounding box center [641, 493] width 181 height 165
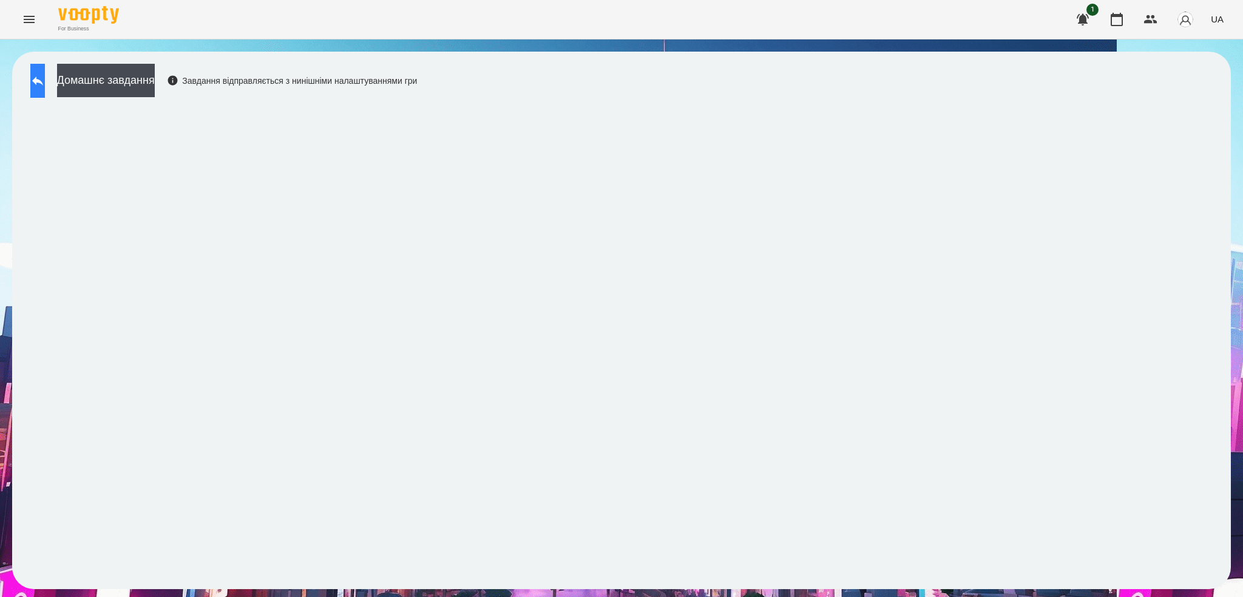
click at [45, 89] on button at bounding box center [37, 81] width 15 height 34
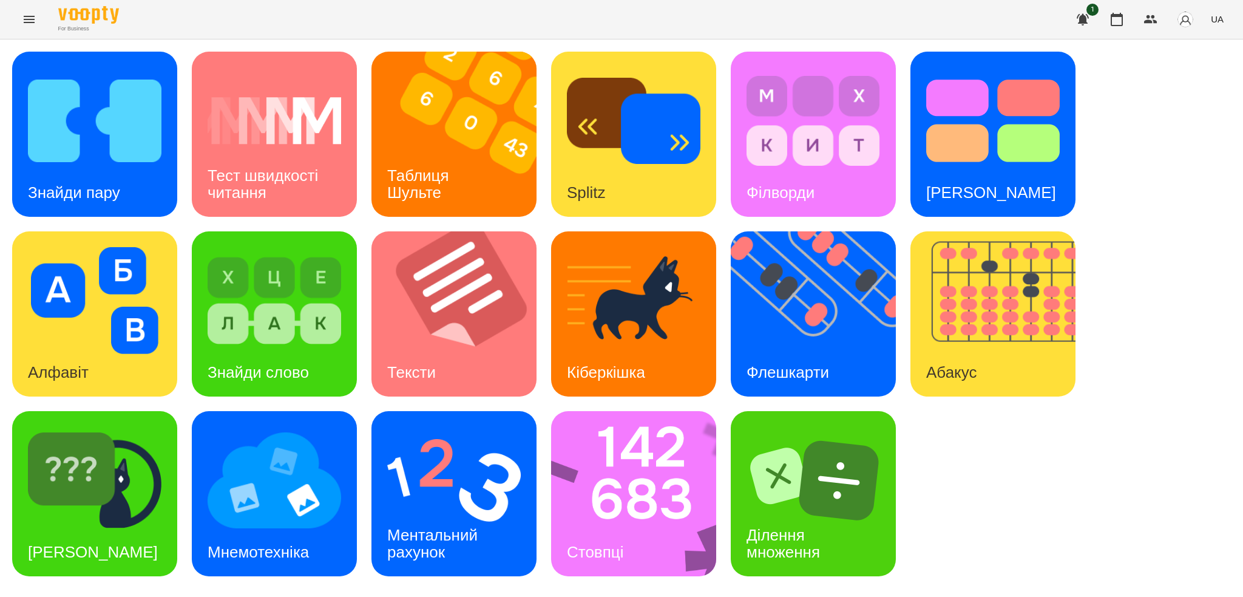
click at [27, 24] on icon "Menu" at bounding box center [29, 19] width 15 height 15
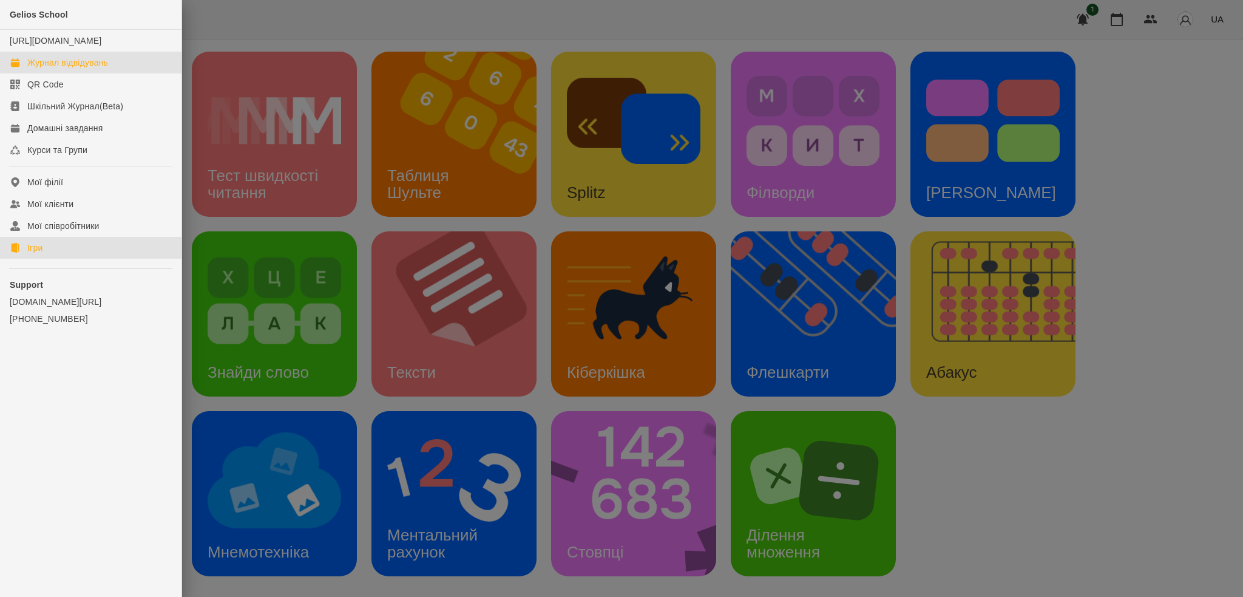
click at [51, 69] on div "Журнал відвідувань" at bounding box center [67, 62] width 81 height 12
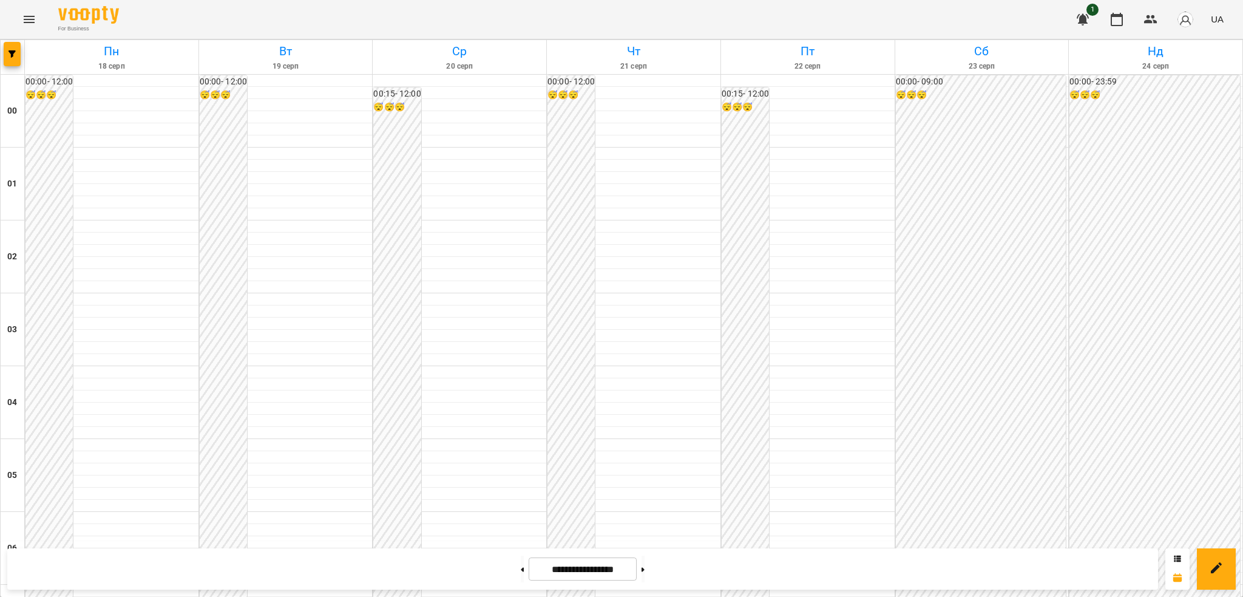
scroll to position [1061, 0]
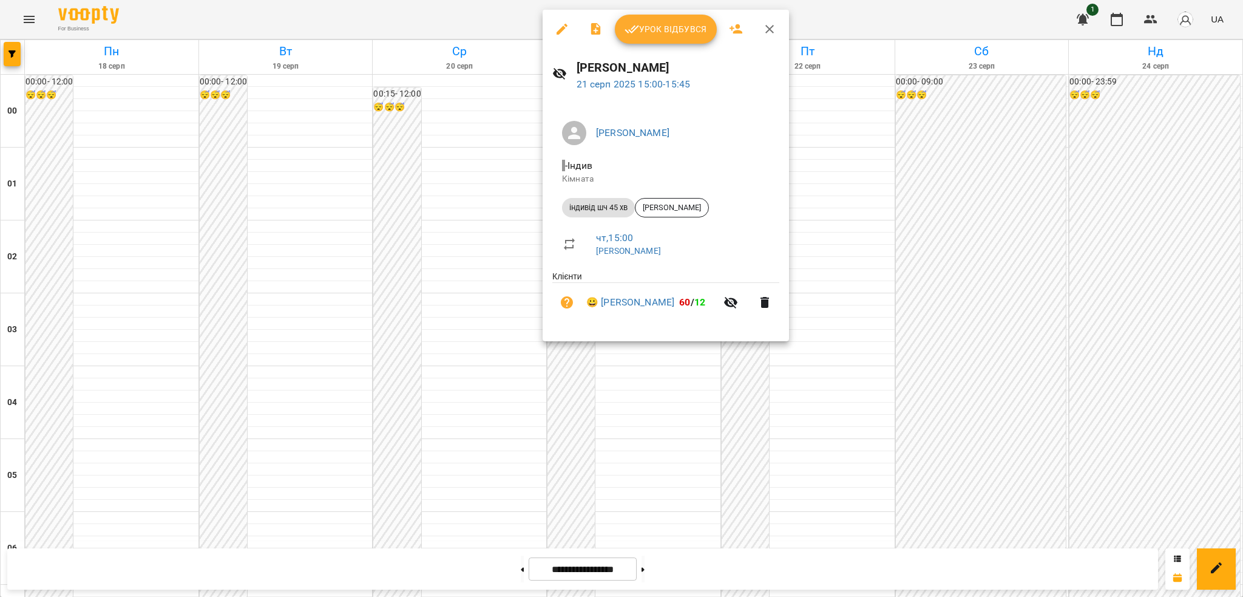
click at [558, 24] on icon "button" at bounding box center [562, 29] width 15 height 15
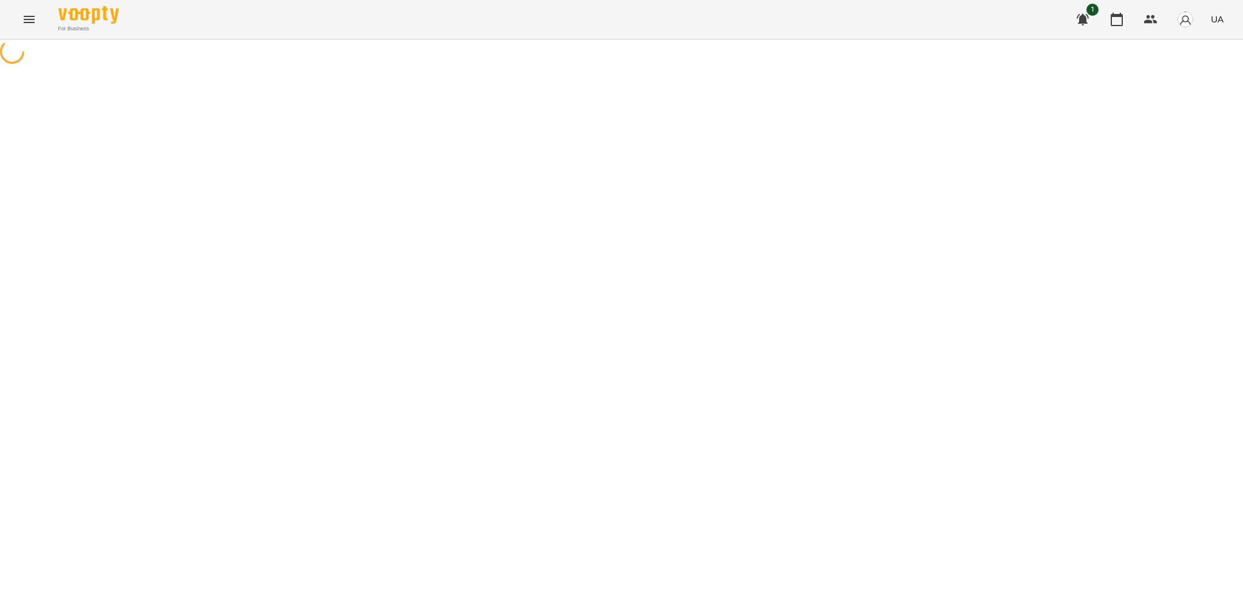
select select "**********"
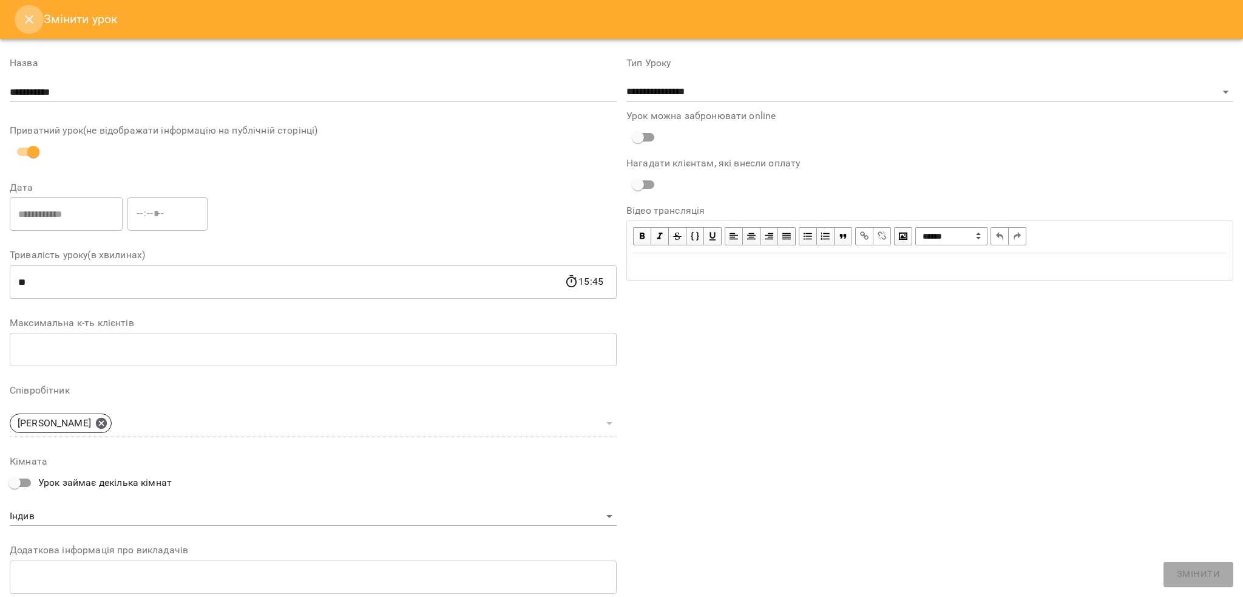
click at [26, 29] on button "Close" at bounding box center [29, 19] width 29 height 29
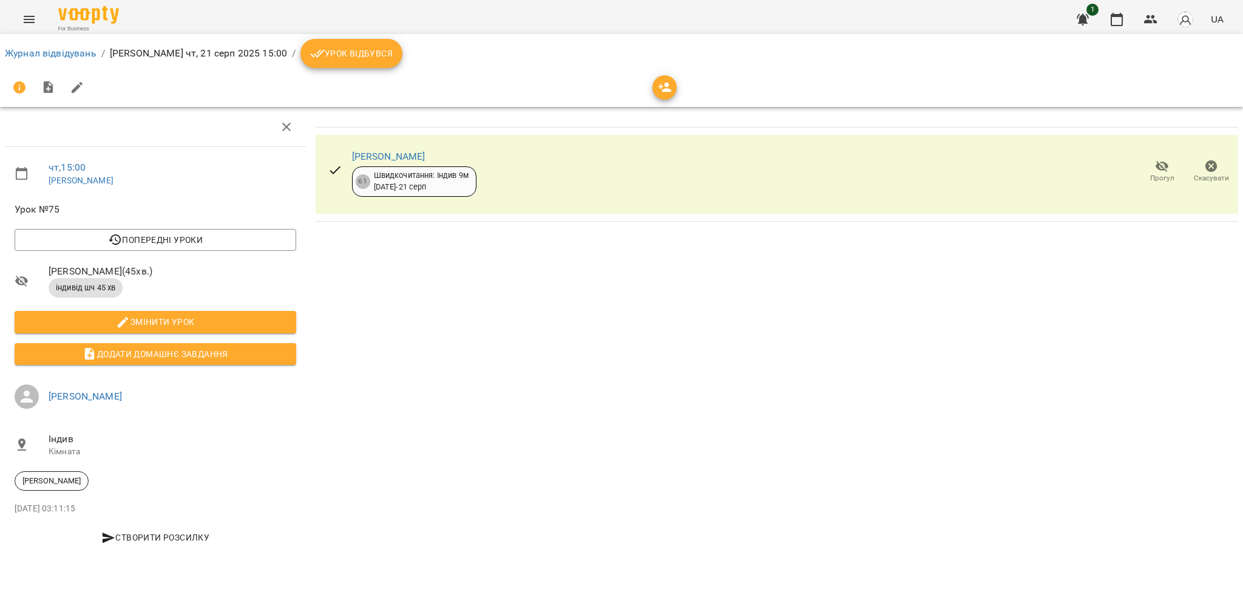
click at [322, 52] on span "Урок відбувся" at bounding box center [351, 53] width 83 height 15
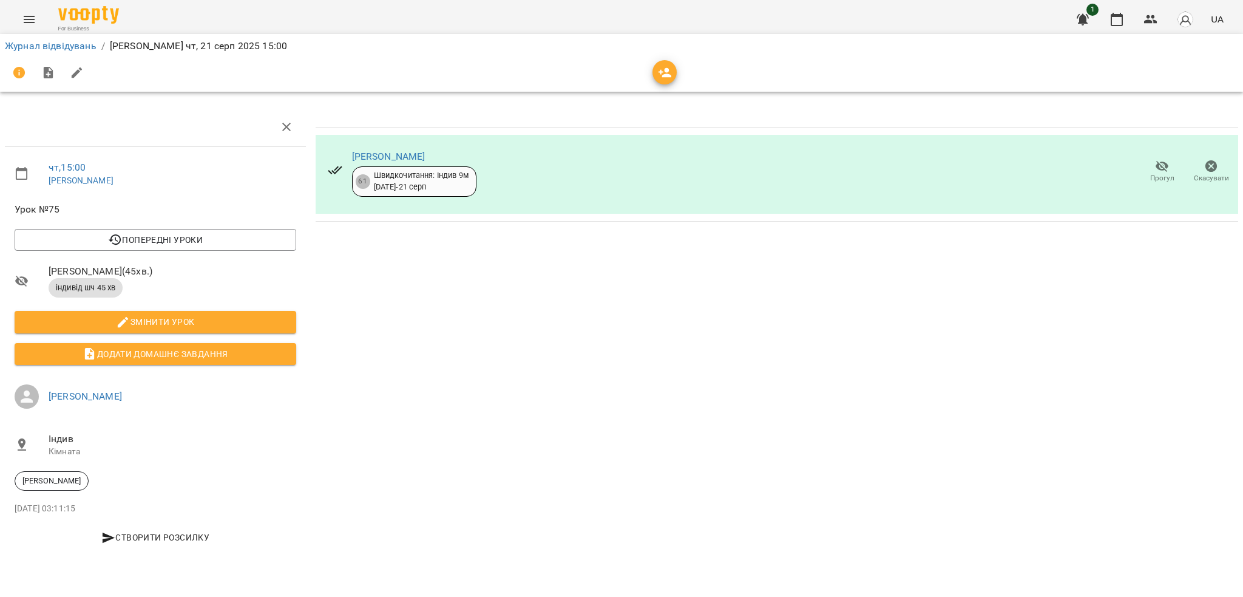
click at [23, 12] on icon "Menu" at bounding box center [29, 19] width 15 height 15
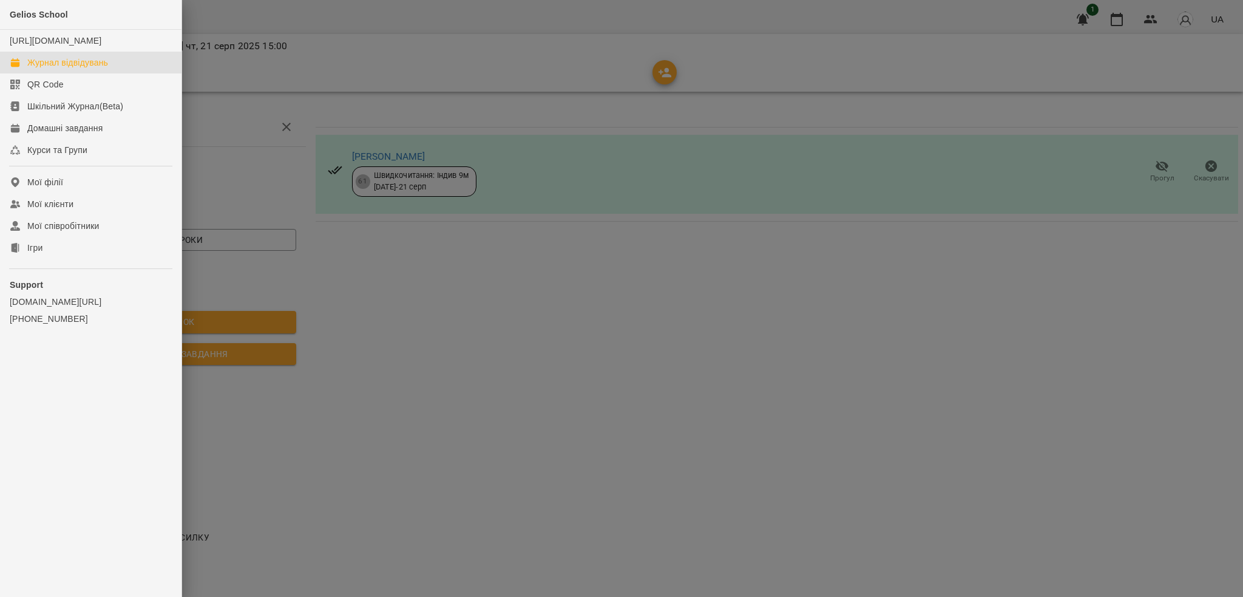
click at [74, 69] on div "Журнал відвідувань" at bounding box center [67, 62] width 81 height 12
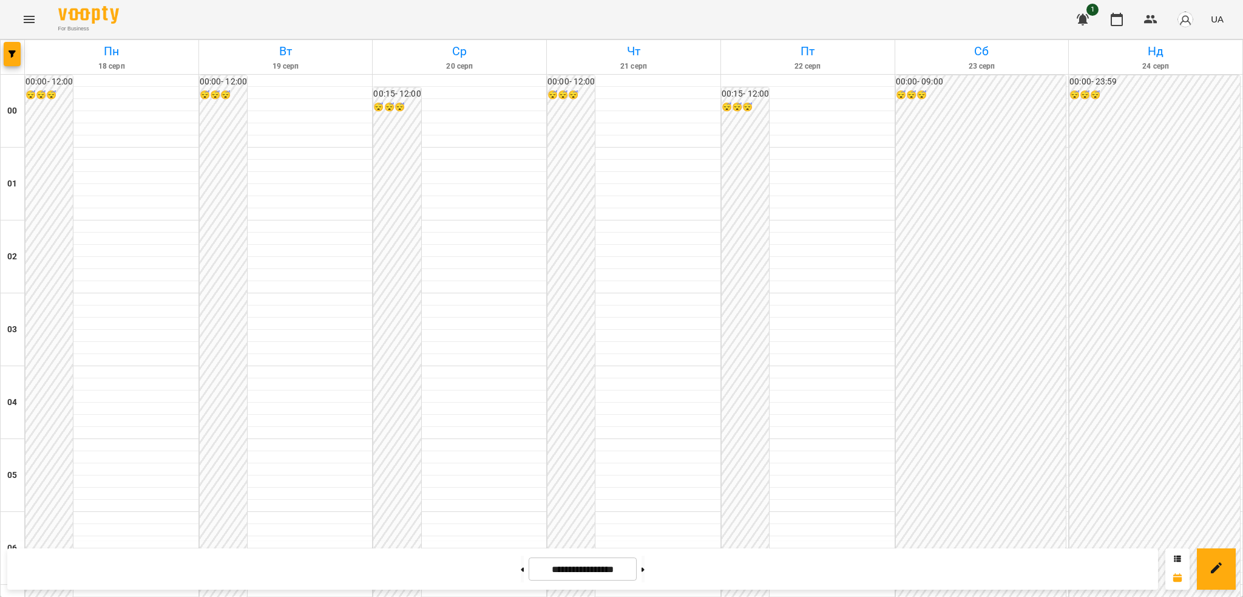
scroll to position [920, 0]
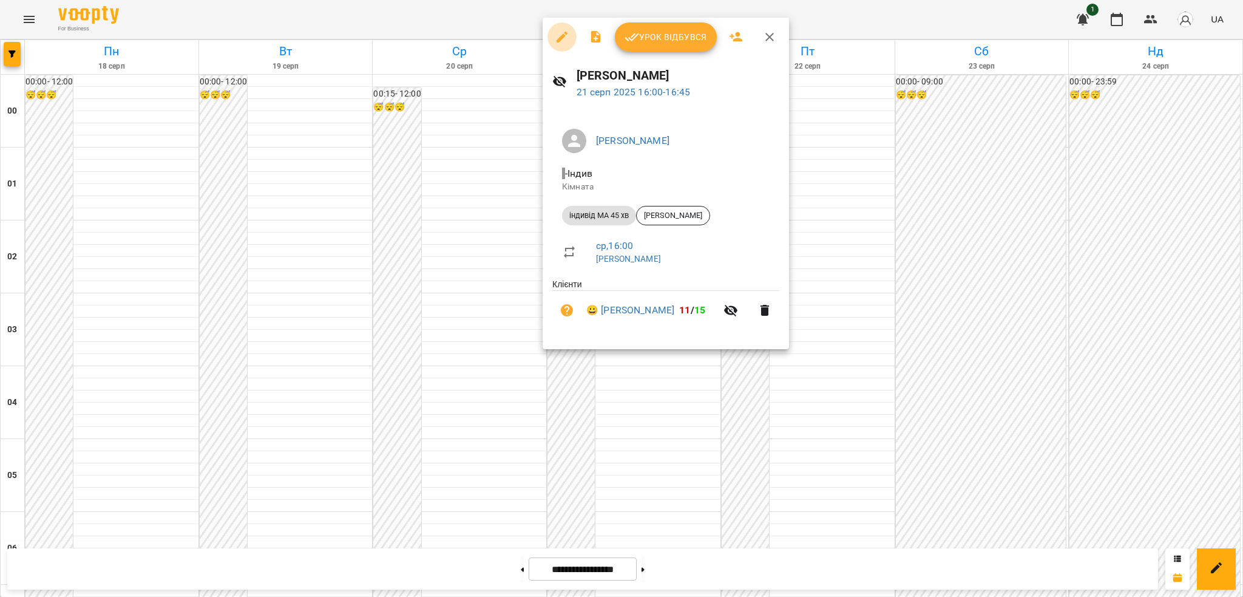
click at [562, 33] on icon "button" at bounding box center [562, 37] width 15 height 15
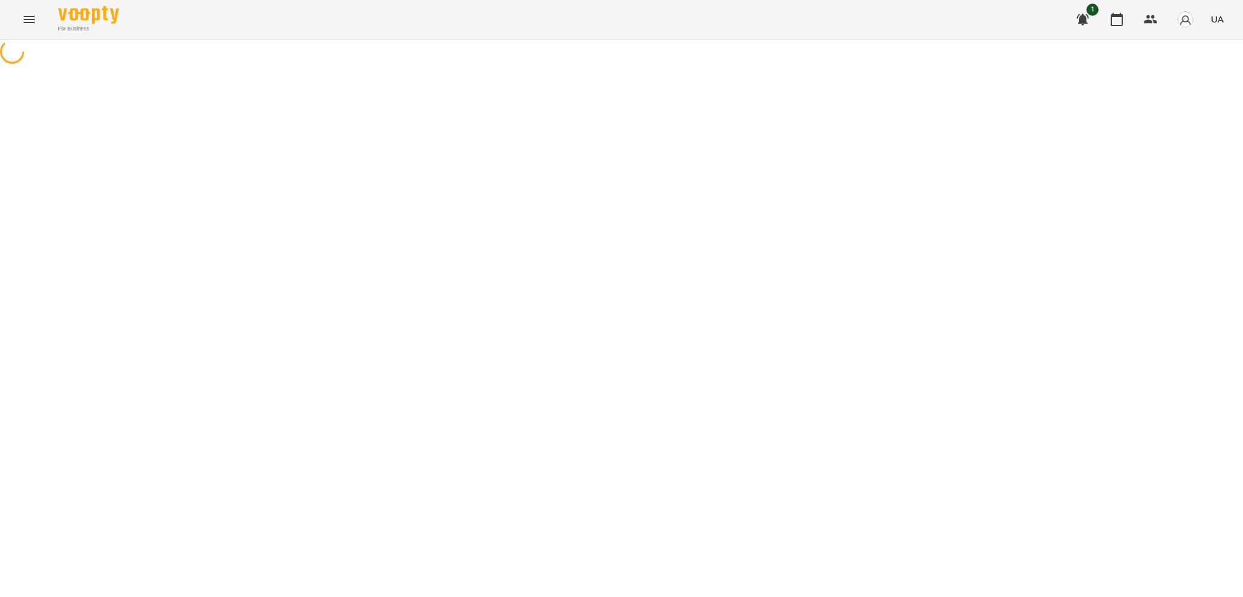
select select "**********"
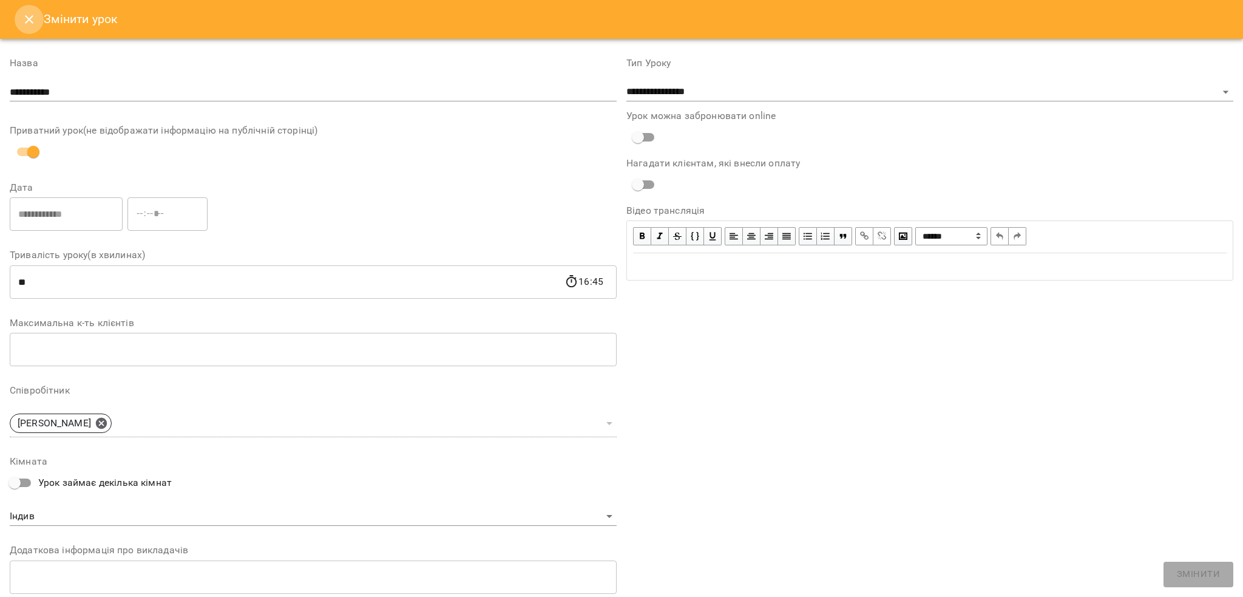
click at [20, 20] on button "Close" at bounding box center [29, 19] width 29 height 29
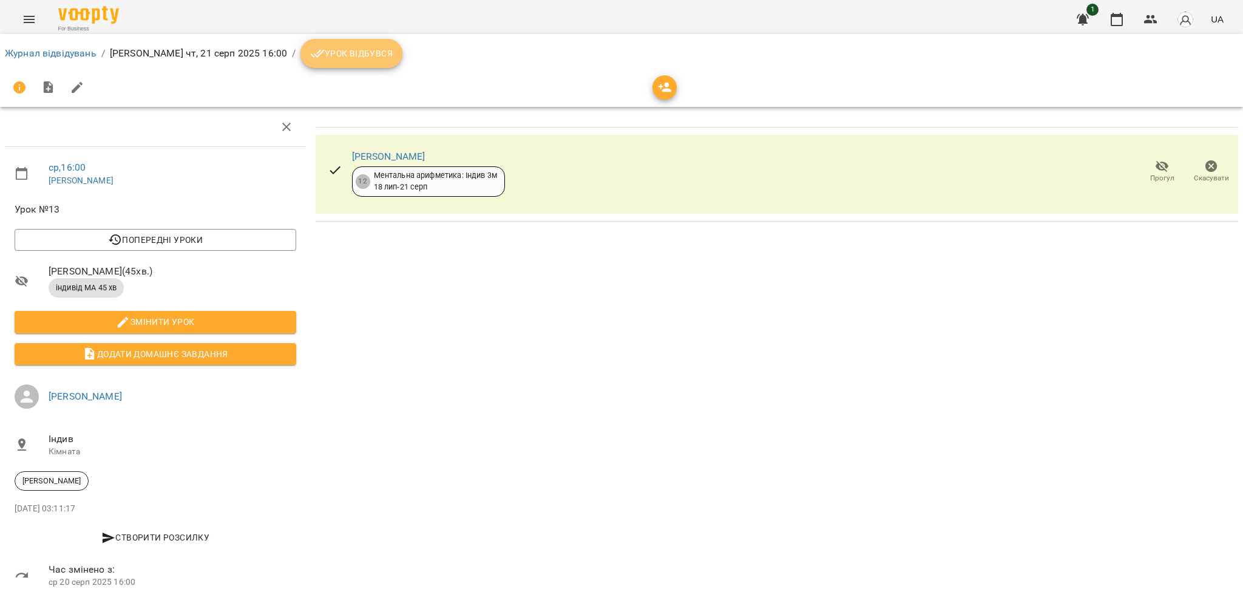
click at [323, 56] on span "Урок відбувся" at bounding box center [351, 53] width 83 height 15
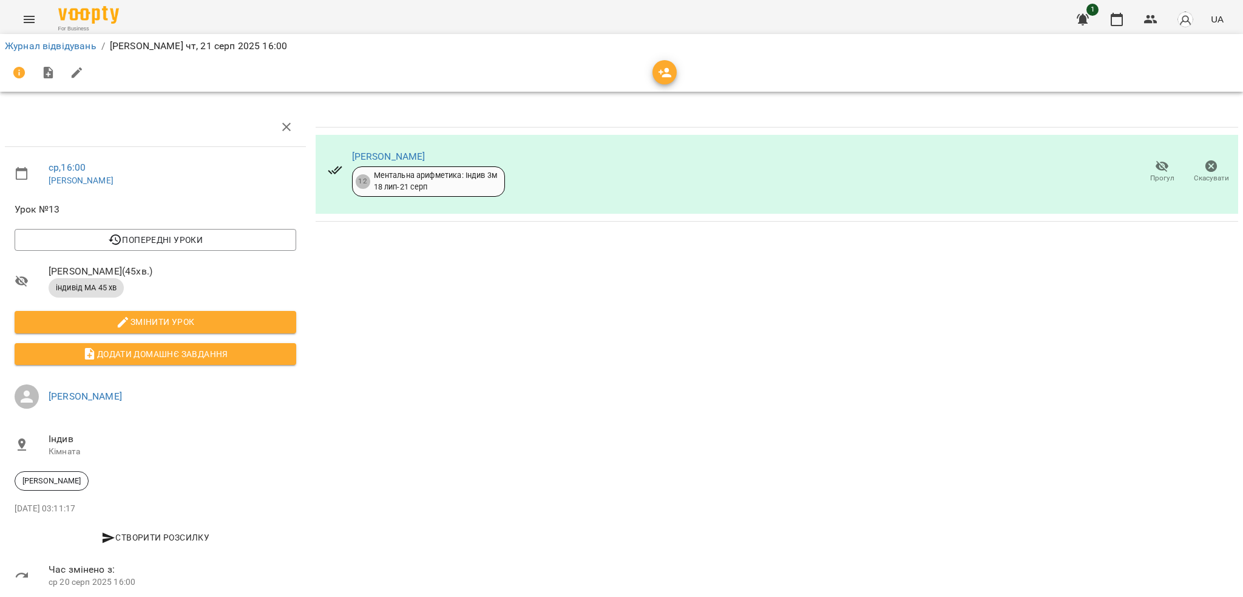
click at [25, 21] on icon "Menu" at bounding box center [29, 19] width 15 height 15
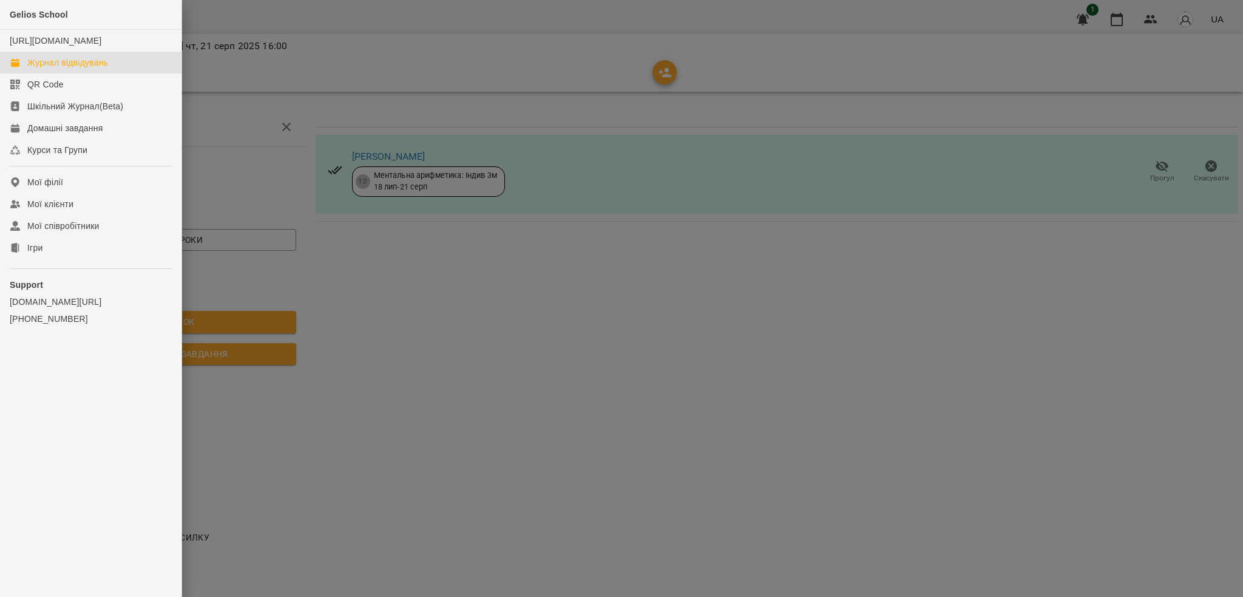
click at [54, 69] on div "Журнал відвідувань" at bounding box center [67, 62] width 81 height 12
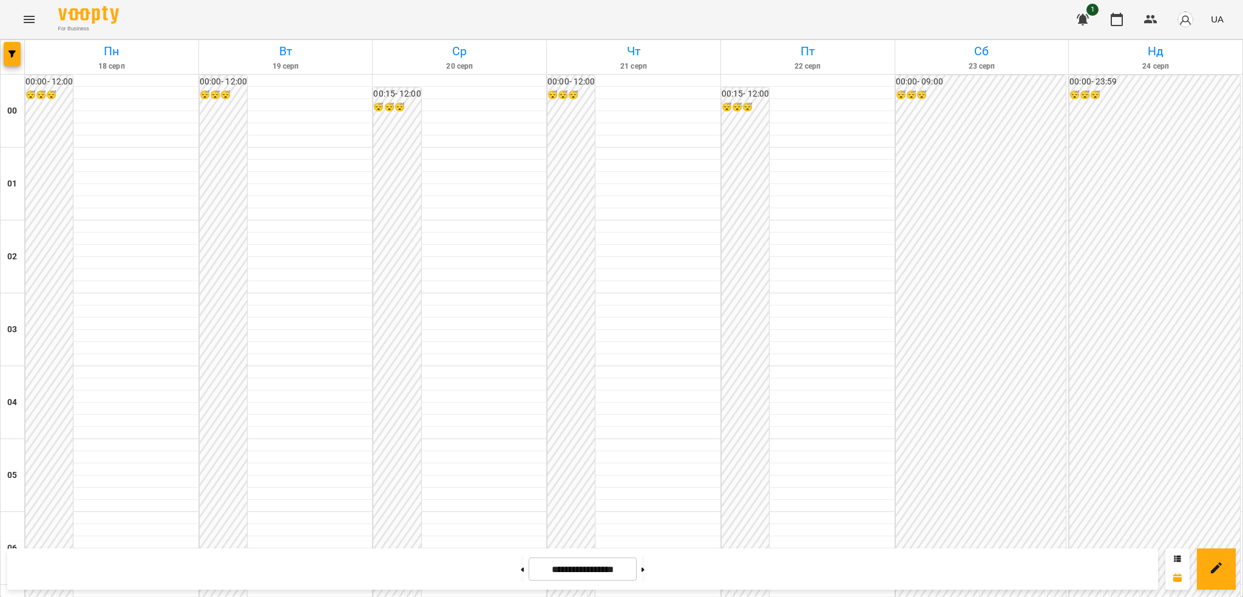
scroll to position [1178, 0]
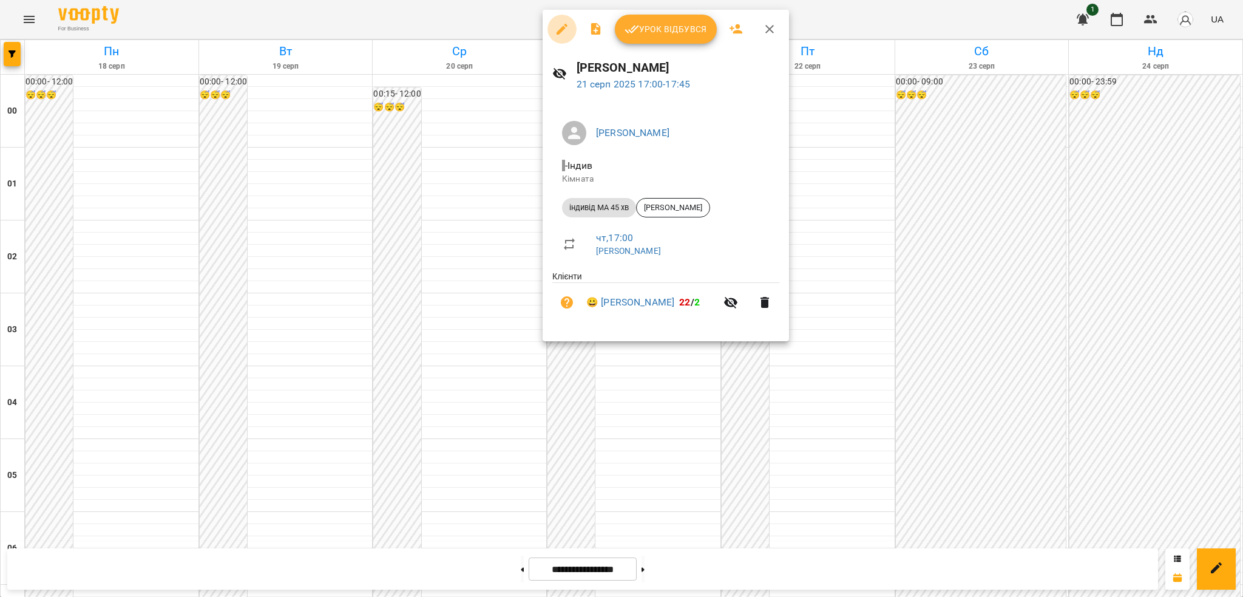
click at [555, 24] on icon "button" at bounding box center [562, 29] width 15 height 15
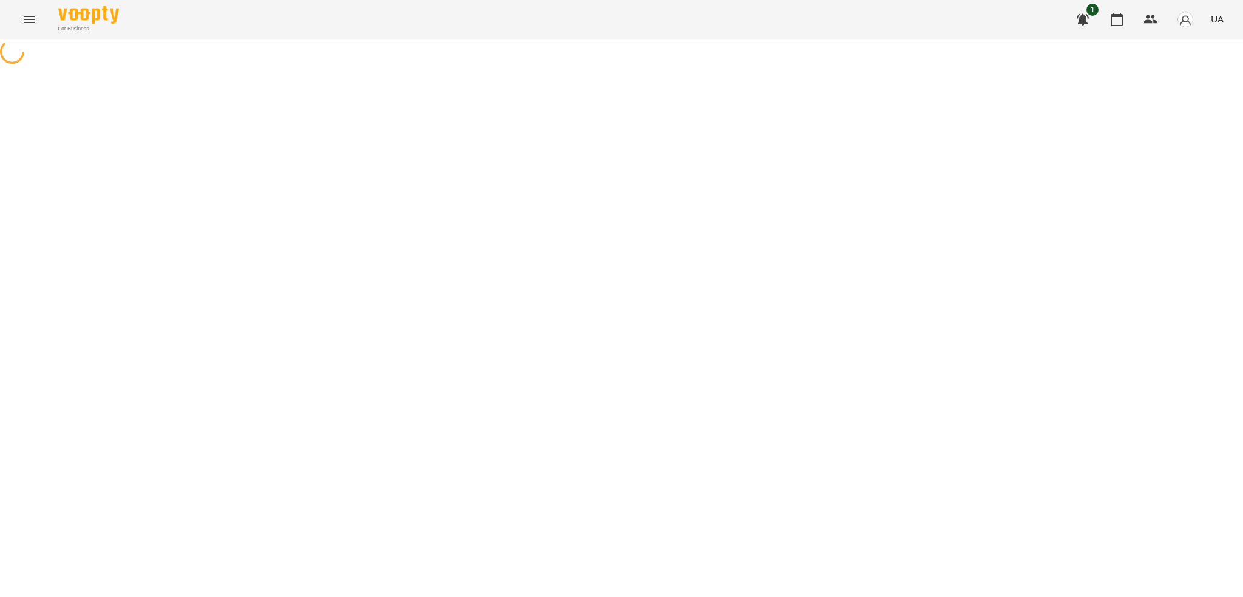
select select "**********"
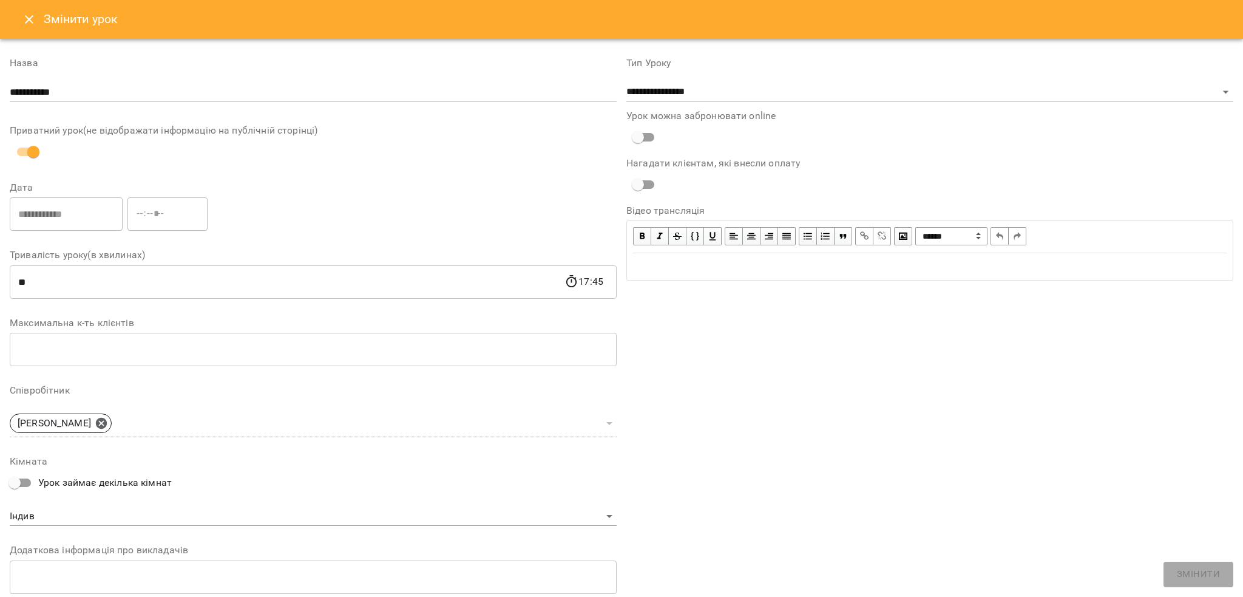
click at [33, 18] on icon "Close" at bounding box center [29, 19] width 15 height 15
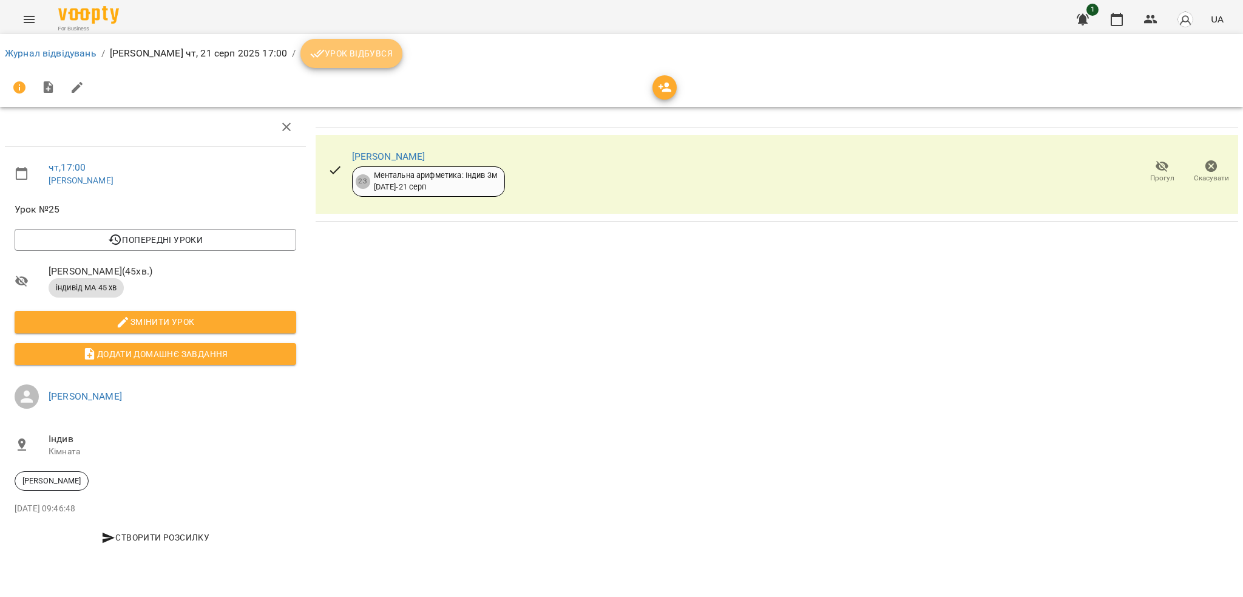
click at [314, 67] on button "Урок відбувся" at bounding box center [351, 53] width 102 height 29
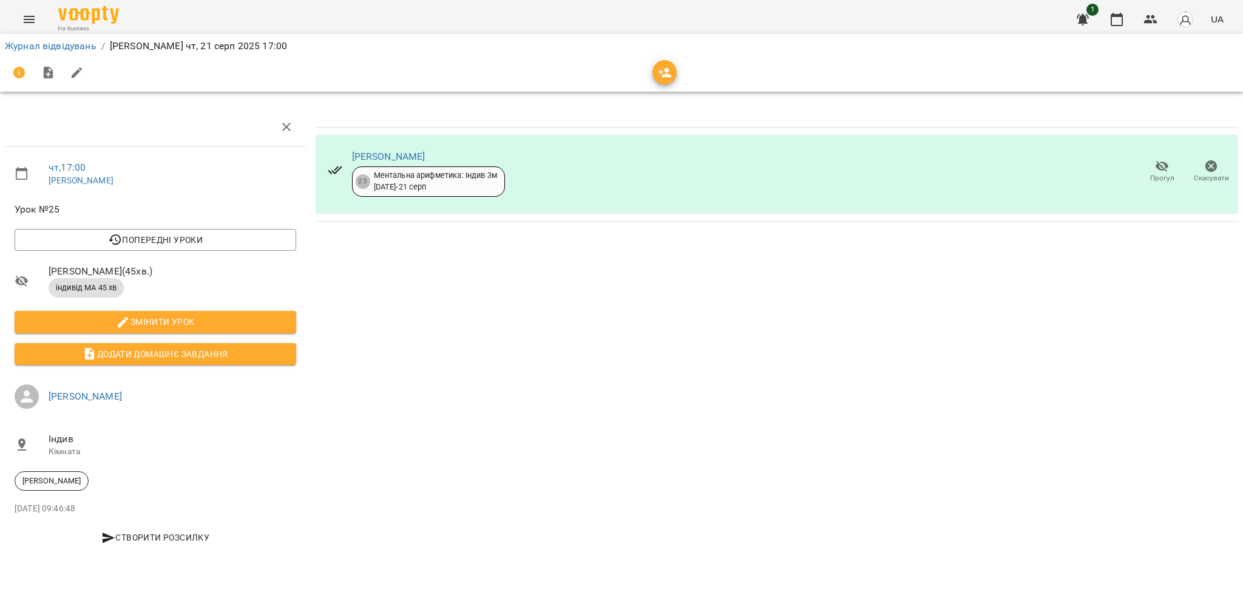
click at [23, 24] on icon "Menu" at bounding box center [29, 19] width 15 height 15
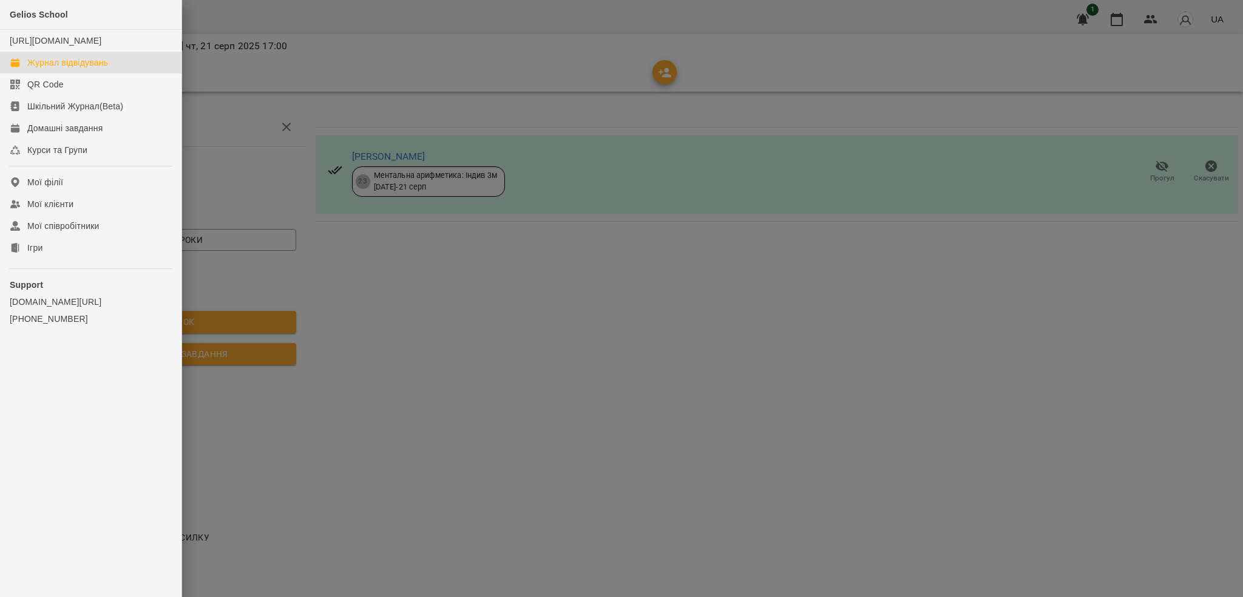
click at [96, 69] on div "Журнал відвідувань" at bounding box center [67, 62] width 81 height 12
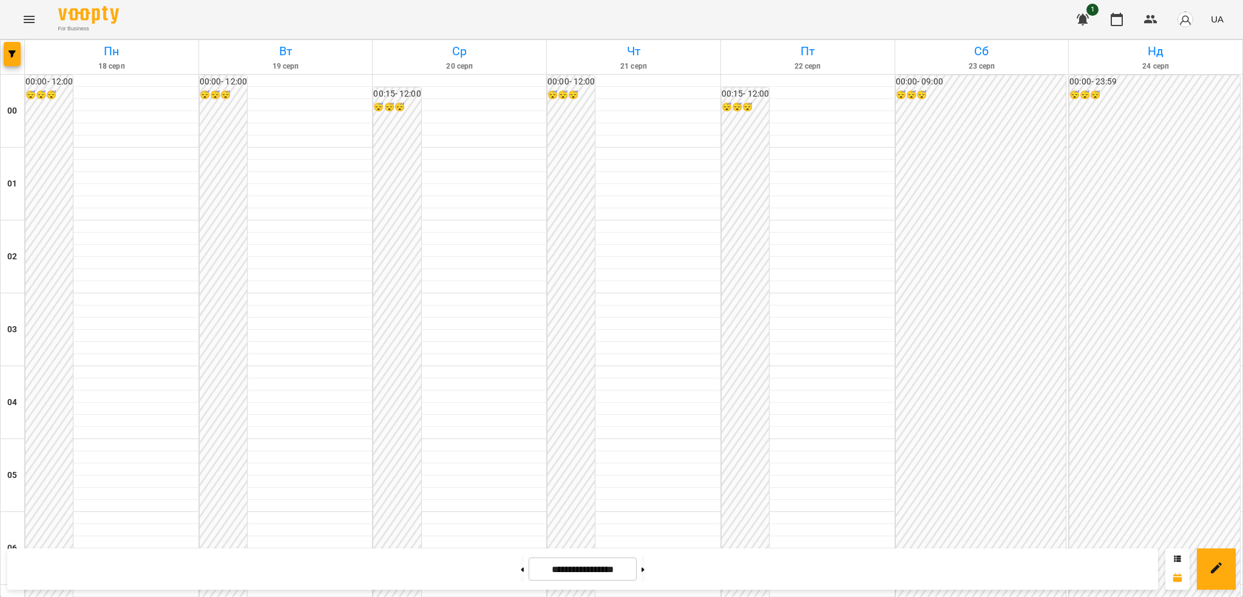
scroll to position [1182, 0]
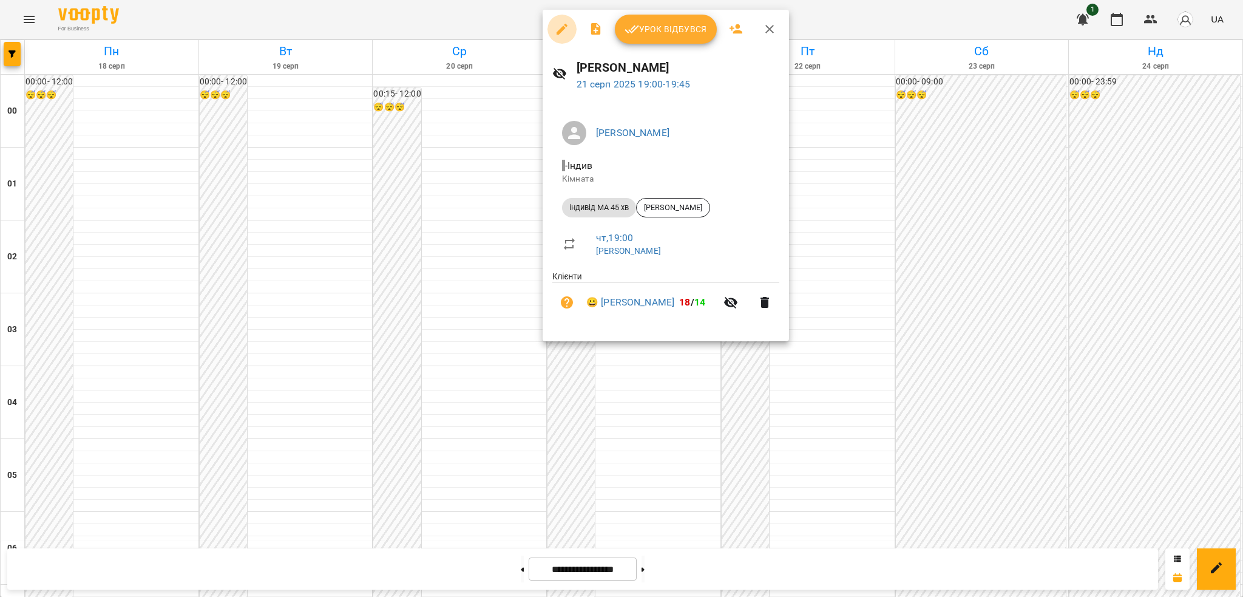
click at [561, 31] on icon "button" at bounding box center [562, 29] width 11 height 11
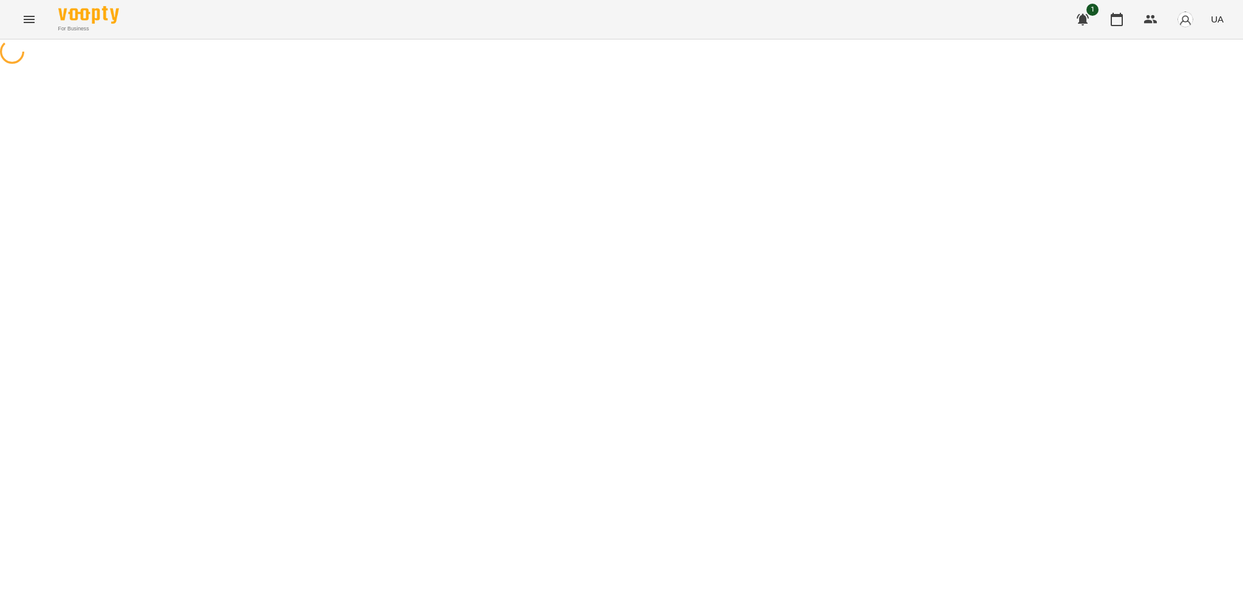
select select "**********"
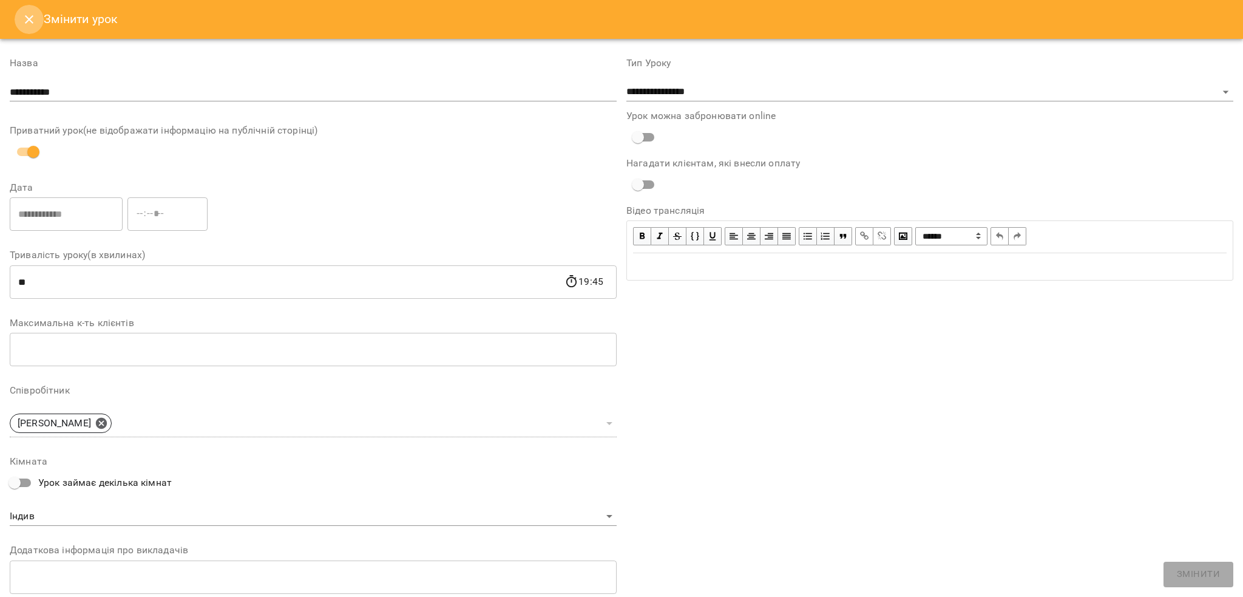
click at [29, 20] on icon "Close" at bounding box center [29, 19] width 8 height 8
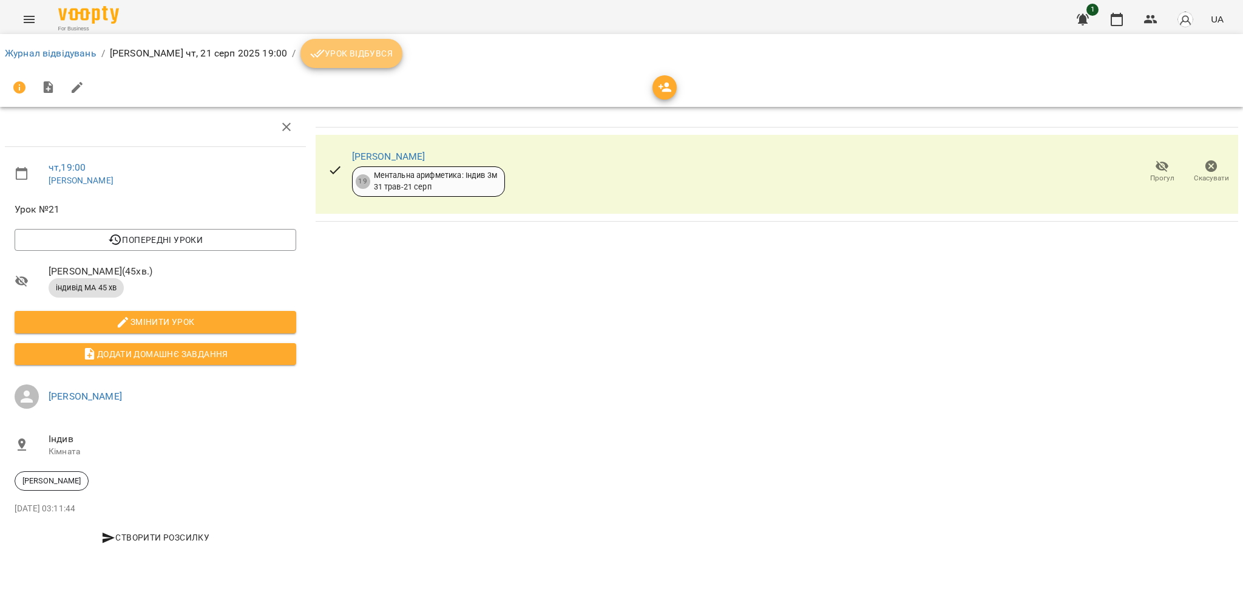
click at [338, 51] on span "Урок відбувся" at bounding box center [351, 53] width 83 height 15
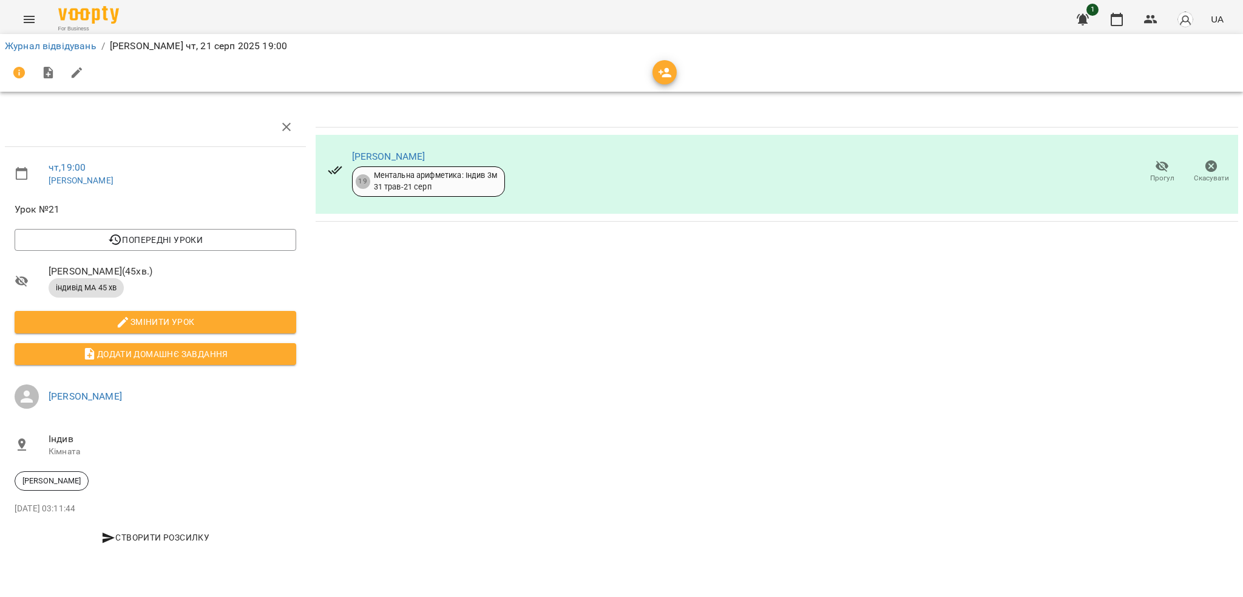
click at [1212, 164] on icon "button" at bounding box center [1211, 166] width 15 height 15
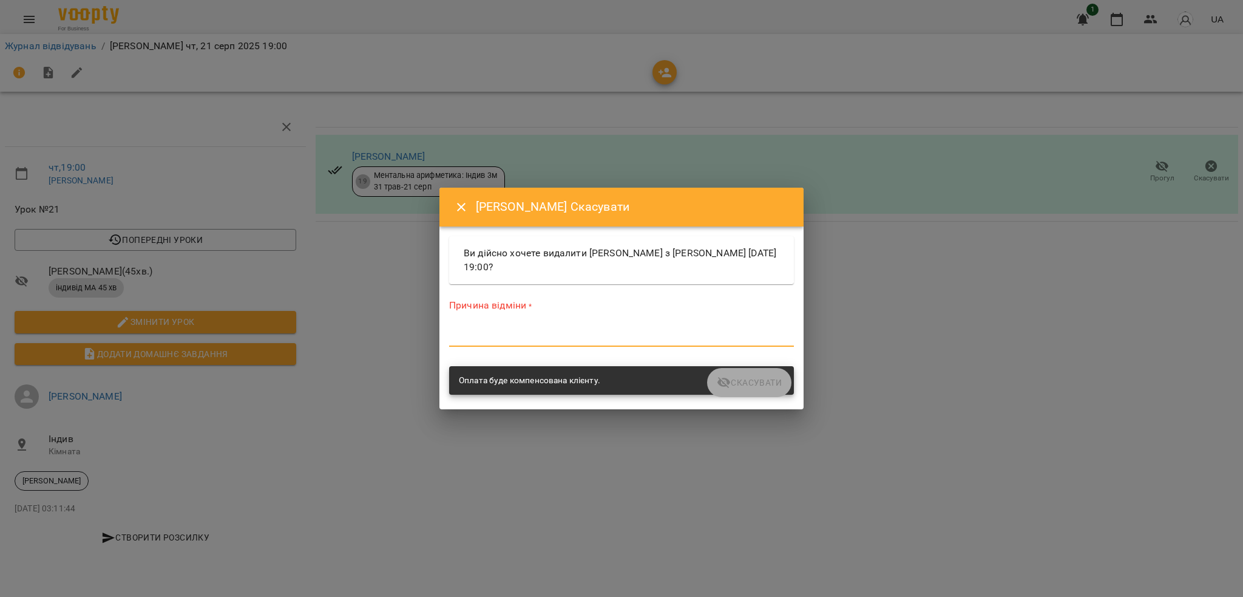
click at [476, 333] on textarea at bounding box center [621, 337] width 345 height 12
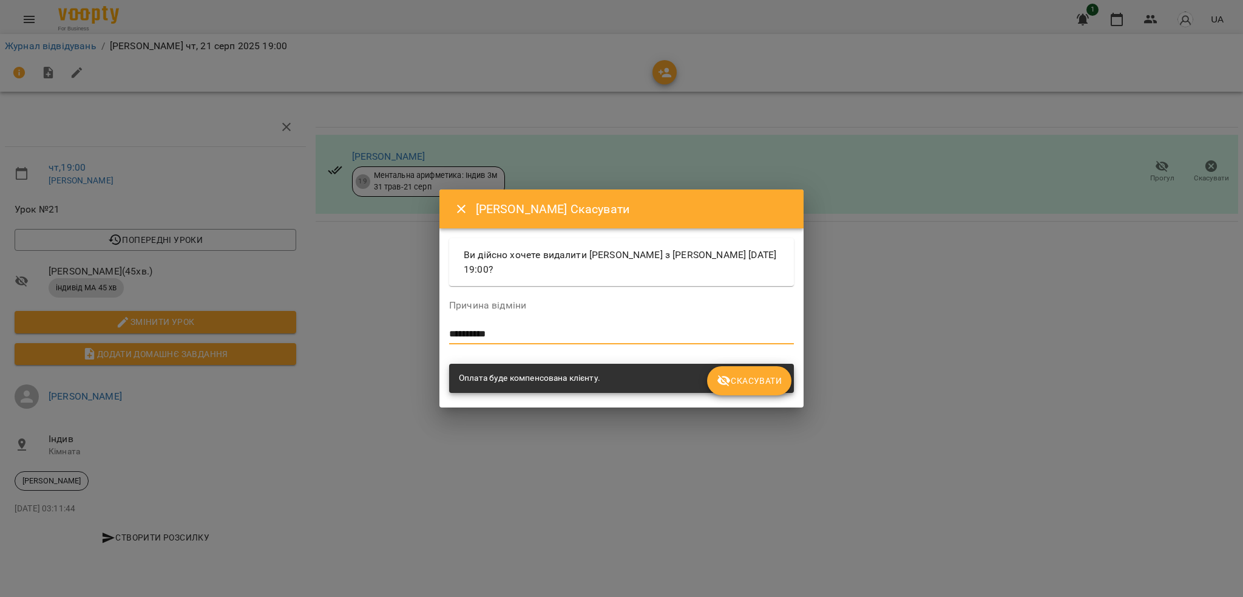
type textarea "**********"
click at [774, 375] on span "Скасувати" at bounding box center [749, 380] width 65 height 15
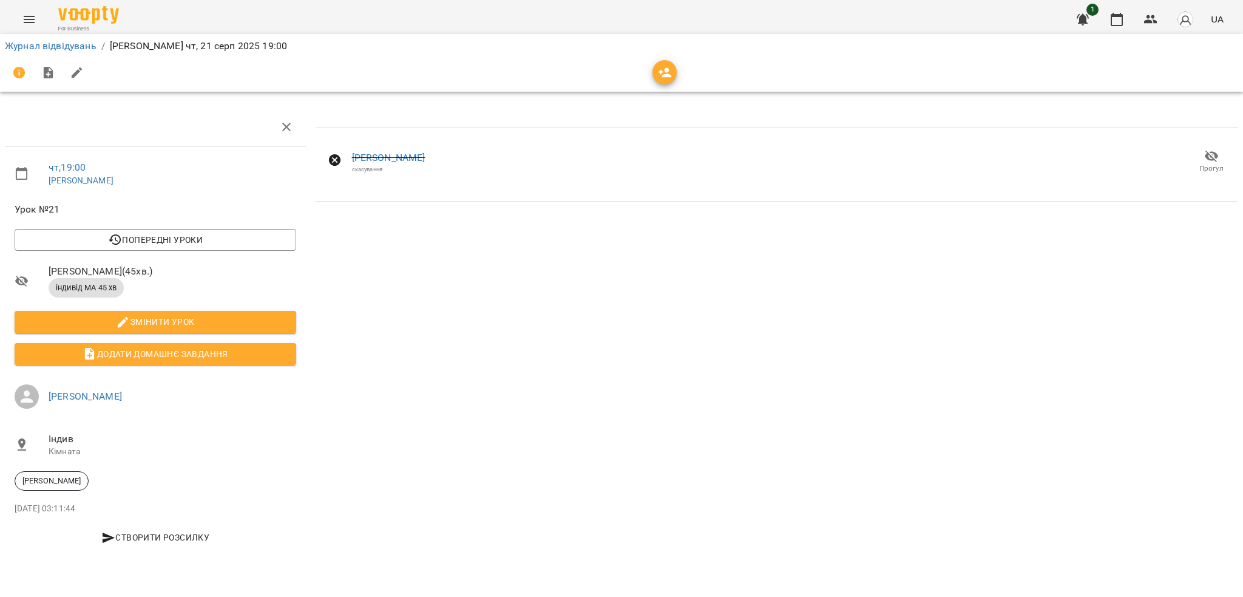
click at [24, 23] on icon "Menu" at bounding box center [29, 19] width 15 height 15
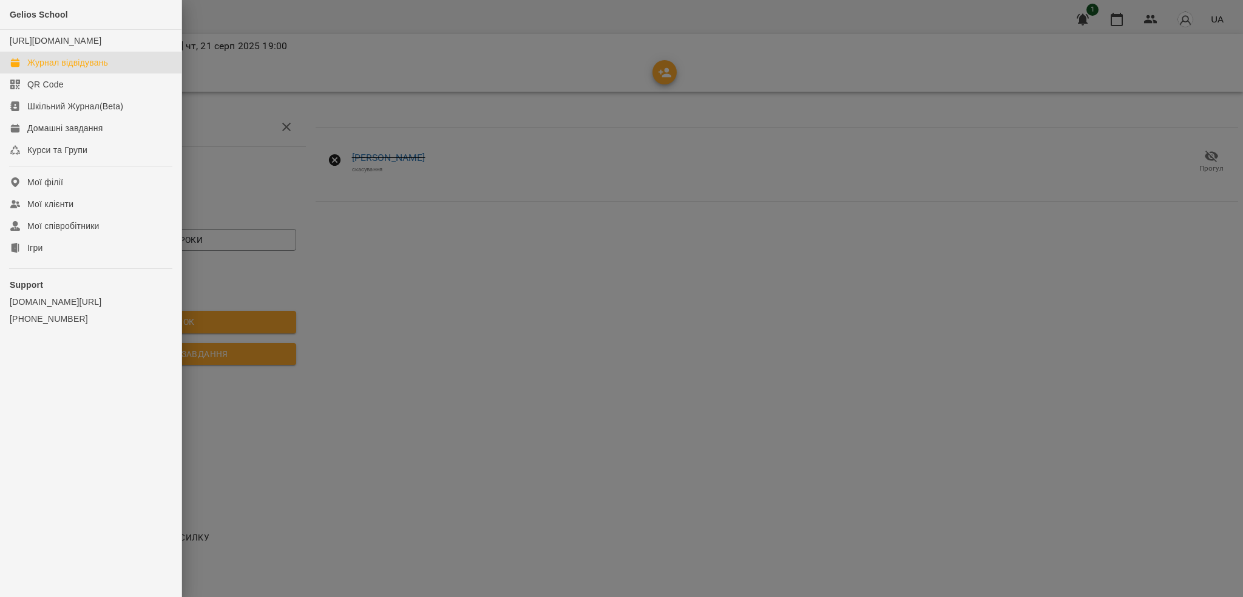
click at [73, 69] on div "Журнал відвідувань" at bounding box center [67, 62] width 81 height 12
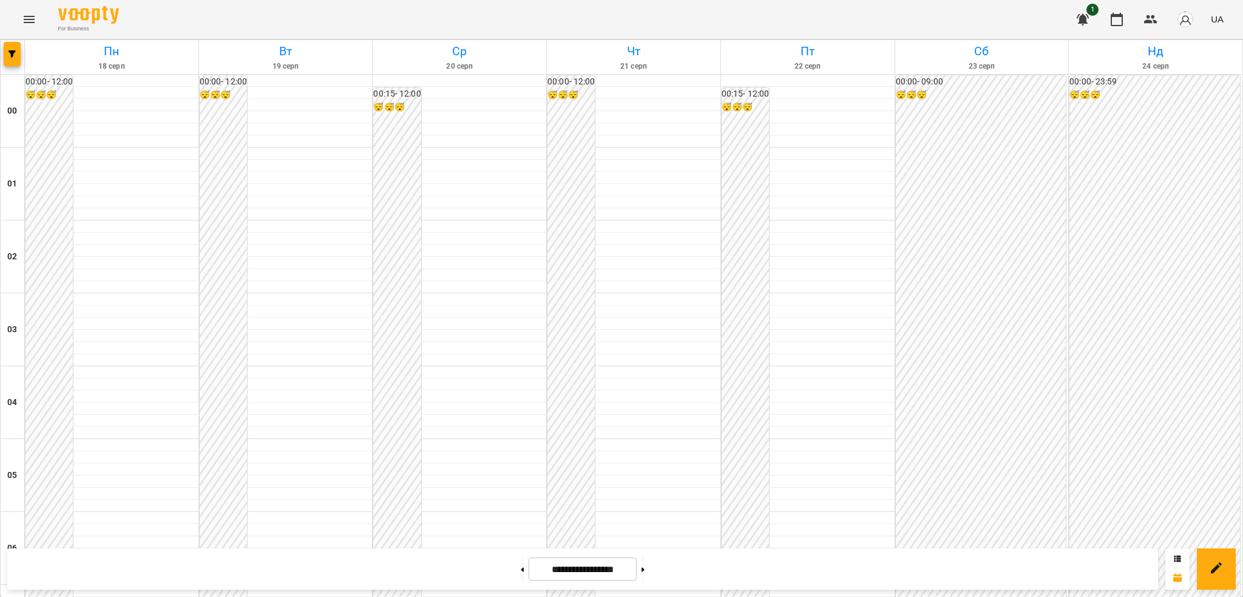
scroll to position [1203, 0]
click at [645, 571] on button at bounding box center [642, 568] width 3 height 27
click at [521, 573] on button at bounding box center [522, 568] width 3 height 27
type input "**********"
